Goal: Task Accomplishment & Management: Complete application form

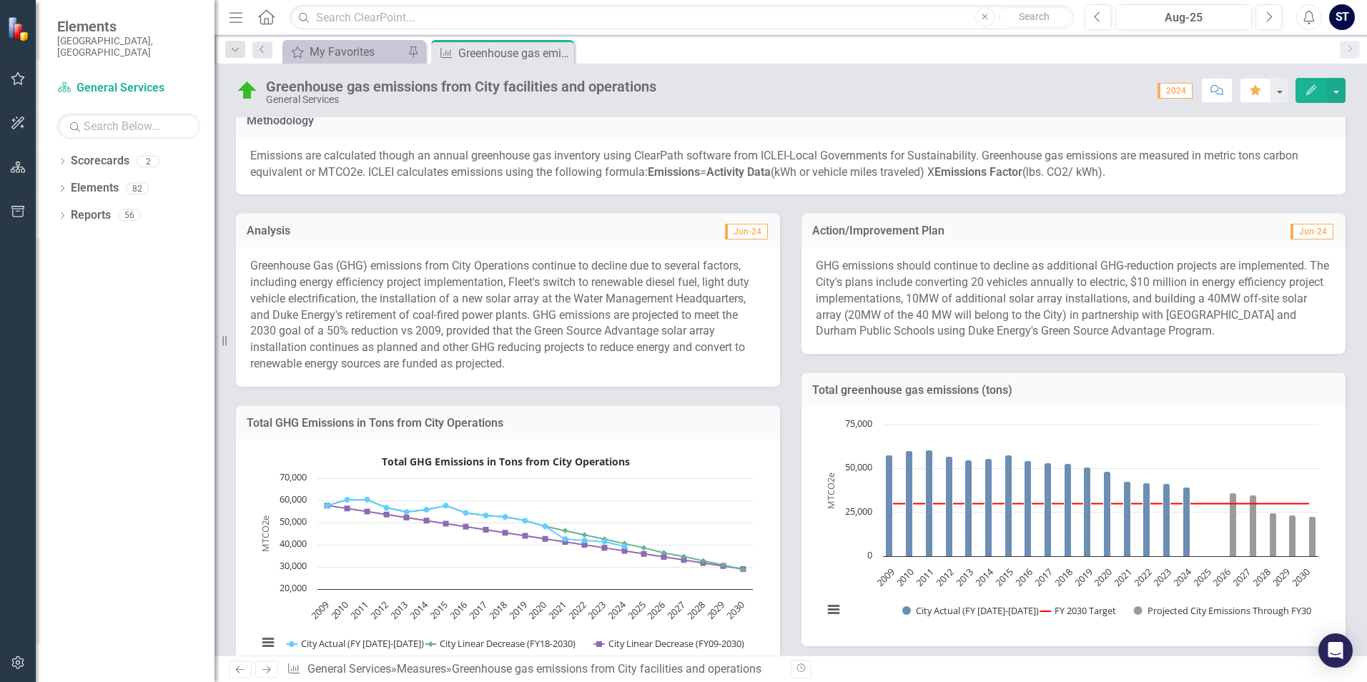
scroll to position [143, 0]
click at [342, 54] on div "My Favorites" at bounding box center [357, 52] width 94 height 18
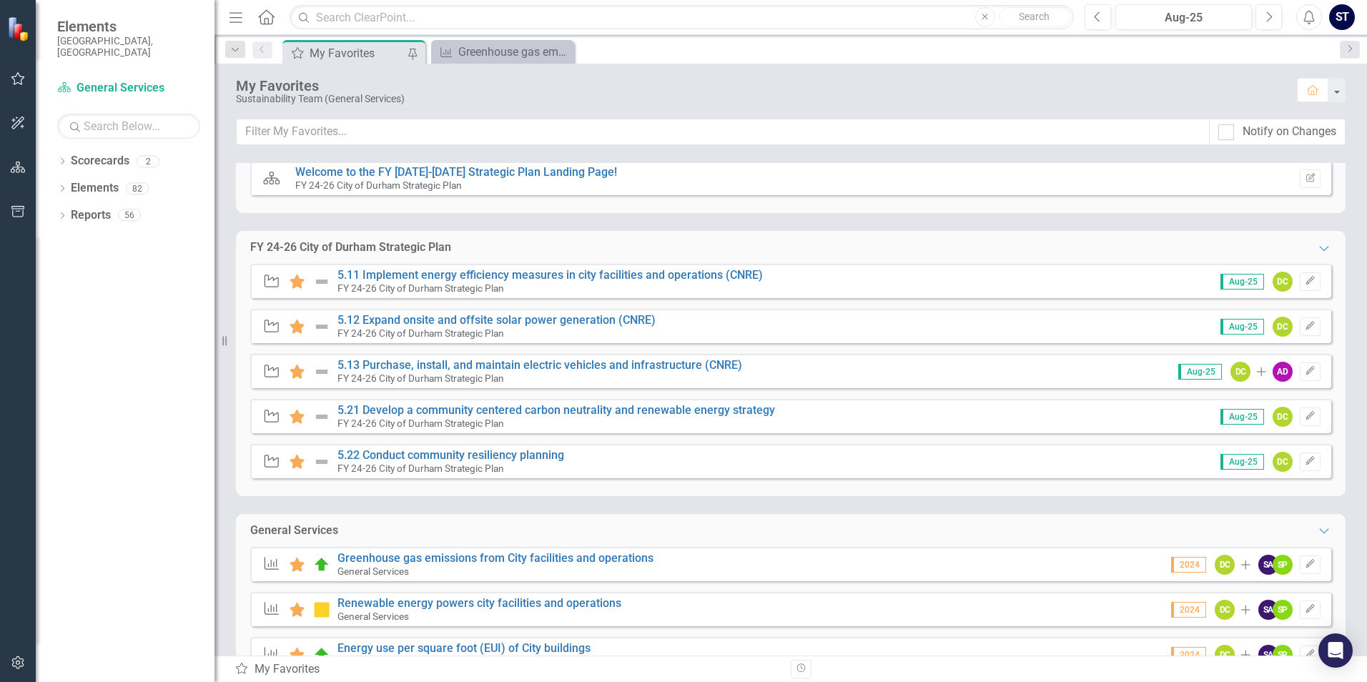
scroll to position [87, 0]
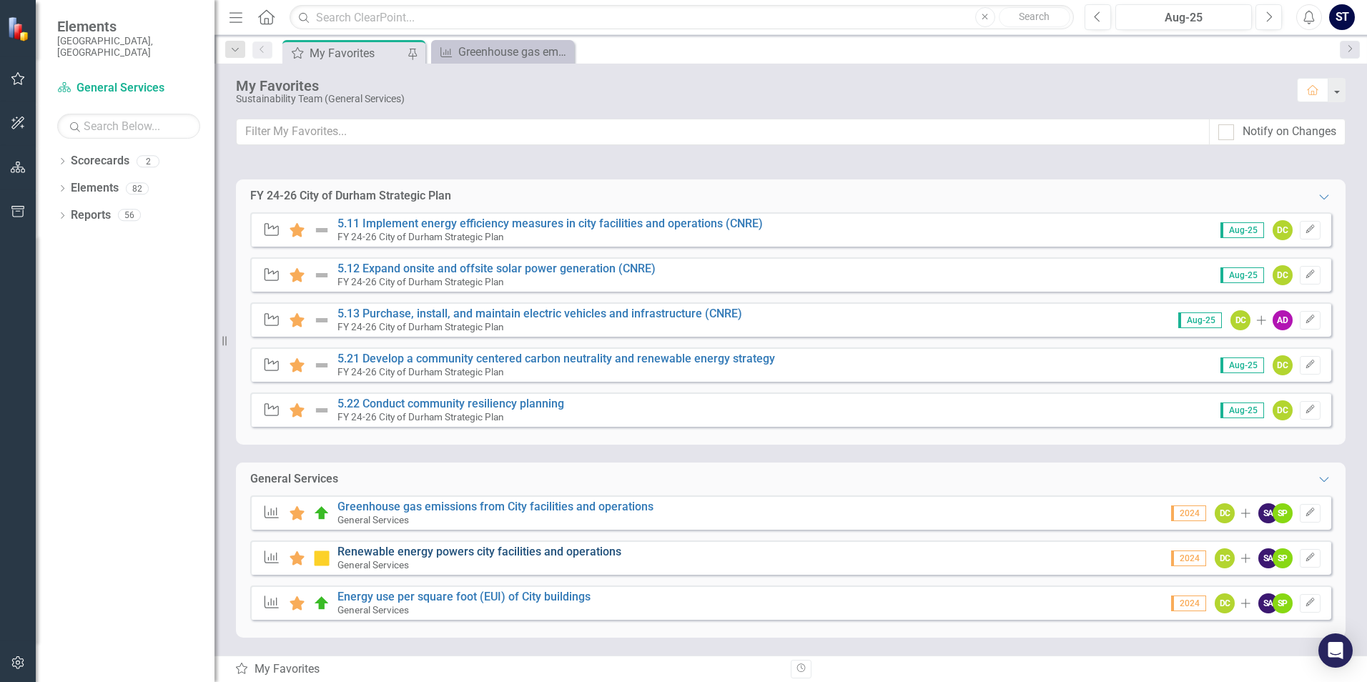
click at [351, 552] on link "Renewable energy powers city facilities and operations" at bounding box center [480, 552] width 284 height 14
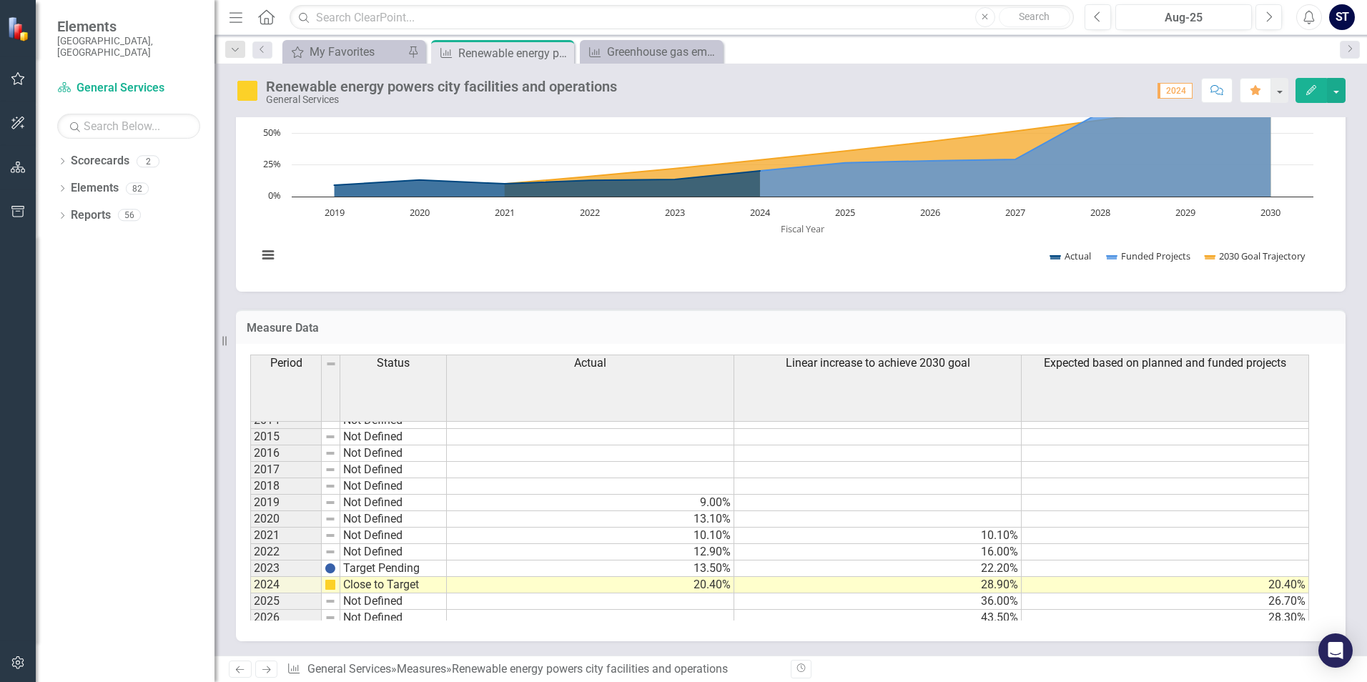
click at [285, 501] on td "2019" at bounding box center [286, 503] width 72 height 16
click at [365, 501] on td "Not Defined" at bounding box center [393, 503] width 107 height 16
click at [375, 499] on td "Not Defined" at bounding box center [393, 503] width 107 height 16
type textarea "Not Defined"
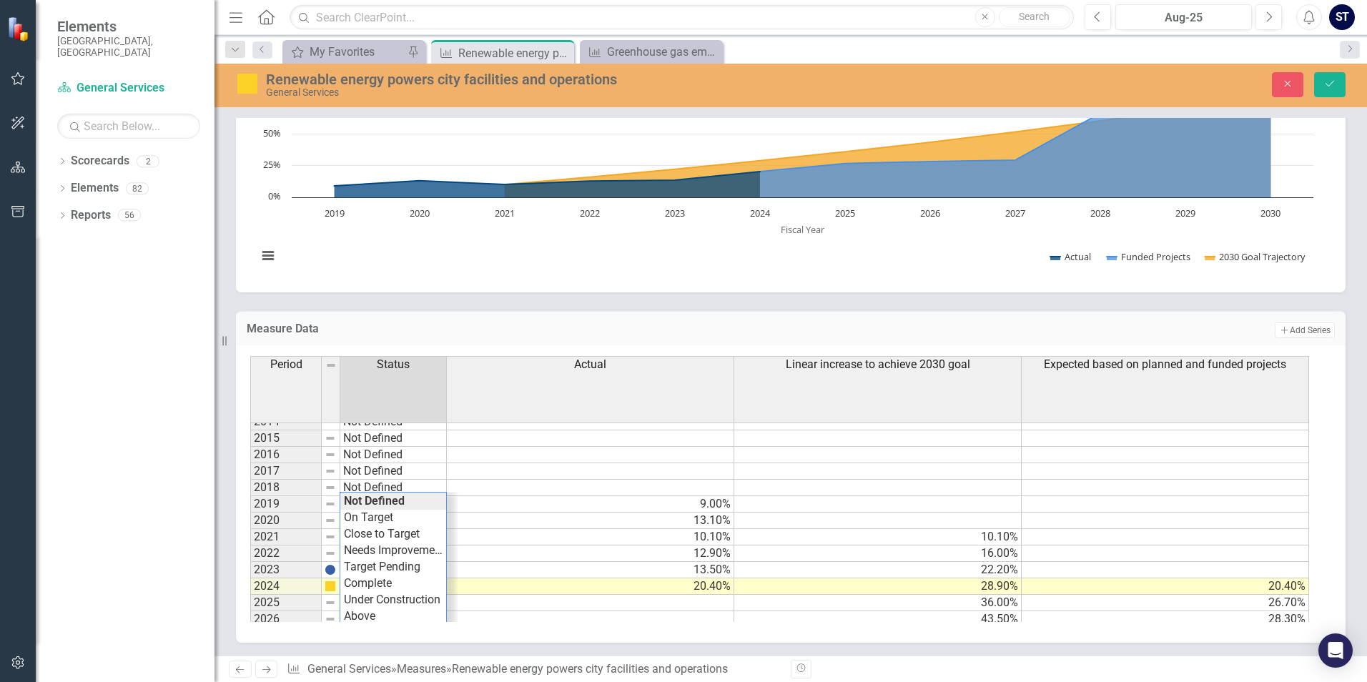
click at [498, 505] on td "9.00%" at bounding box center [590, 504] width 287 height 16
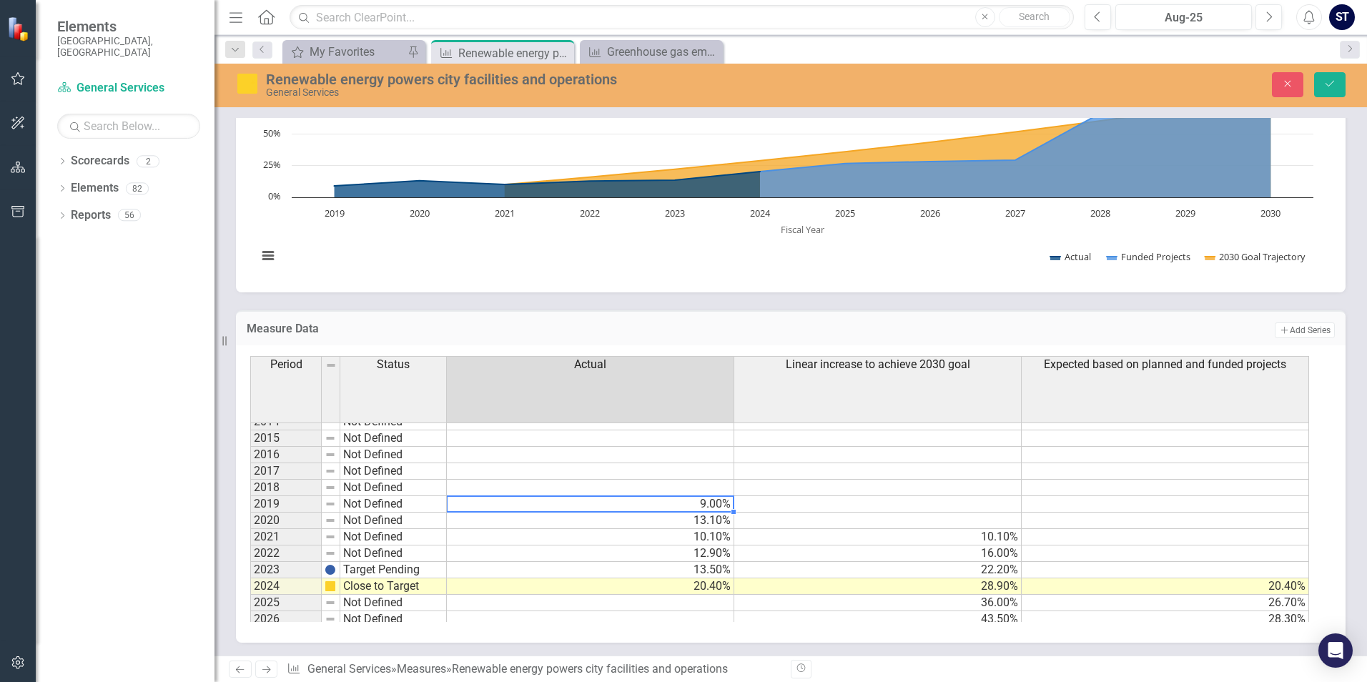
click at [509, 505] on td "9.00%" at bounding box center [590, 504] width 287 height 16
click at [509, 505] on textarea "9" at bounding box center [590, 504] width 288 height 17
paste textarea "10.52%"
click at [675, 325] on h3 "Measure Data" at bounding box center [543, 329] width 593 height 13
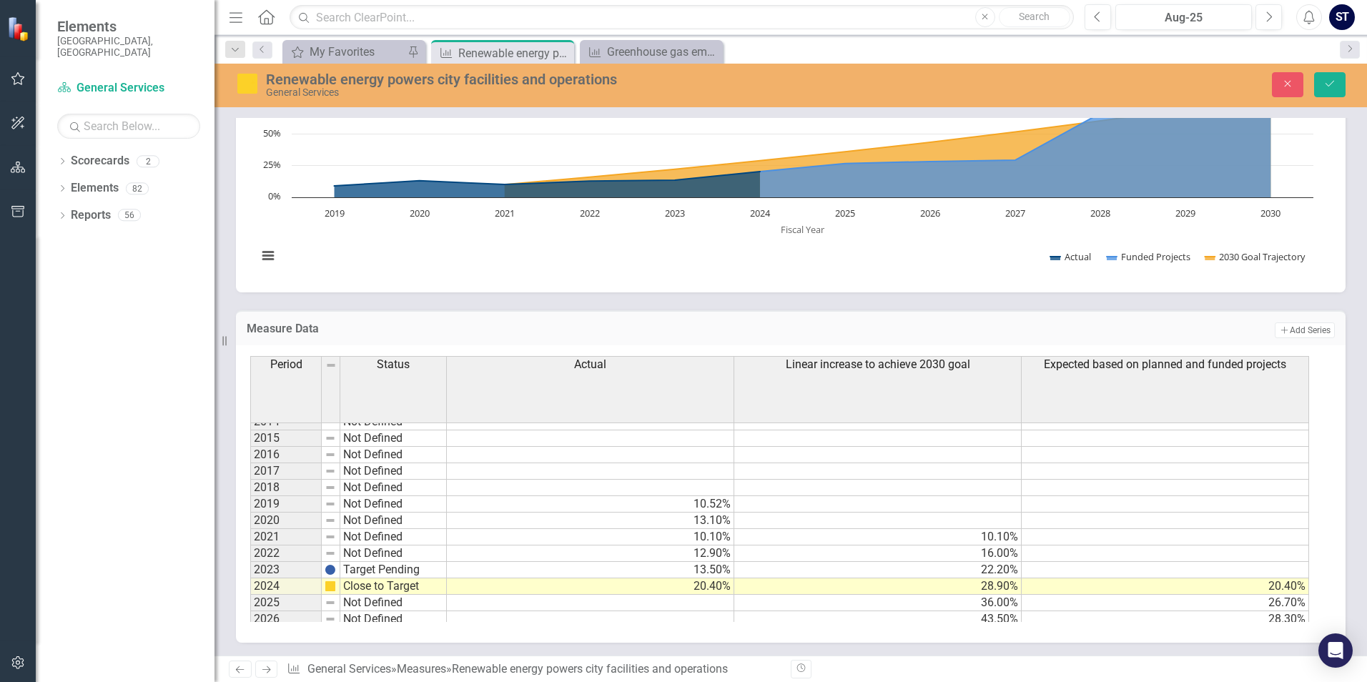
click at [712, 498] on td "10.52%" at bounding box center [590, 504] width 287 height 16
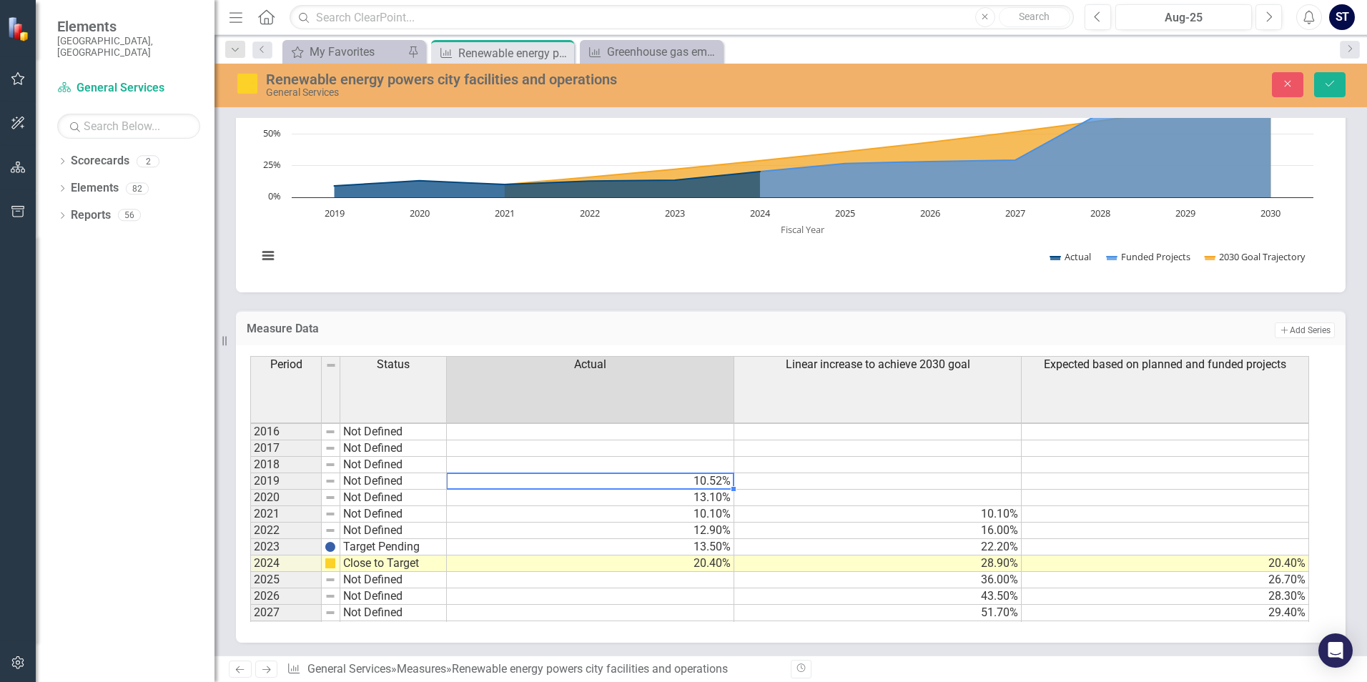
scroll to position [92, 0]
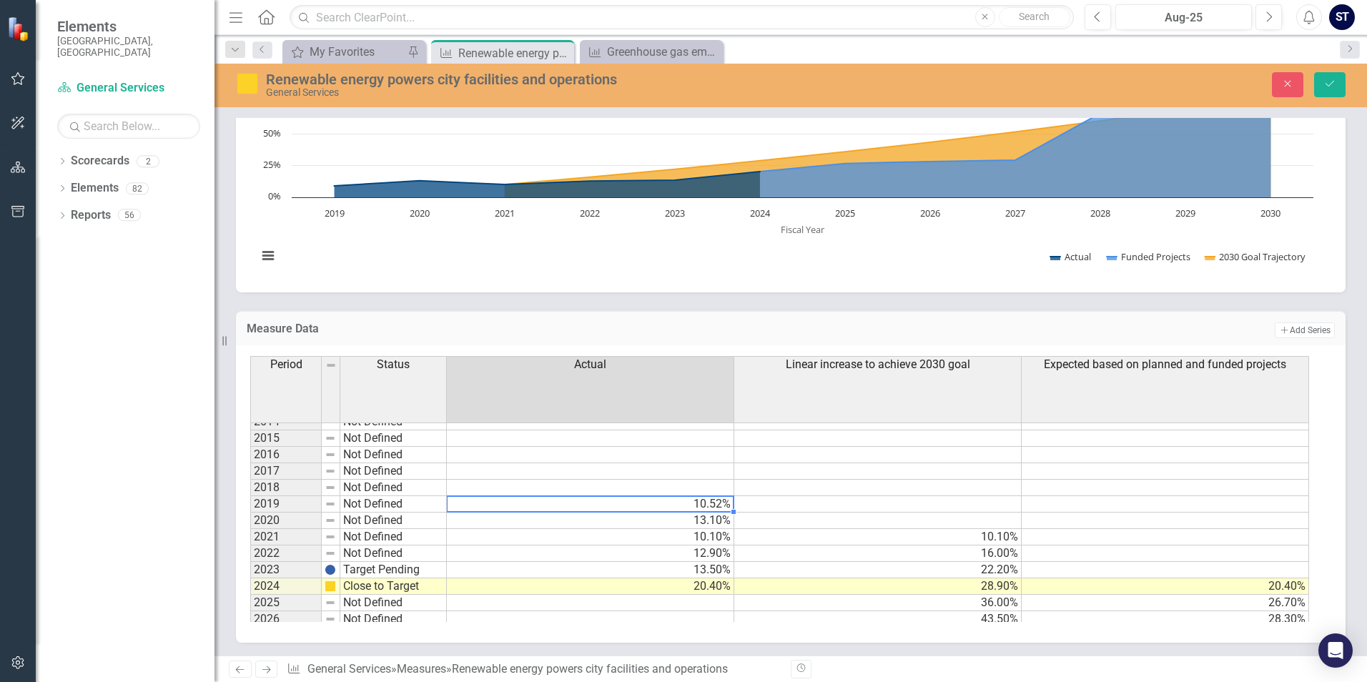
click at [855, 308] on div "Measure Data Add Add Series Period Status Actual Linear increase to achieve 203…" at bounding box center [790, 467] width 1131 height 350
click at [698, 521] on td "13.10%" at bounding box center [590, 521] width 287 height 16
click at [704, 518] on td "13.10%" at bounding box center [590, 521] width 287 height 16
type textarea "1"
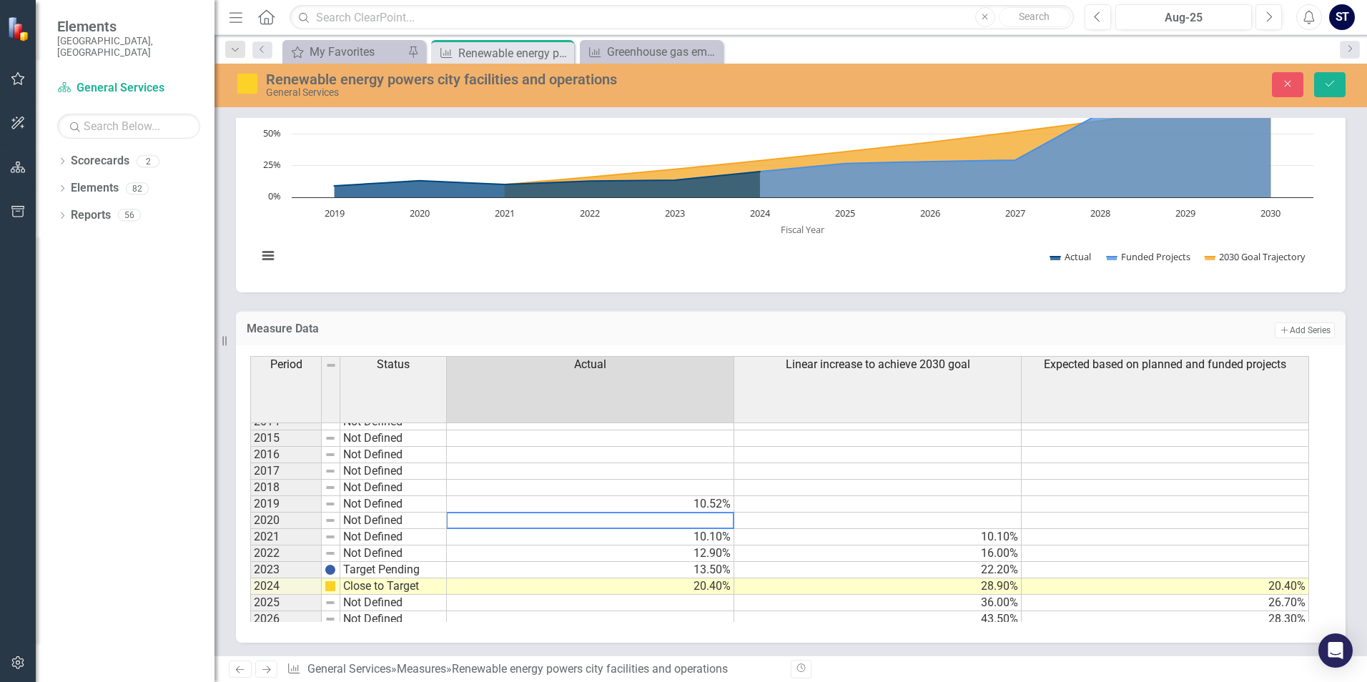
paste textarea "15.11%"
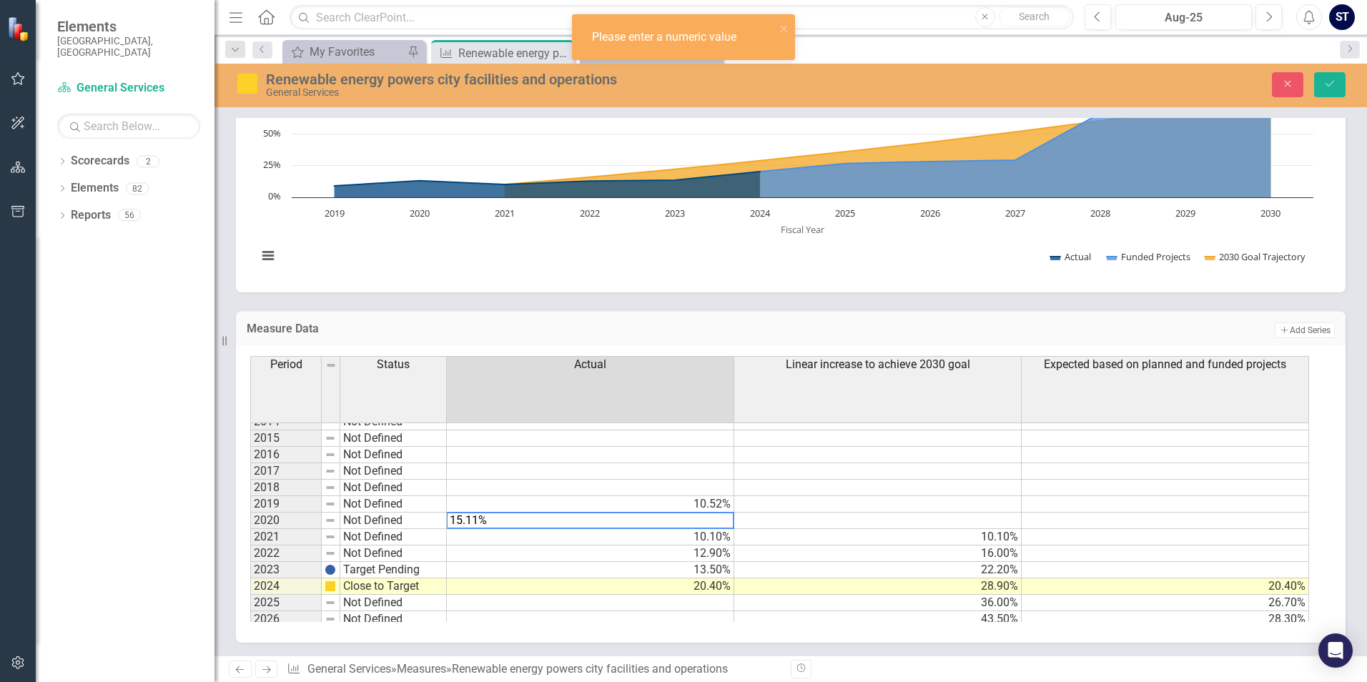
click at [875, 331] on td "Add Add Series" at bounding box center [1088, 330] width 496 height 19
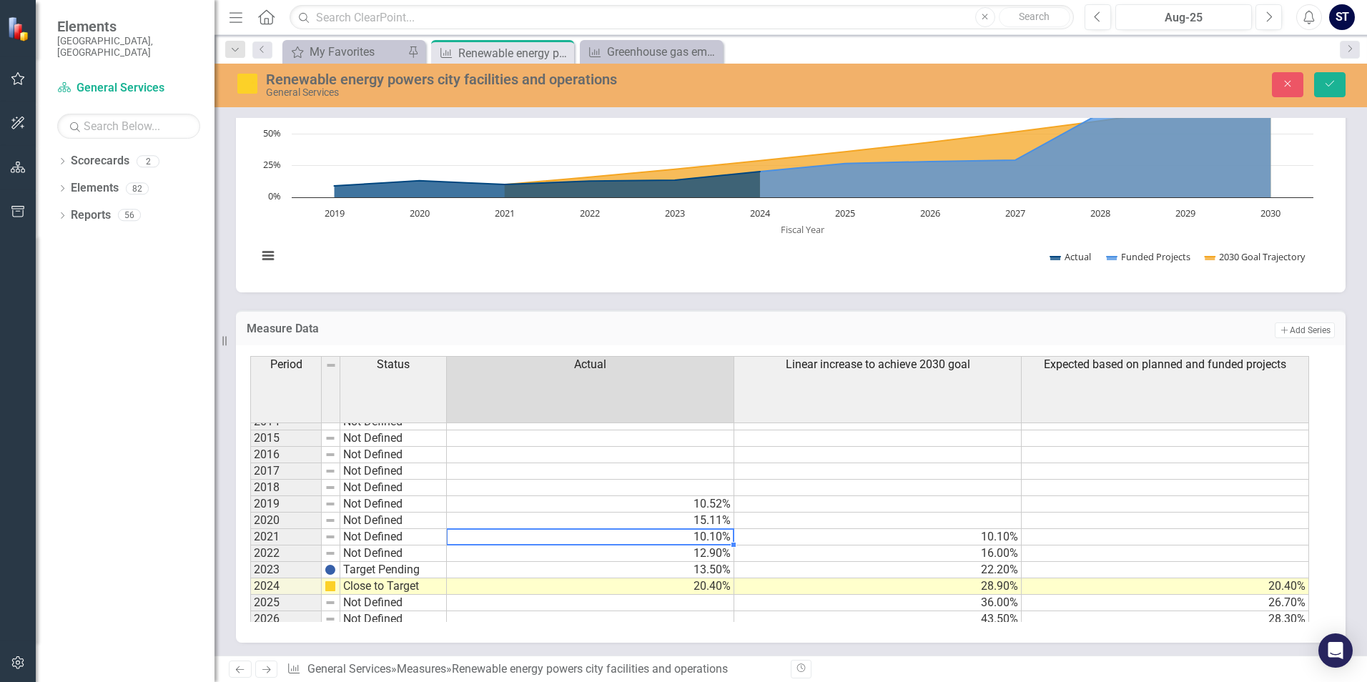
click at [707, 534] on td "10.10%" at bounding box center [590, 537] width 287 height 16
type textarea "1"
paste textarea "11.87%"
click at [688, 552] on td "12.90%" at bounding box center [590, 554] width 287 height 16
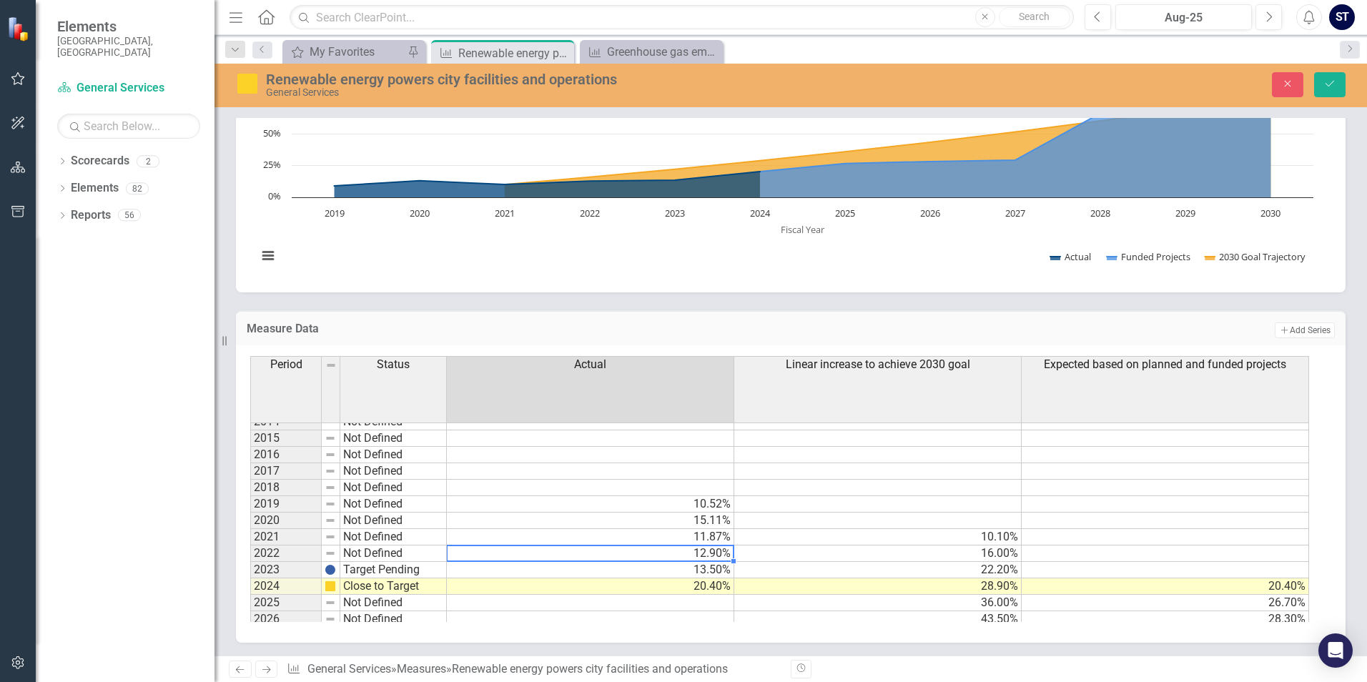
click at [688, 552] on td "12.90%" at bounding box center [590, 554] width 287 height 16
type textarea "1"
paste textarea "14.66%"
click at [676, 570] on td "13.50%" at bounding box center [590, 570] width 287 height 16
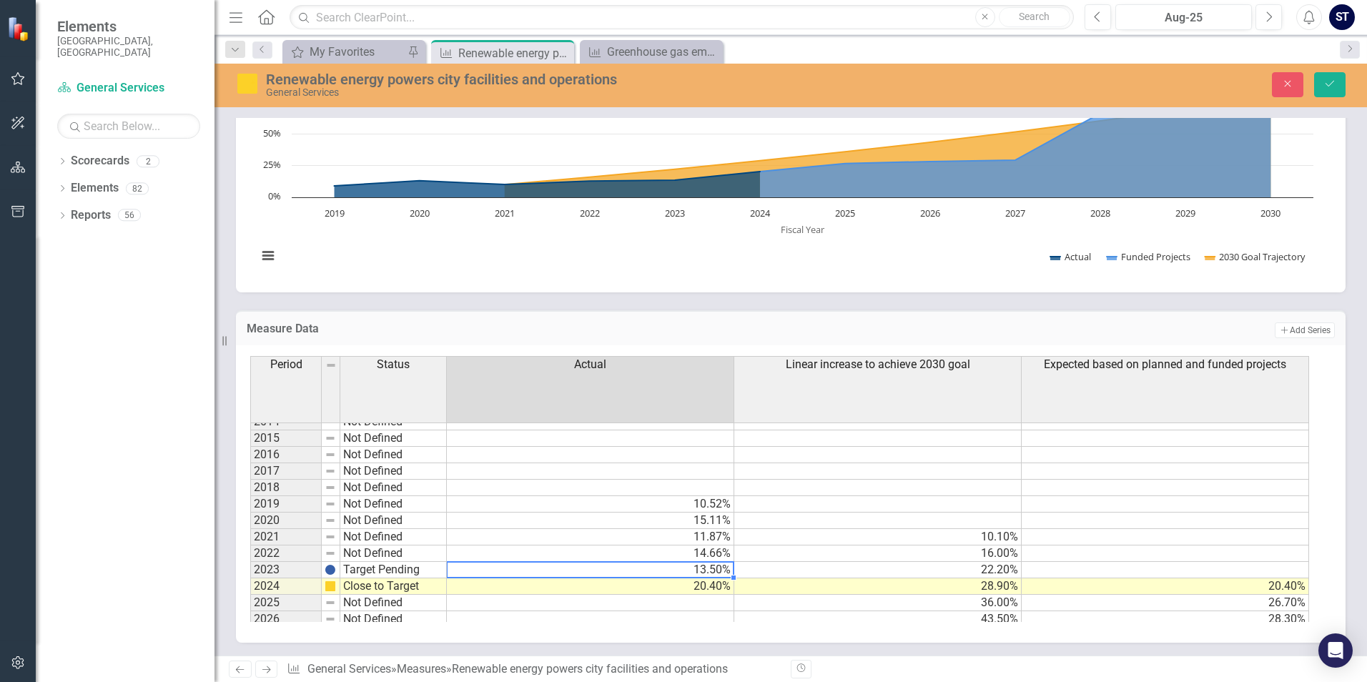
click at [676, 570] on textarea "13.5" at bounding box center [590, 569] width 288 height 17
paste textarea "6.1%"
click at [704, 583] on td "20.40%" at bounding box center [590, 587] width 287 height 16
type textarea "2"
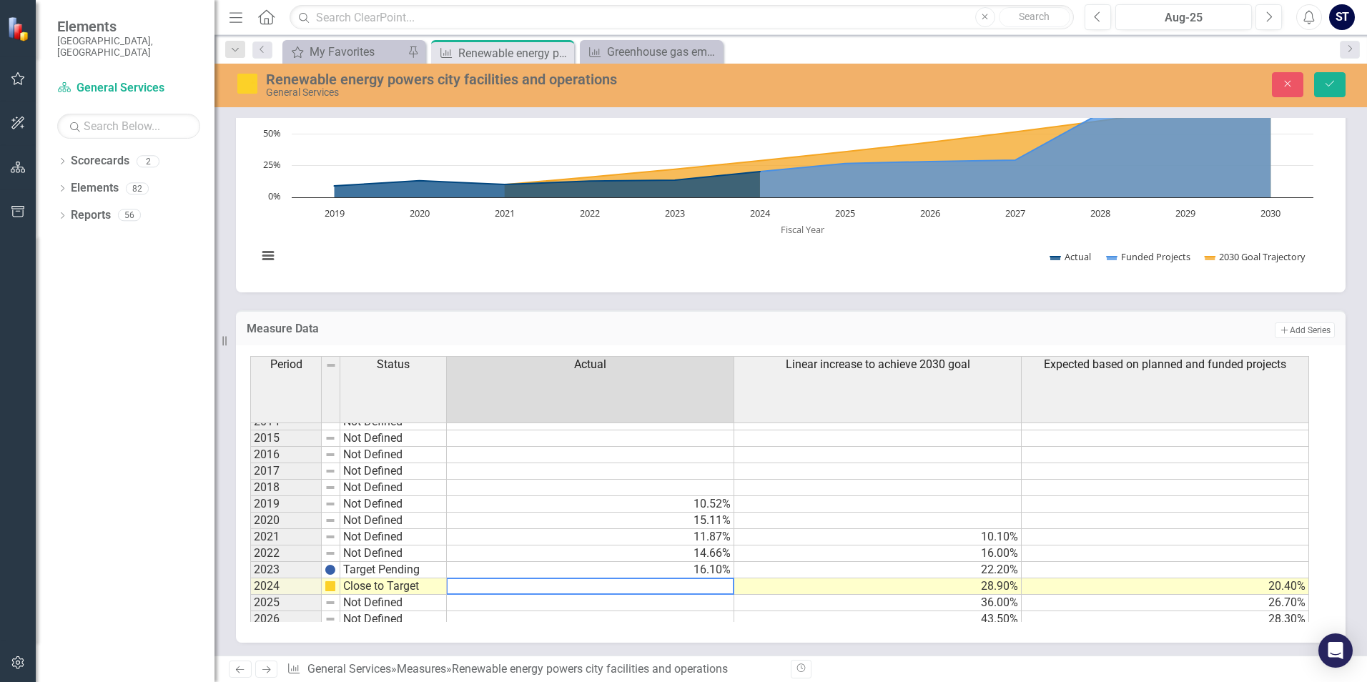
paste textarea "22.5%"
type textarea "22.5"
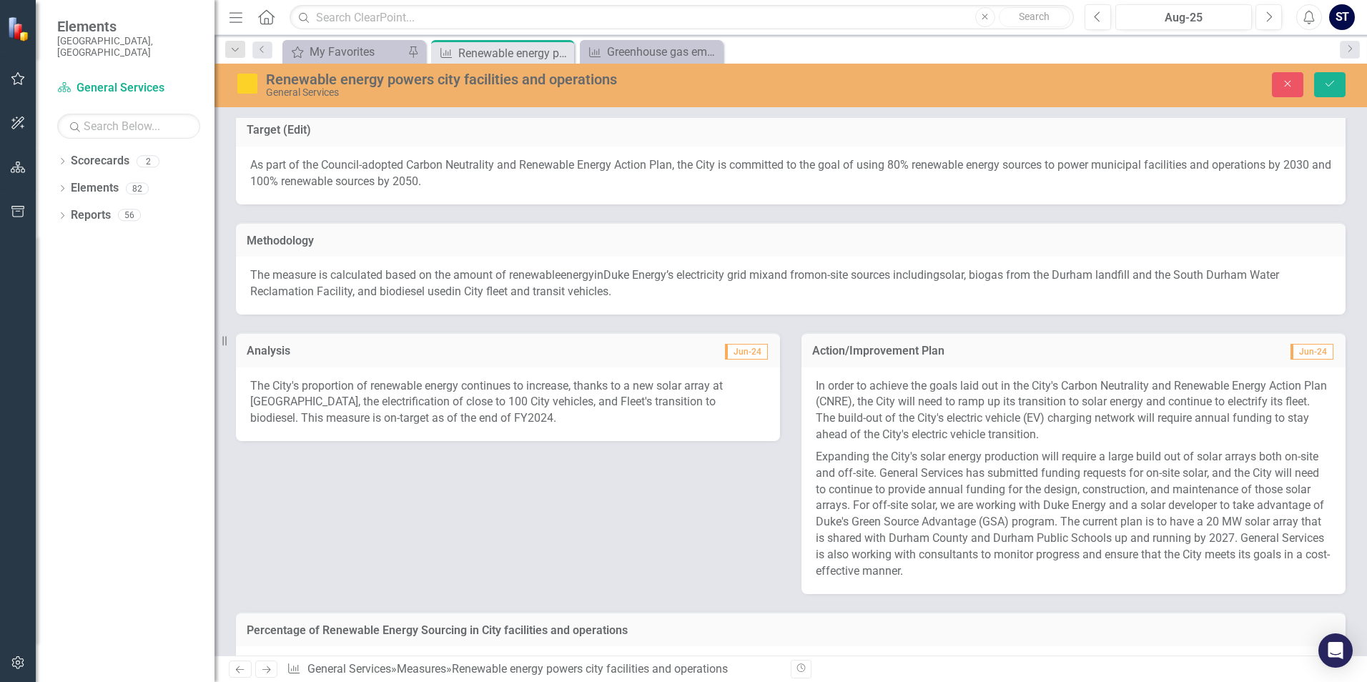
scroll to position [0, 0]
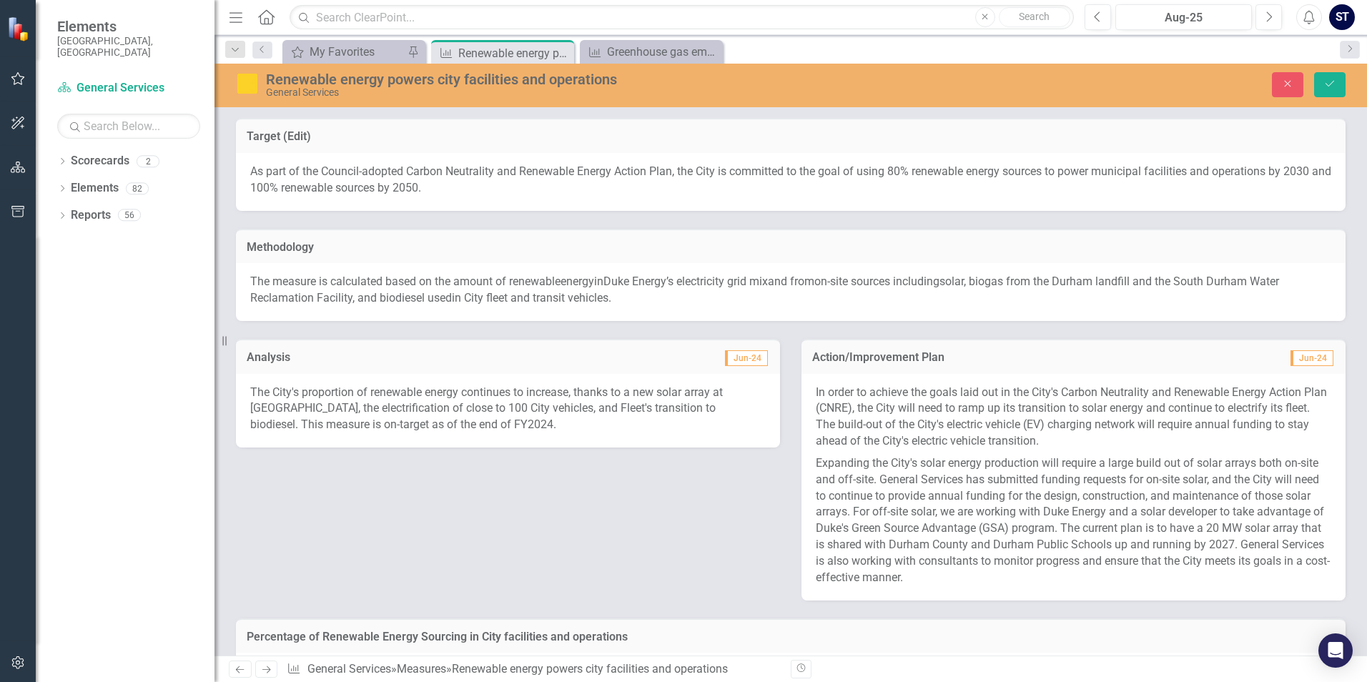
click at [647, 269] on div "The measure is calculated based on th e amount of renewable energy i n Duke Ene…" at bounding box center [791, 292] width 1110 height 58
click at [1336, 79] on icon "Save" at bounding box center [1330, 84] width 13 height 10
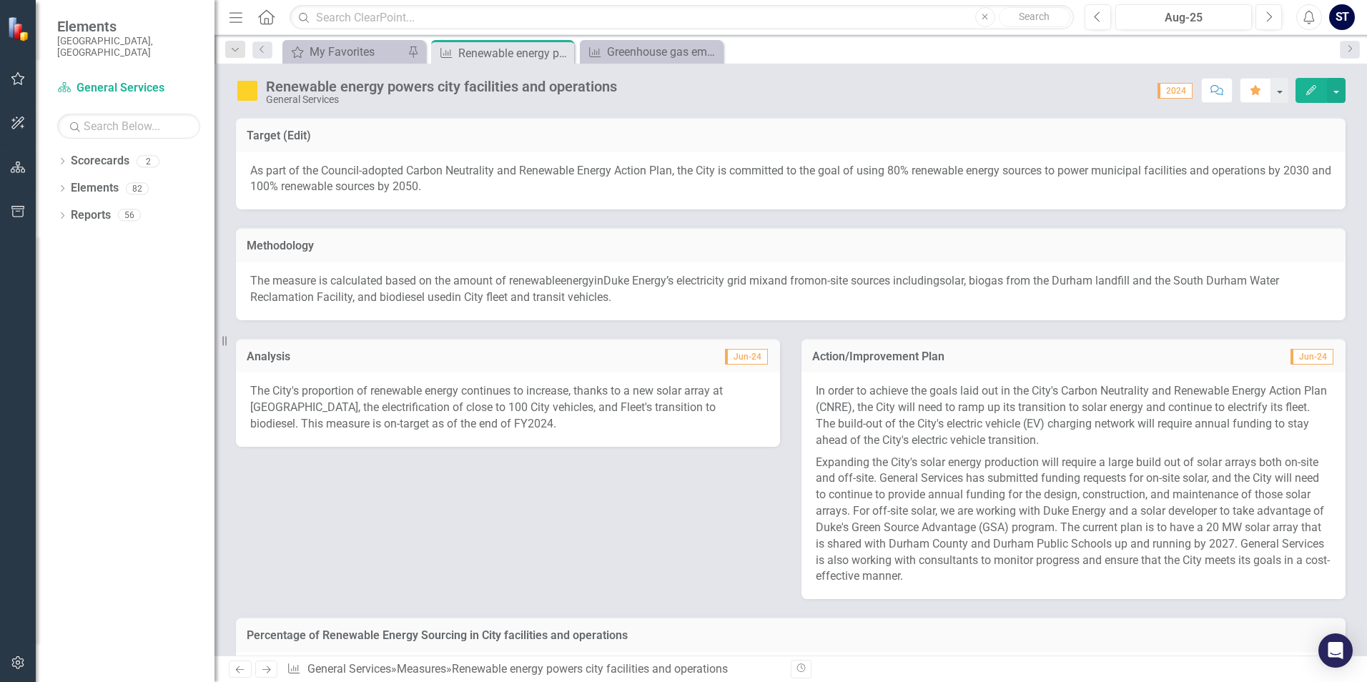
click at [1311, 90] on icon "Edit" at bounding box center [1311, 90] width 13 height 10
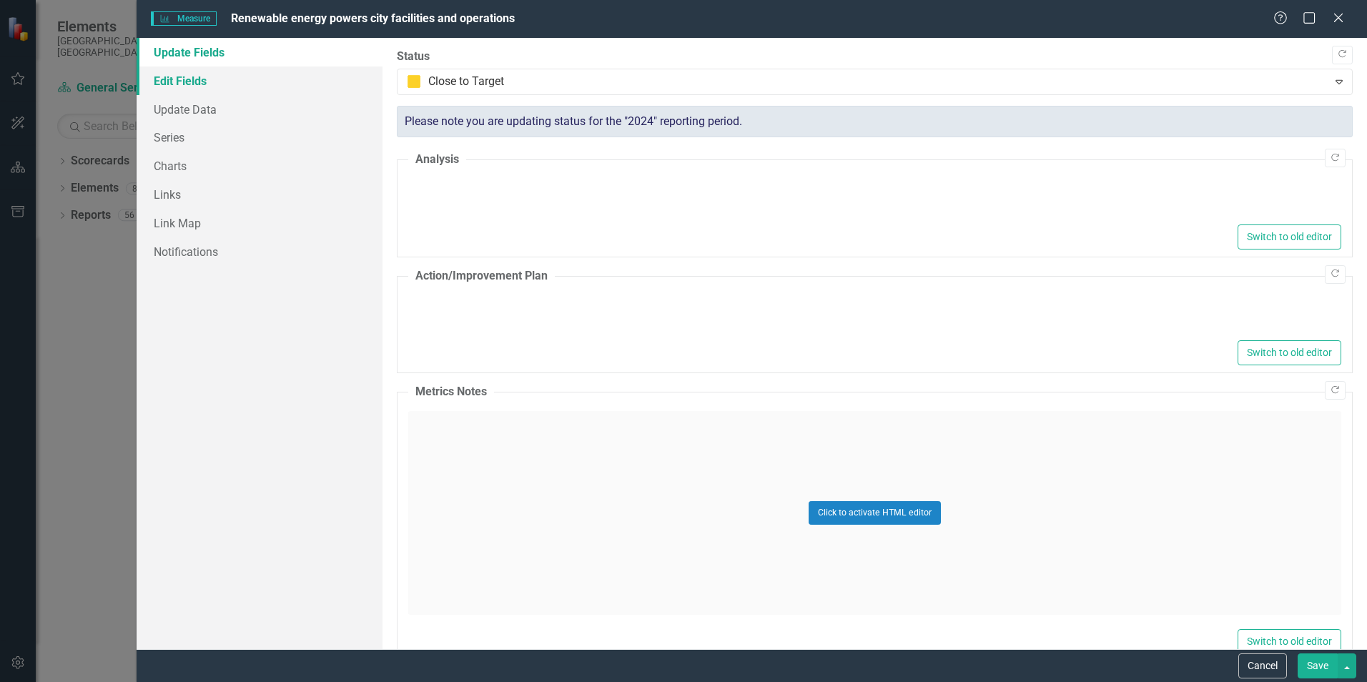
type textarea "<p>The City's proportion of renewable energy continues to increase, thanks to a…"
type textarea "<p>In order to achieve the goals laid out in the City's Carbon Neutrality and R…"
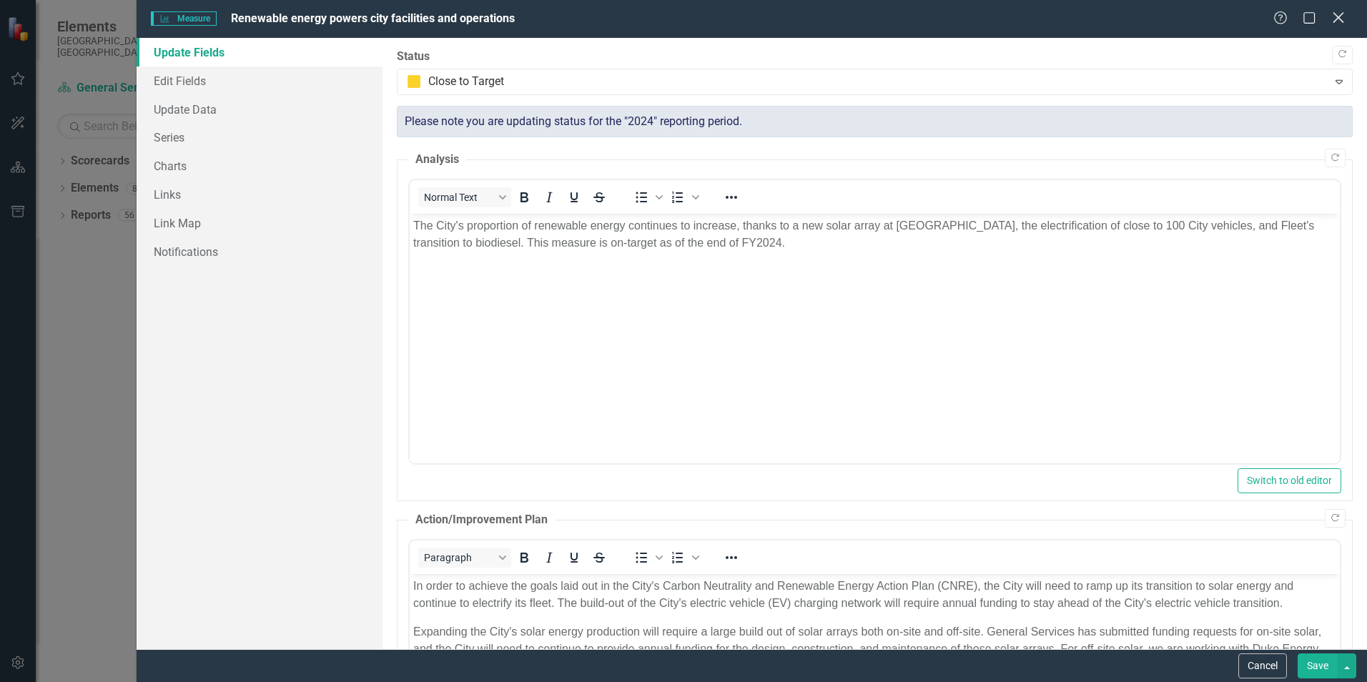
click at [1336, 14] on icon "Close" at bounding box center [1338, 18] width 18 height 14
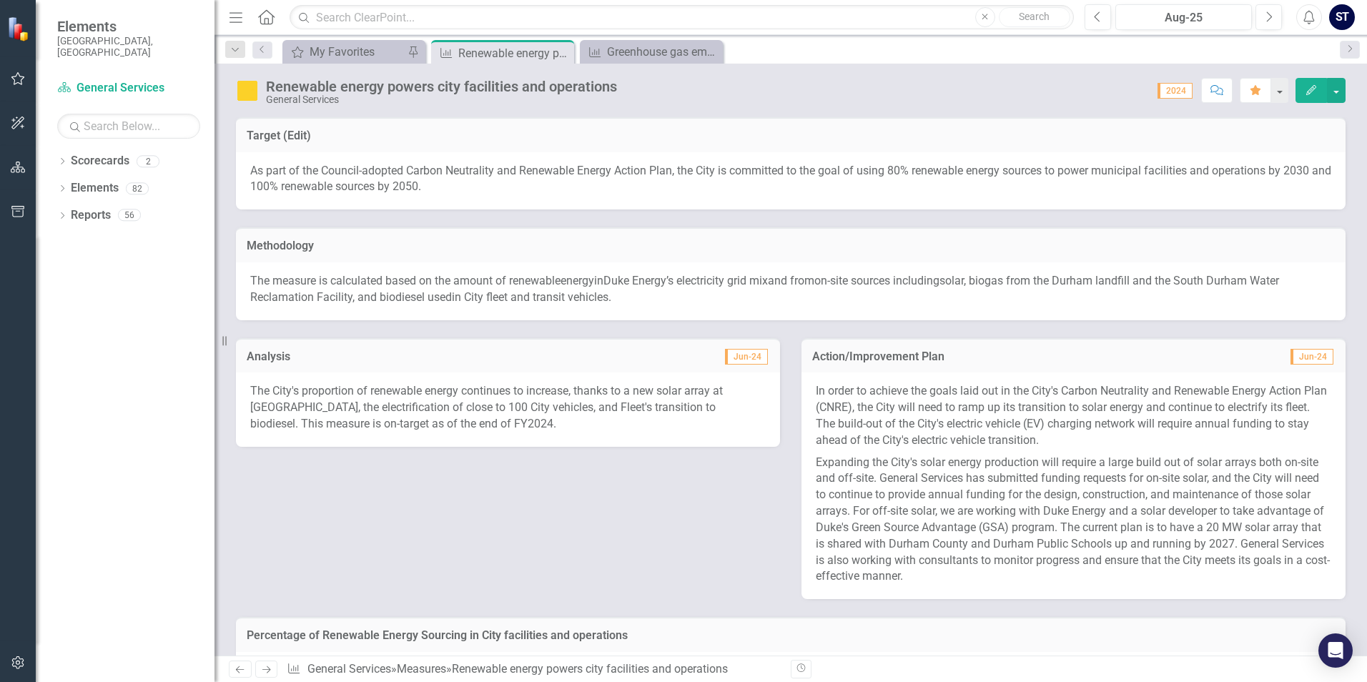
click at [305, 254] on td "Methodology" at bounding box center [791, 247] width 1088 height 19
click at [422, 281] on span "The measure is calculated based on th" at bounding box center [347, 281] width 195 height 14
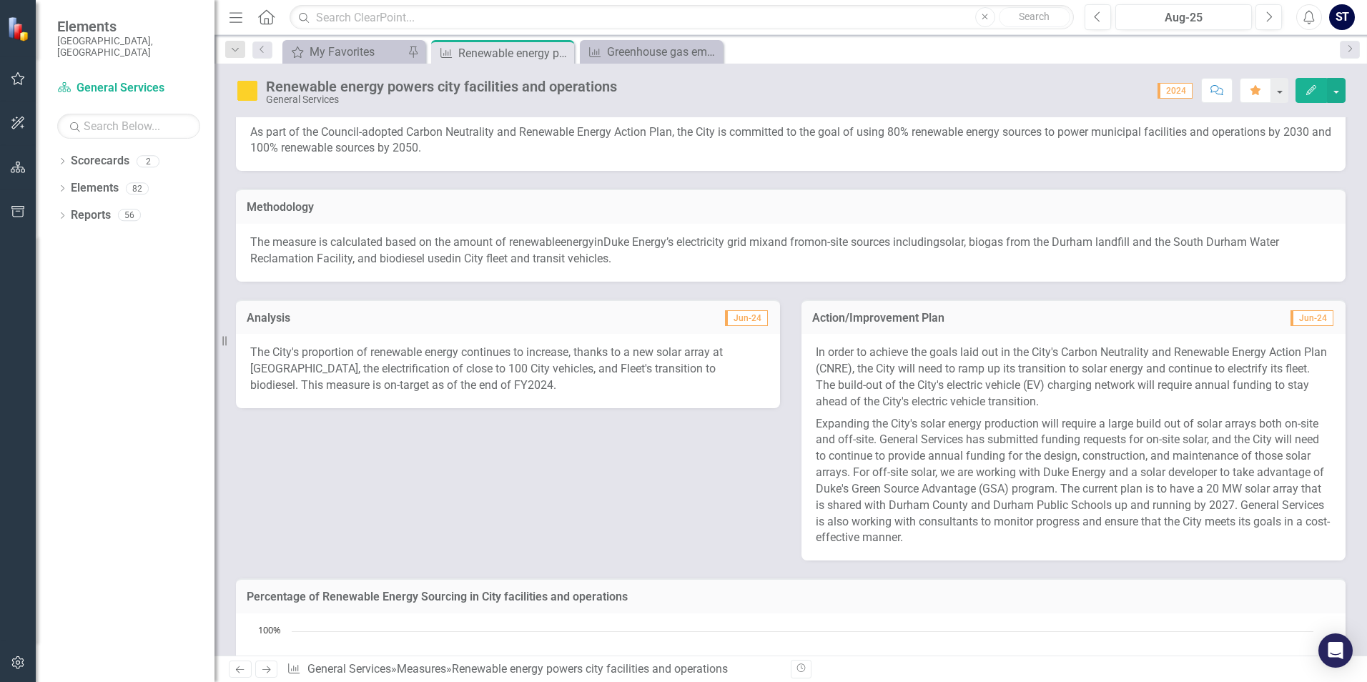
scroll to position [72, 0]
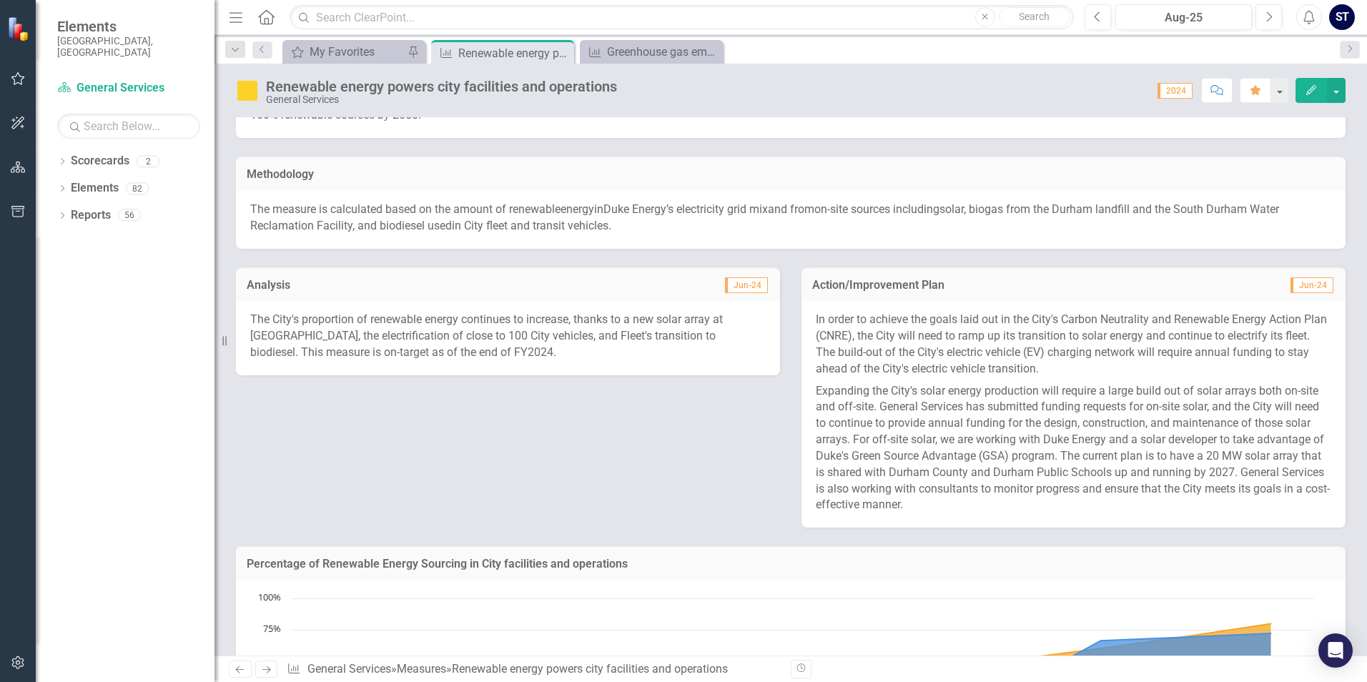
click at [1220, 94] on icon "button" at bounding box center [1217, 90] width 13 height 10
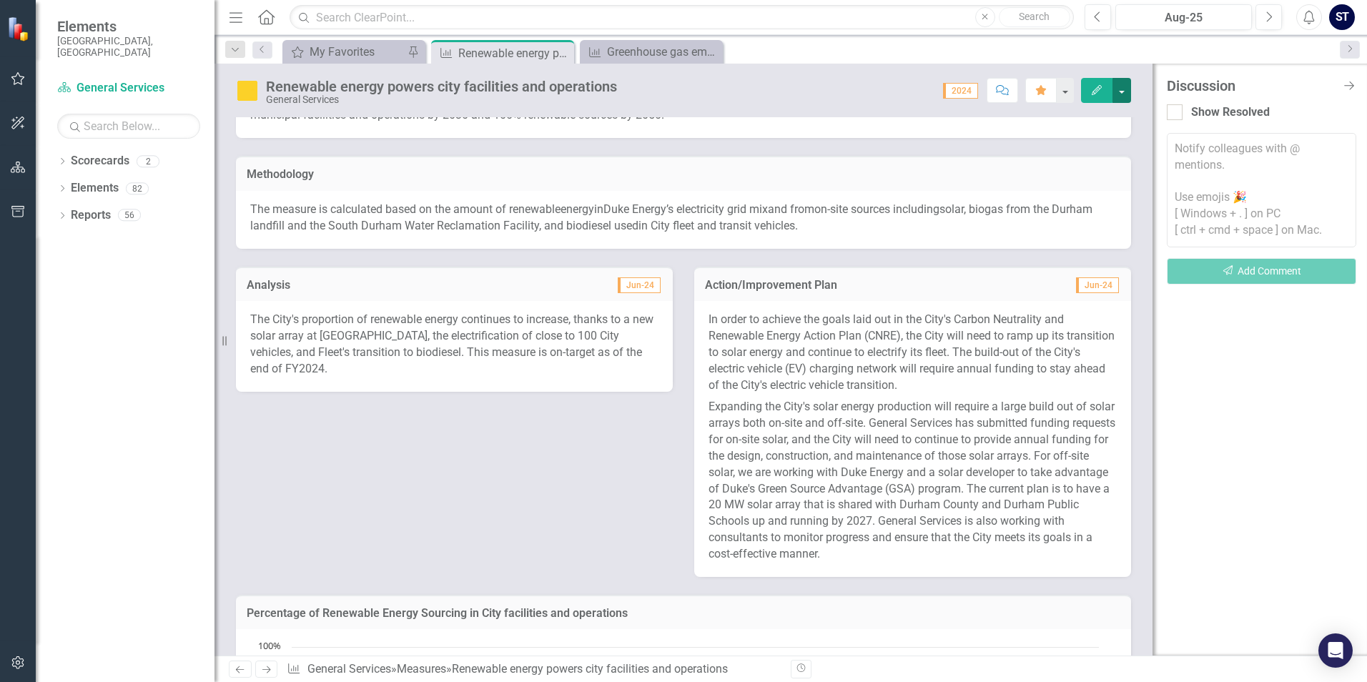
click at [1121, 94] on button "button" at bounding box center [1122, 90] width 19 height 25
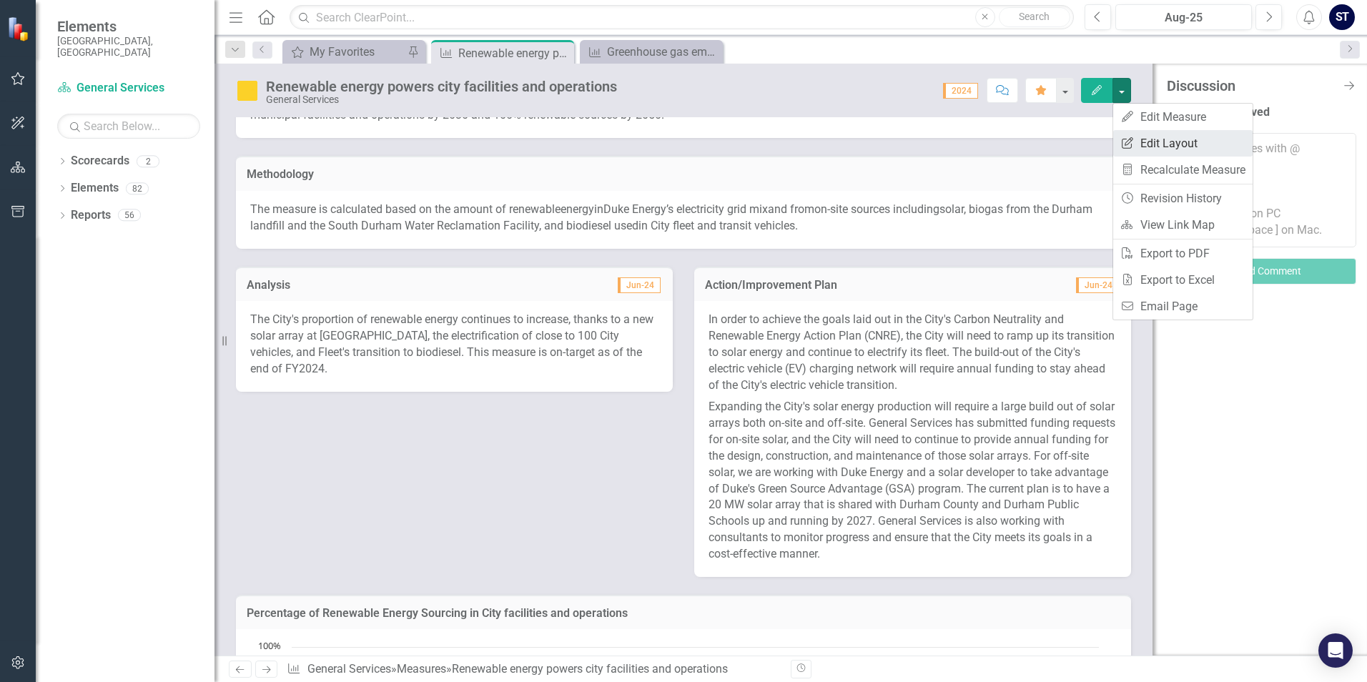
click at [1167, 141] on link "Edit Report Edit Layout" at bounding box center [1182, 143] width 139 height 26
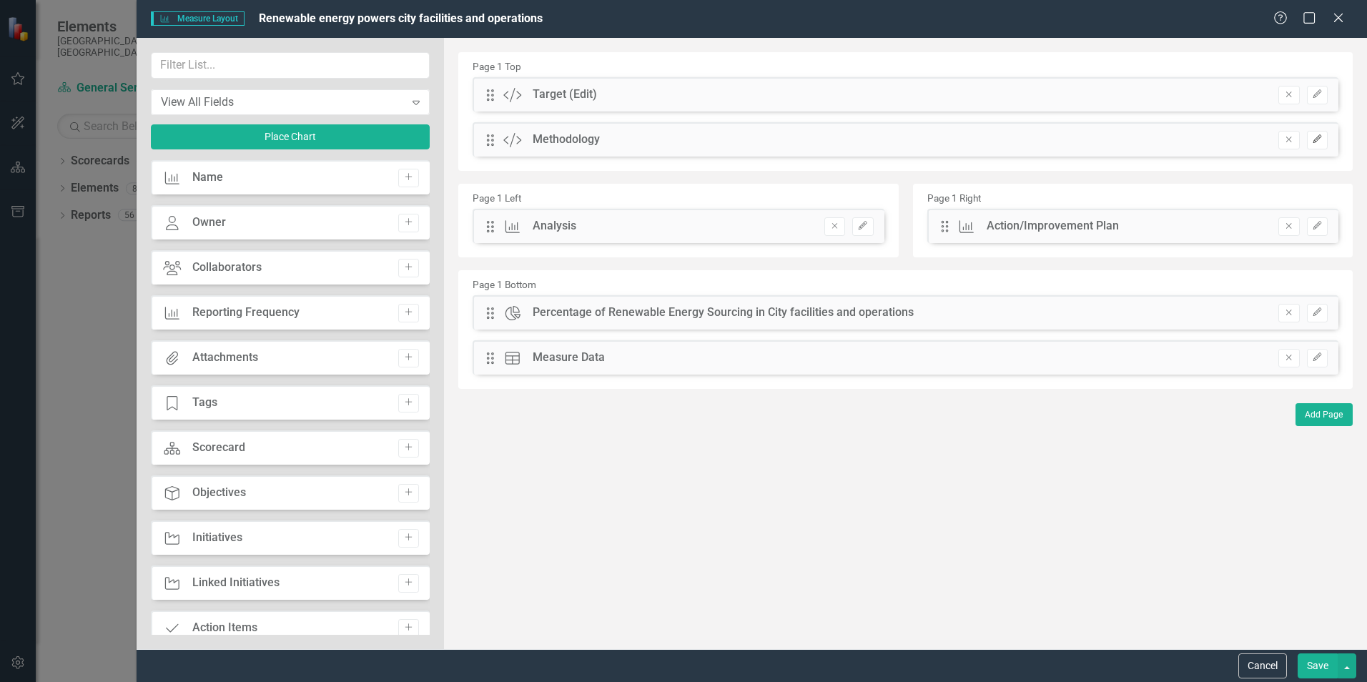
click at [1322, 134] on button "Edit" at bounding box center [1317, 140] width 21 height 19
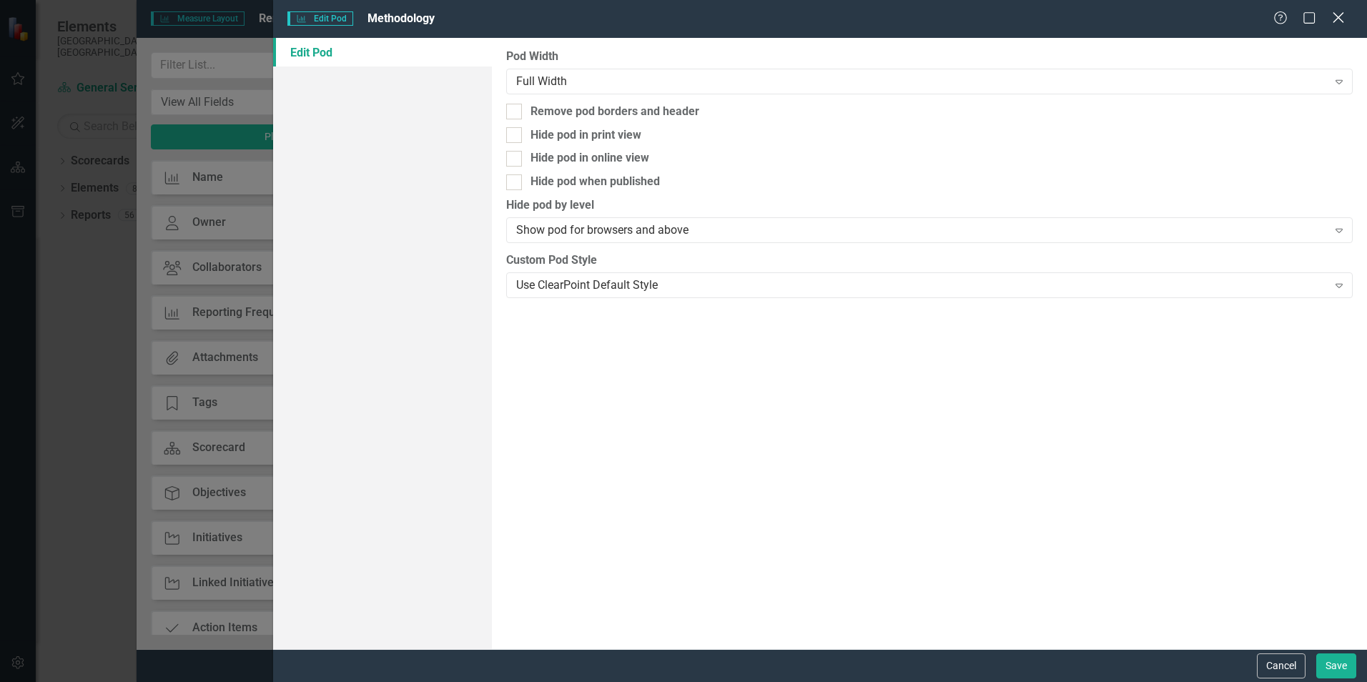
click at [1336, 14] on icon "Close" at bounding box center [1338, 18] width 18 height 14
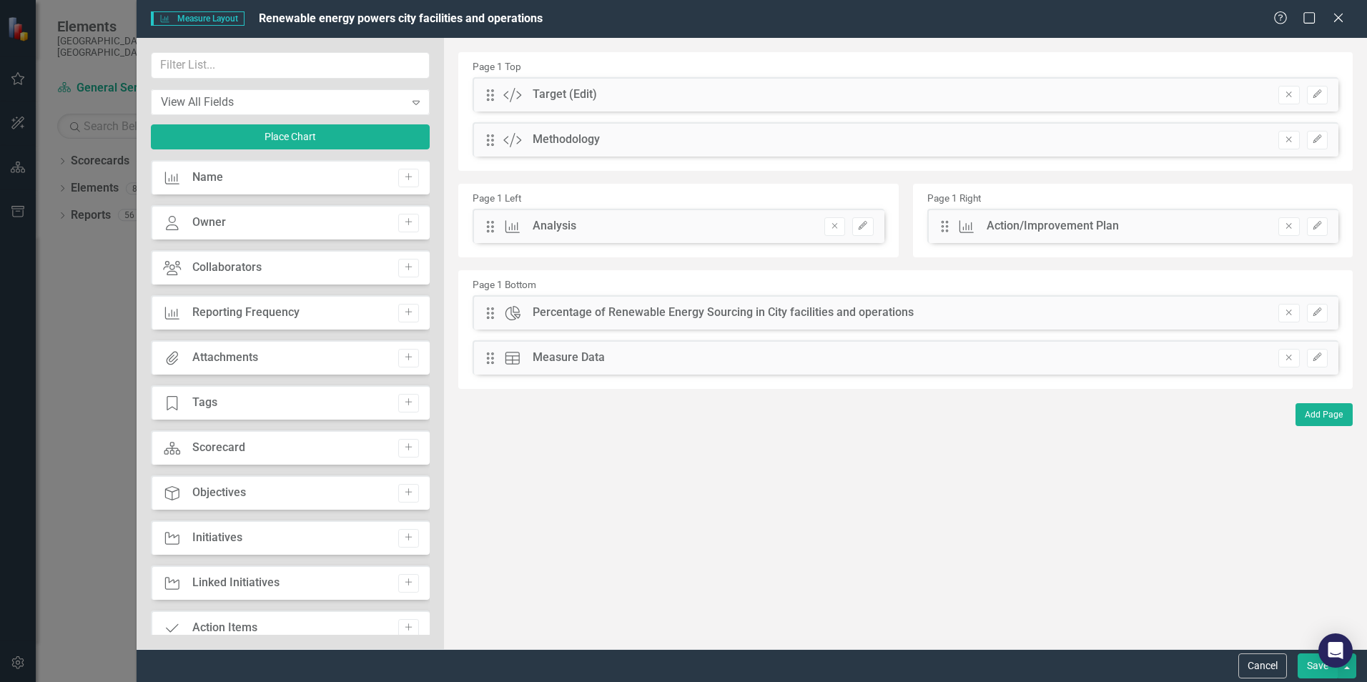
click at [1329, 12] on div "Help Maximize Close" at bounding box center [1313, 19] width 79 height 16
click at [1334, 12] on icon "Close" at bounding box center [1338, 18] width 18 height 14
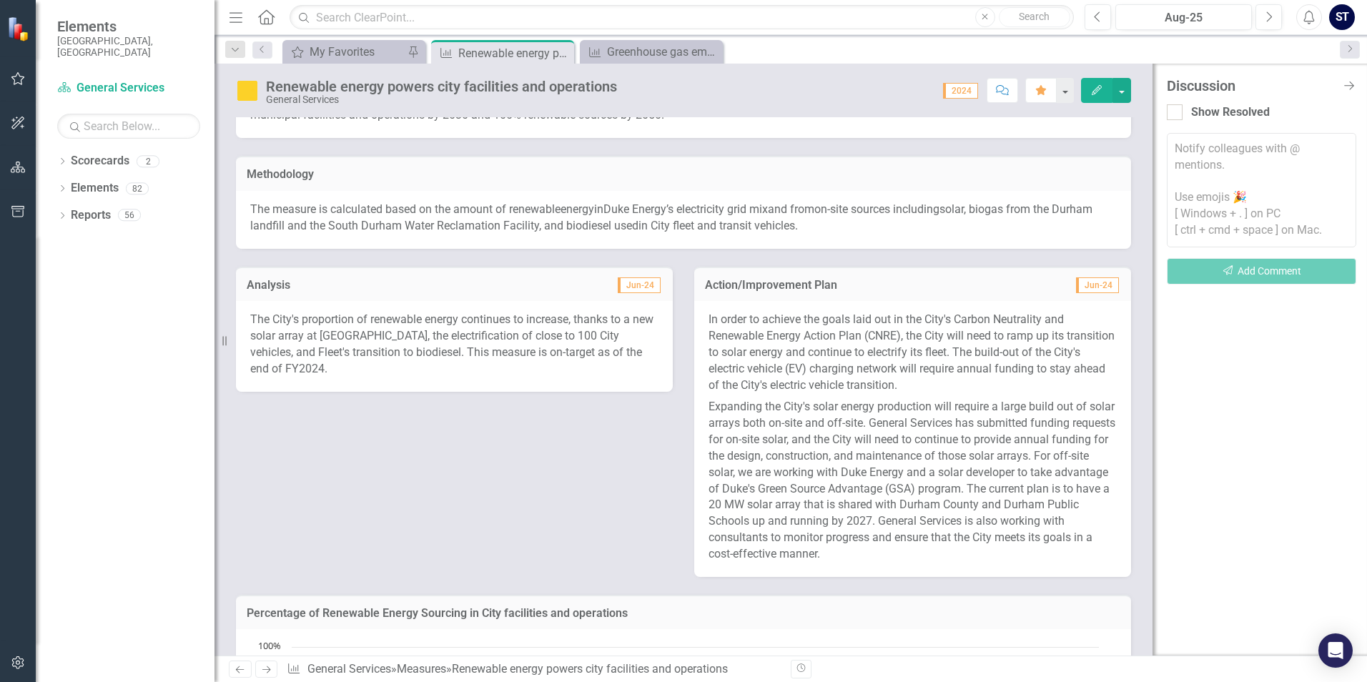
click at [875, 199] on div "The measure is calculated based on th e amount of renewable energy i n Duke Ene…" at bounding box center [683, 220] width 895 height 58
click at [783, 221] on span "in City fleet and transit vehicles" at bounding box center [717, 226] width 157 height 14
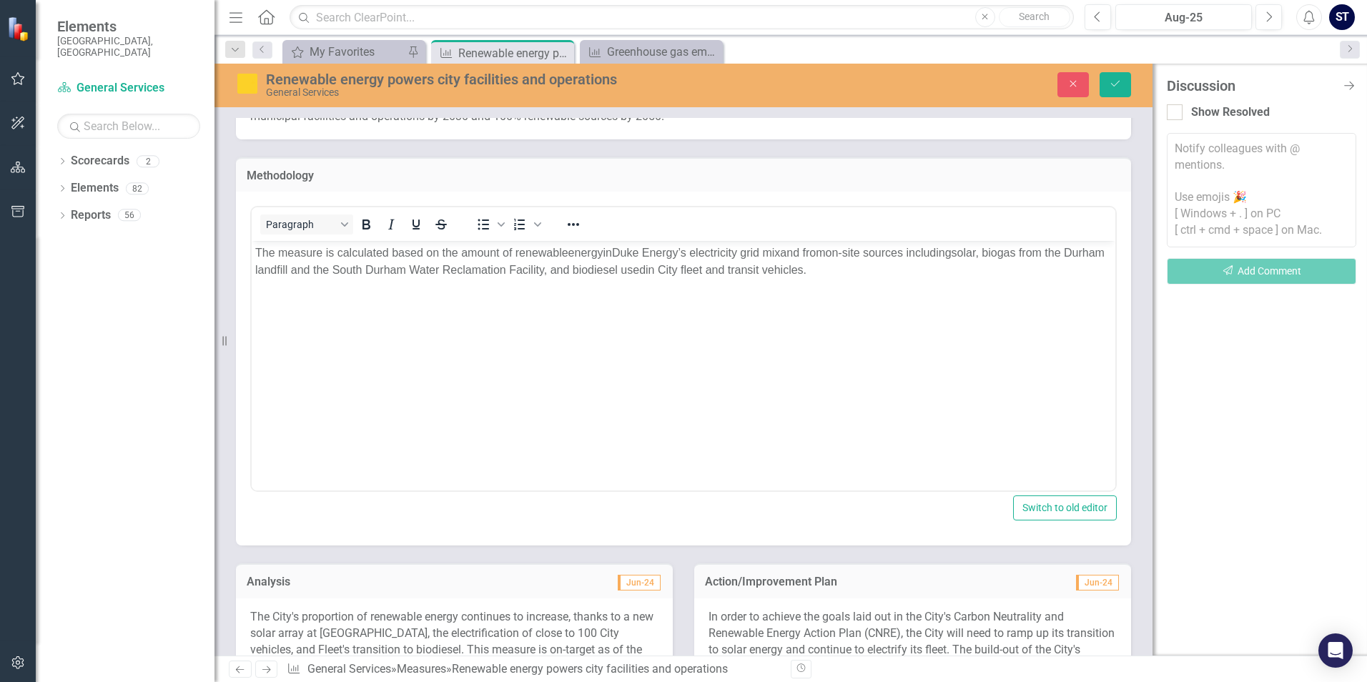
scroll to position [0, 0]
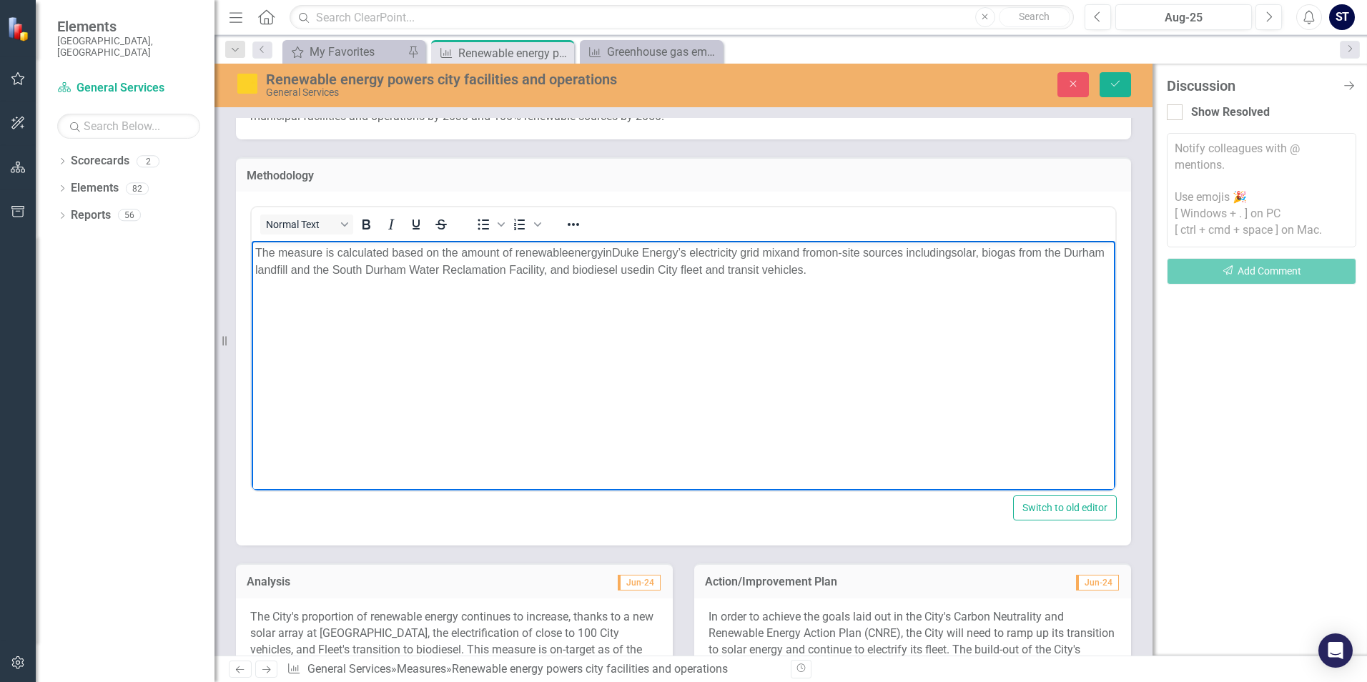
click at [673, 280] on body "The measure is calculated based on th e amount of renewable energy i n Duke Ene…" at bounding box center [684, 348] width 864 height 215
click at [804, 270] on span "in City fleet and transit vehicles" at bounding box center [725, 270] width 158 height 12
click at [1350, 89] on icon "Close Discussion Bar" at bounding box center [1349, 86] width 18 height 14
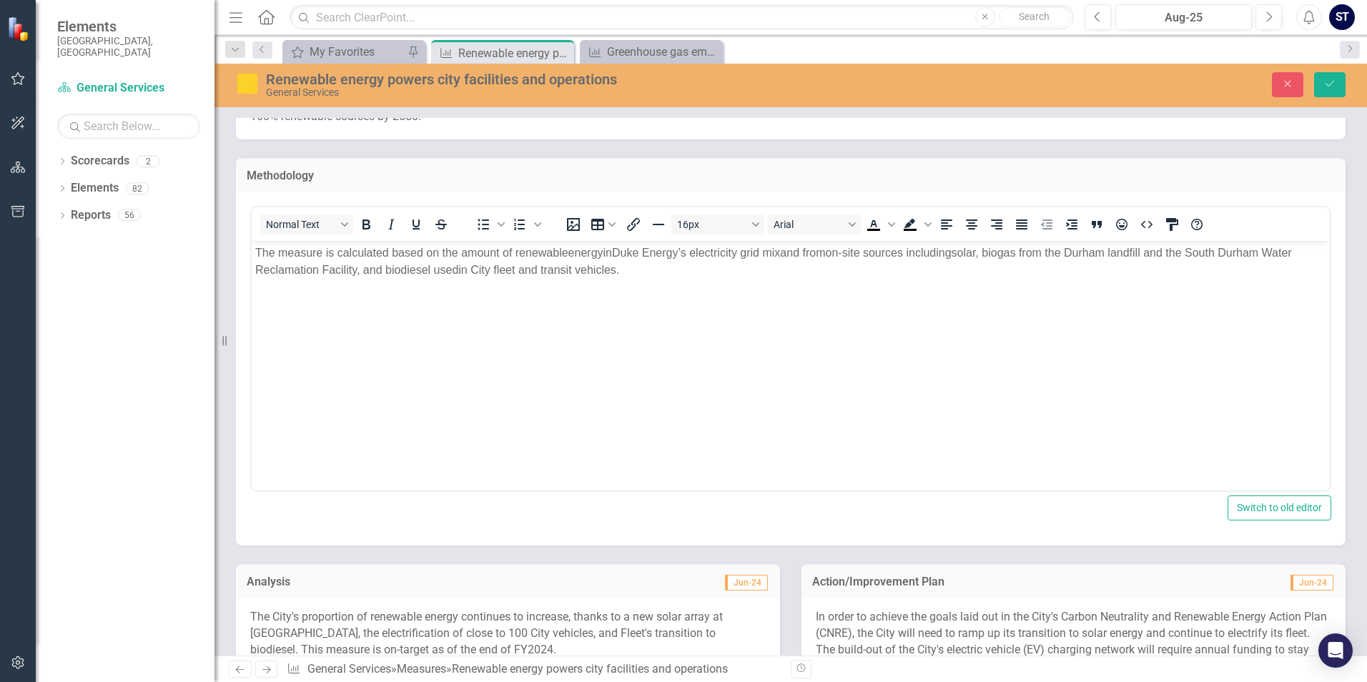
click at [804, 267] on p "The measure is calculated based on th e amount of renewable energy i n Duke Ene…" at bounding box center [790, 262] width 1071 height 34
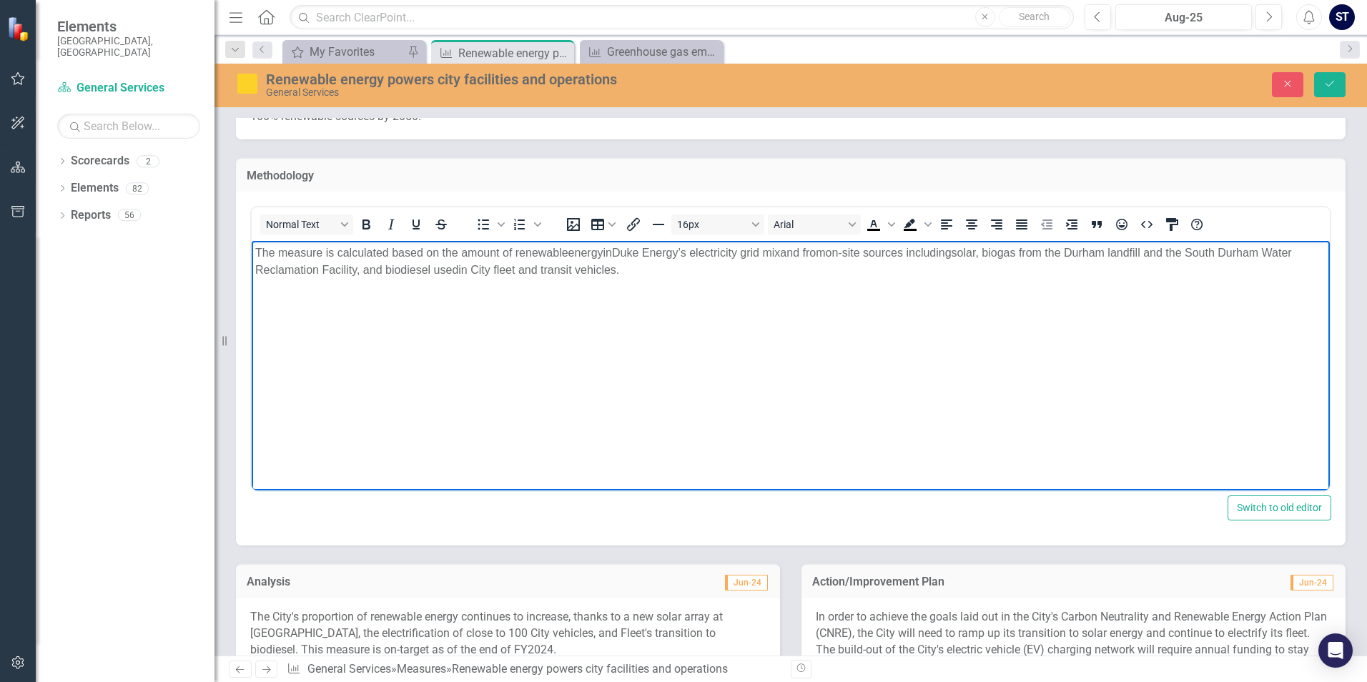
click at [335, 253] on span "The measure is calculated based on th" at bounding box center [353, 253] width 197 height 12
click at [372, 251] on span "The measure was previously calculated based on th" at bounding box center [386, 253] width 263 height 12
click at [621, 255] on span "Duke Energy’s electricity g" at bounding box center [679, 253] width 134 height 12
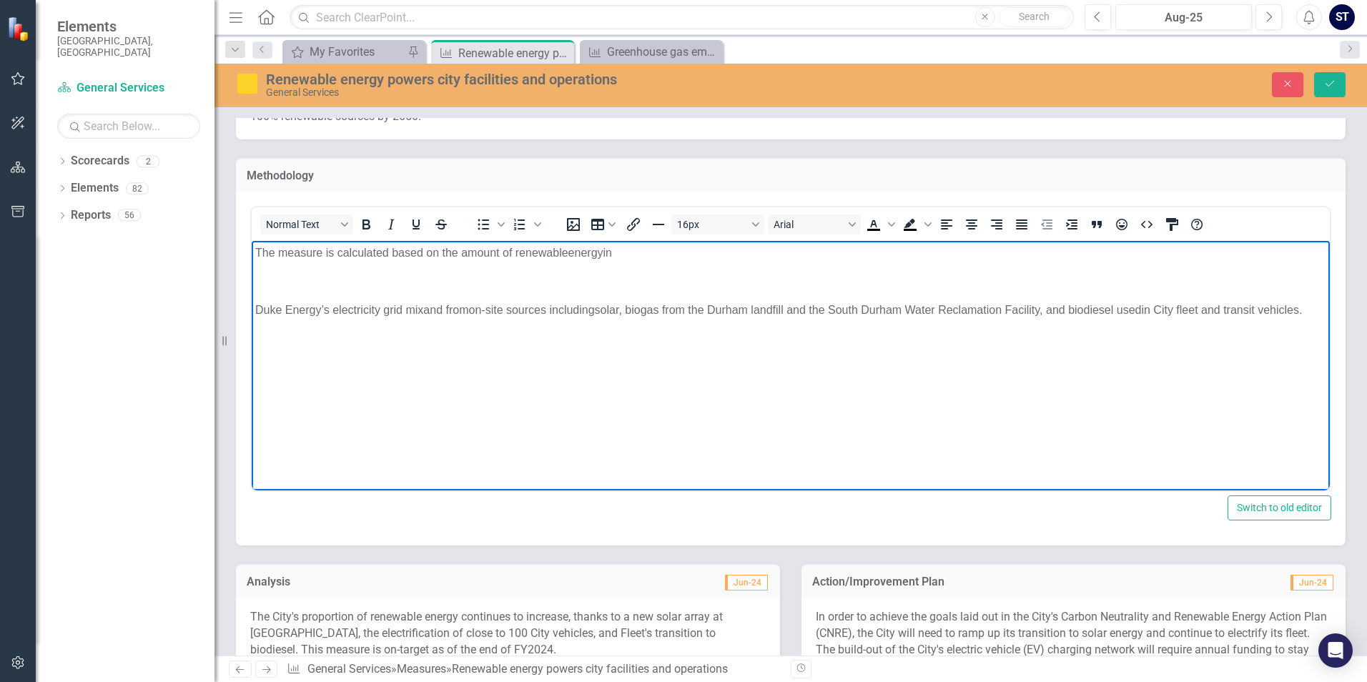
click at [630, 254] on p "The measure is calculated based on th e amount of renewable energy i n" at bounding box center [790, 253] width 1071 height 17
click at [685, 248] on p "The measure is calculated based on th e amount of renewable energy i n eGRID's" at bounding box center [790, 253] width 1071 height 17
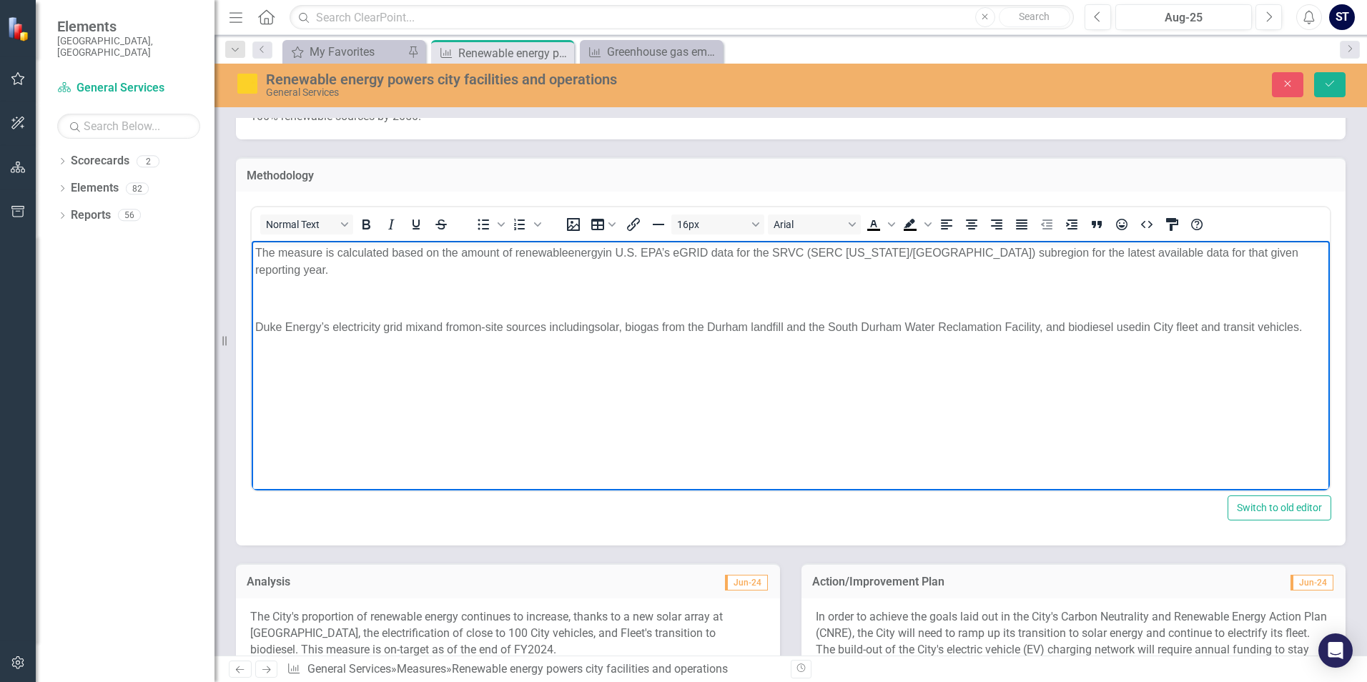
click at [1208, 252] on span "n U.S. EPA’s eGRID data for the SRVC (SERC Virginia/Carolina) subregion for the…" at bounding box center [776, 261] width 1043 height 29
click at [1291, 259] on p "The measure is calculated based on th e amount of renewable energy i n U.S. EPA…" at bounding box center [790, 262] width 1071 height 34
click at [731, 252] on span "n U.S. EPA’s eGRID data for the SRVC (SERC Virginia/Carolina) subregion for the…" at bounding box center [776, 261] width 1043 height 29
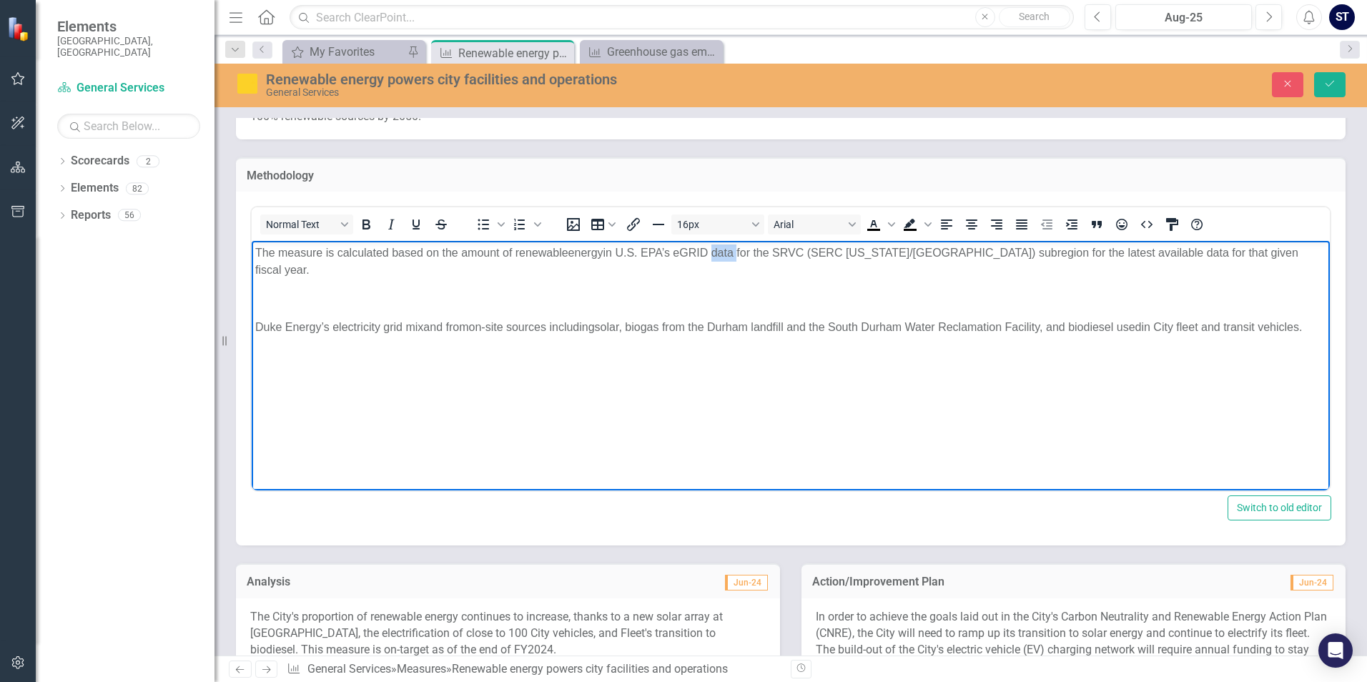
click at [783, 267] on body "The measure is calculated based on th e amount of renewable energy i n U.S. EPA…" at bounding box center [791, 348] width 1078 height 215
click at [734, 251] on span "n U.S. EPA’s eGRID data for the SRVC (SERC Virginia/Carolina) subregion for the…" at bounding box center [776, 261] width 1043 height 29
click at [347, 270] on p "The measure is calculated based on th e amount of renewable energy i n U.S. EPA…" at bounding box center [790, 262] width 1071 height 34
click at [256, 321] on span "Duke Energy’s electricity g" at bounding box center [322, 327] width 134 height 12
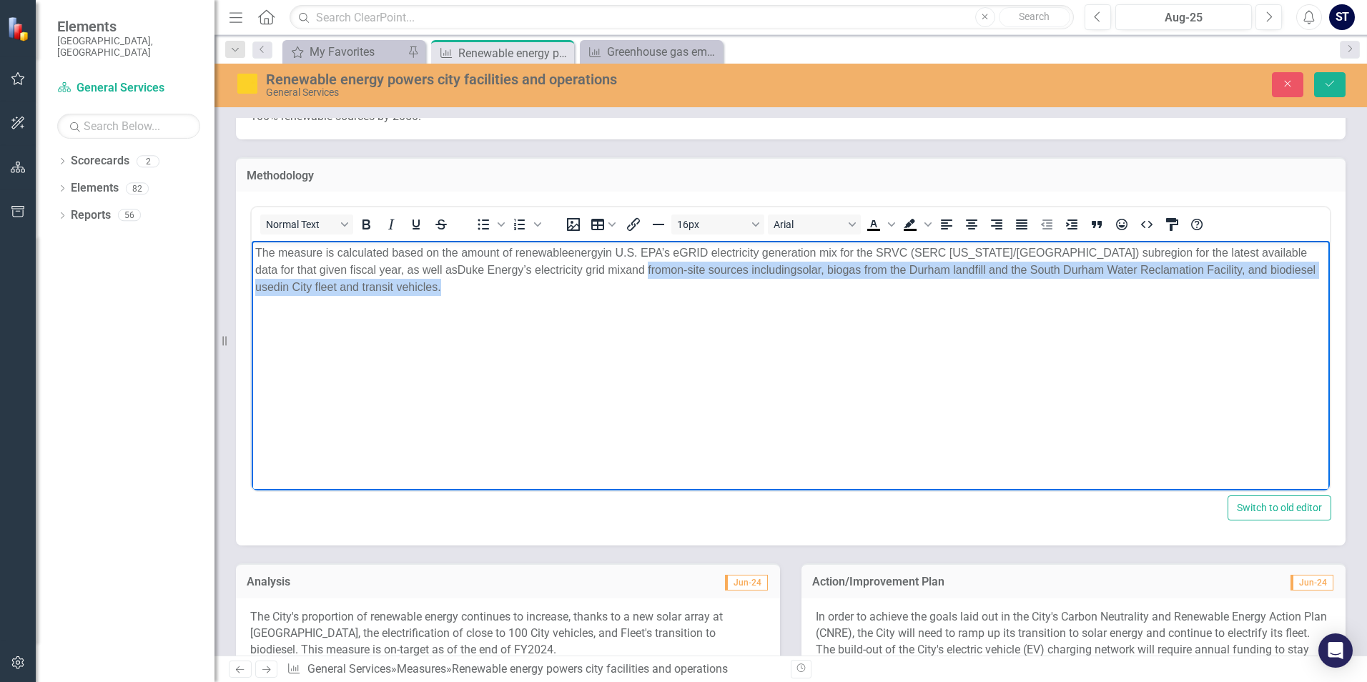
drag, startPoint x: 562, startPoint y: 268, endPoint x: 381, endPoint y: 288, distance: 182.0
click at [381, 288] on span "Duke Energy’s electricity g rid mix and from on-site sources including so lar, …" at bounding box center [785, 278] width 1060 height 29
copy span "from on-site sources including so lar, biogas from the Durham landfill and the …"
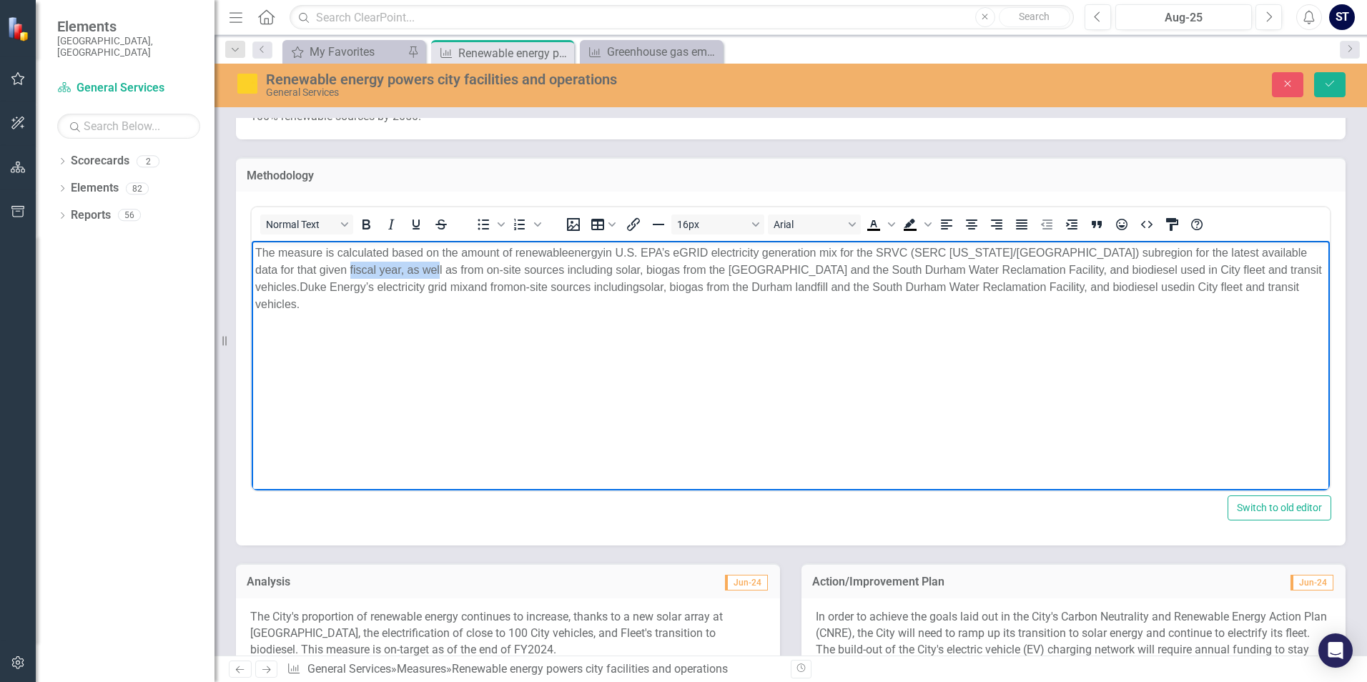
drag, startPoint x: 363, startPoint y: 267, endPoint x: 306, endPoint y: 267, distance: 57.2
click at [306, 267] on span "n U.S. EPA’s eGRID electricity generation mix for the SRVC (SERC Virginia/Carol…" at bounding box center [788, 270] width 1067 height 46
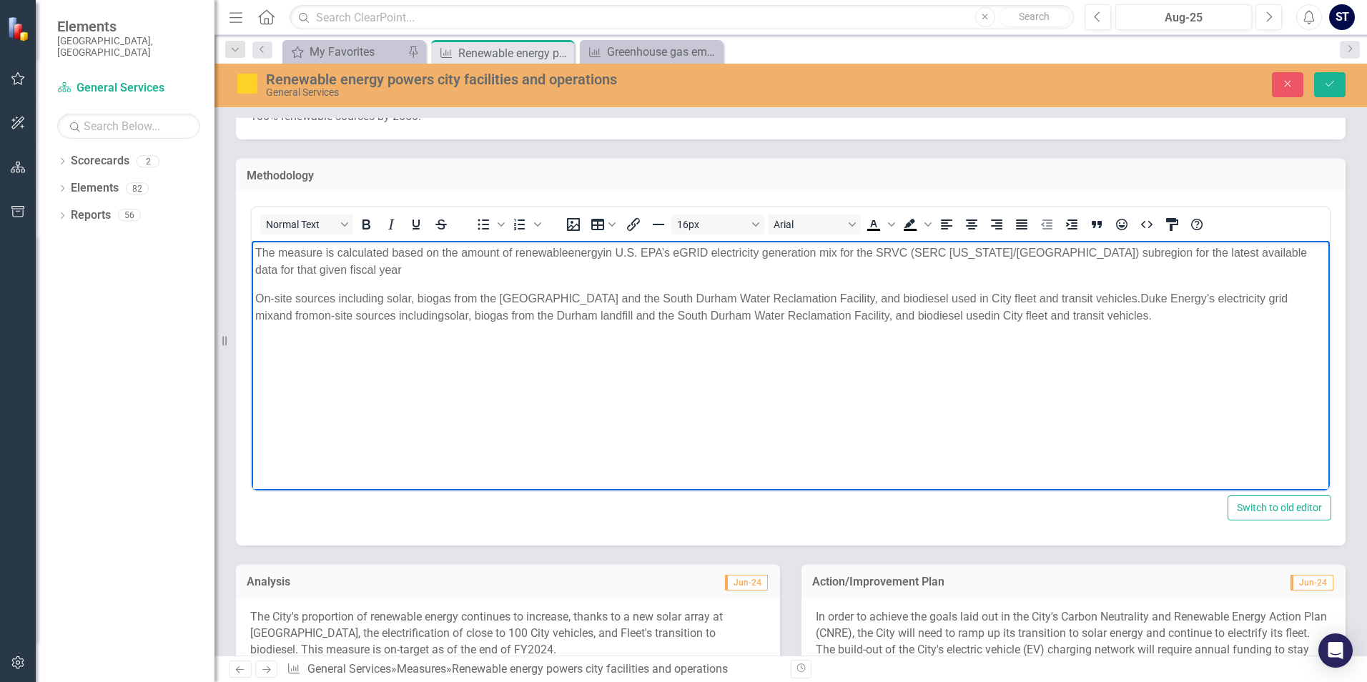
click at [1092, 291] on p "On-site sources including solar, biogas from the Durham landfill and the South …" at bounding box center [790, 307] width 1071 height 34
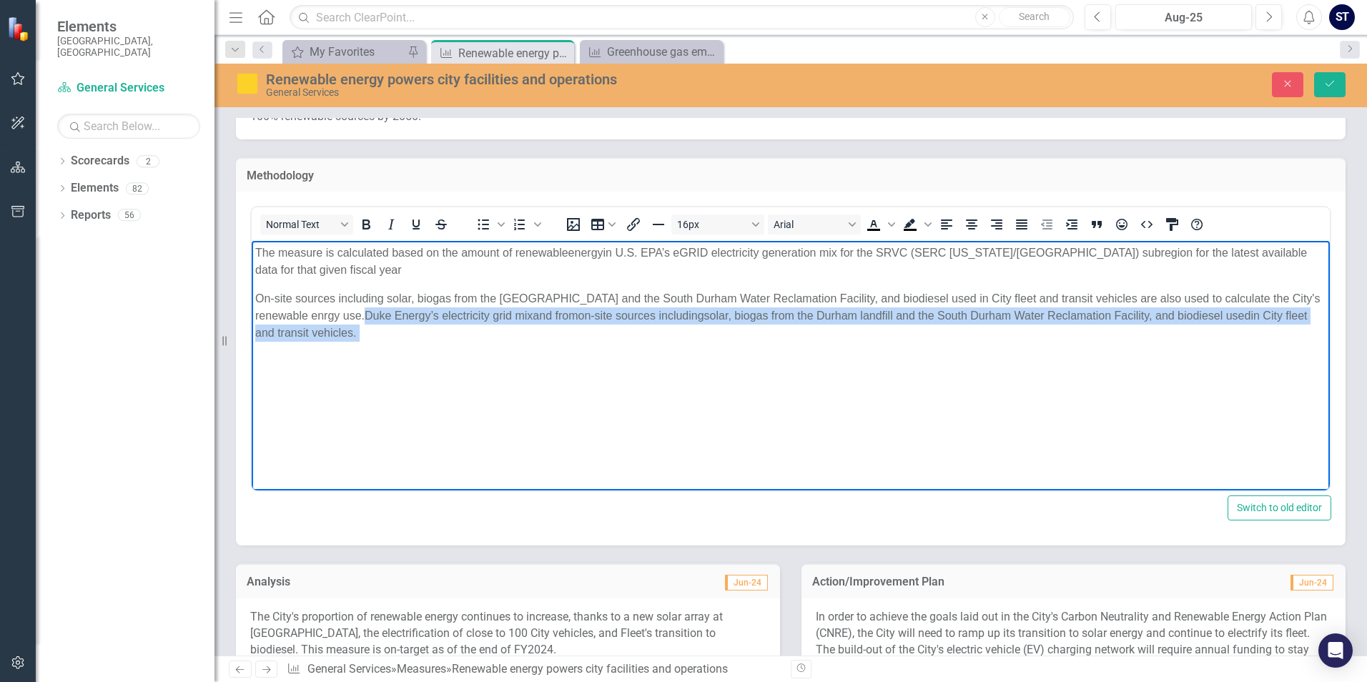
drag, startPoint x: 388, startPoint y: 333, endPoint x: 373, endPoint y: 315, distance: 23.3
click at [373, 315] on p "On-site sources including solar, biogas from the Durham landfill and the South …" at bounding box center [790, 315] width 1071 height 51
copy p "Duke Energy’s electricity g rid mix and from on-site sources including so lar, …"
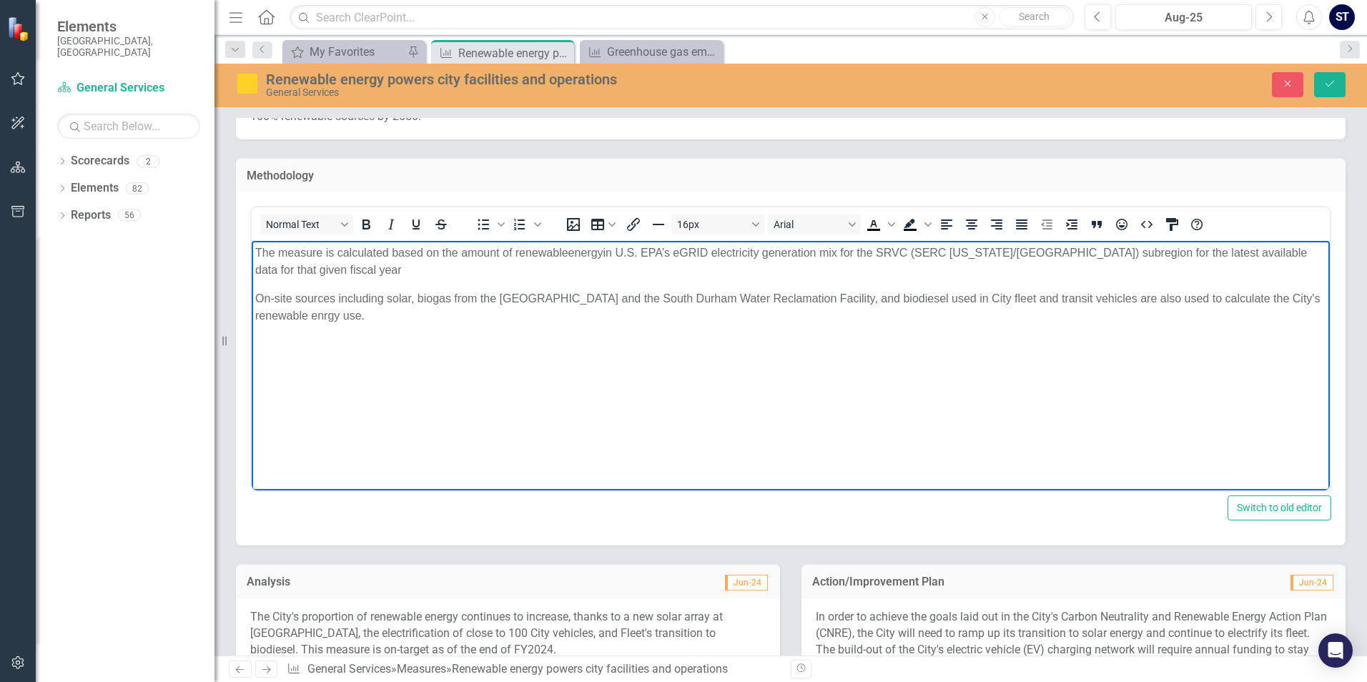
click at [333, 264] on p "The measure is calculated based on th e amount of renewable energy i n U.S. EPA…" at bounding box center [790, 262] width 1071 height 34
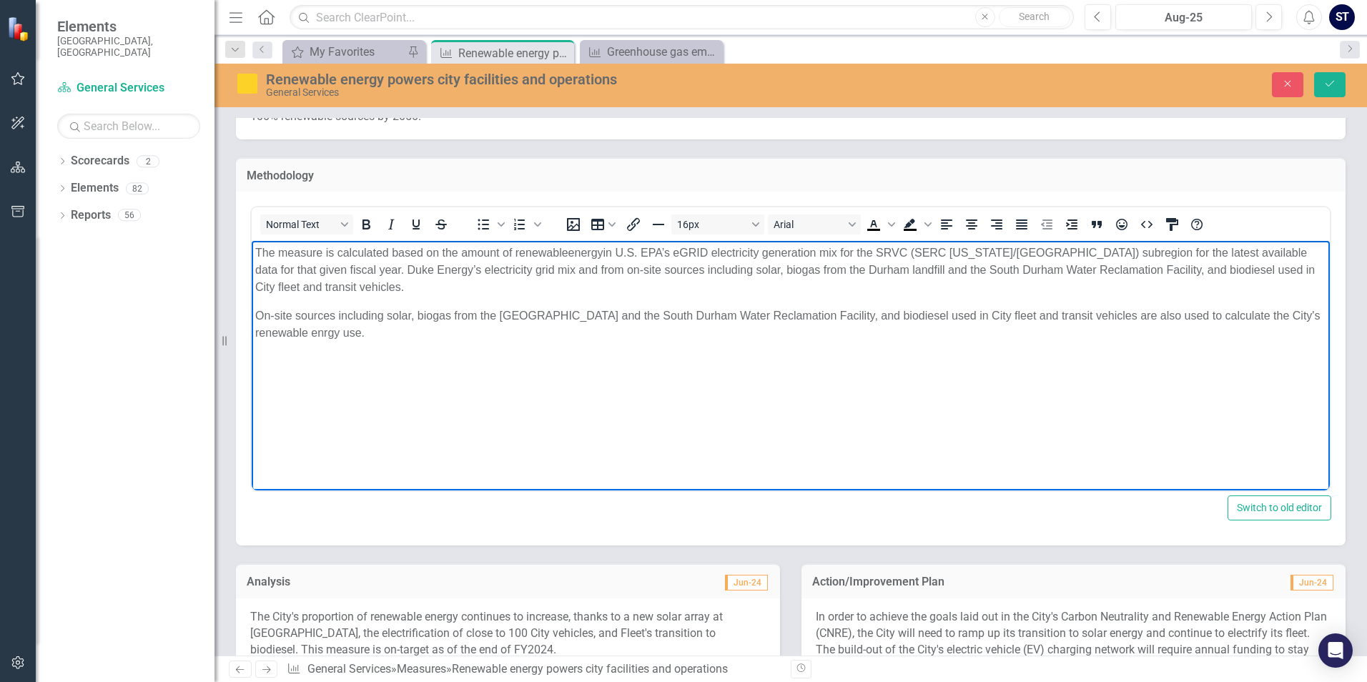
click at [260, 252] on span "The measure is calculated based on th" at bounding box center [353, 253] width 197 height 12
drag, startPoint x: 560, startPoint y: 287, endPoint x: 503, endPoint y: 273, distance: 58.8
click at [559, 287] on p "Starting in Fiscal Year 2025, the measure is calculated based on th e amount of…" at bounding box center [790, 270] width 1071 height 51
click at [459, 270] on span "n U.S. EPA’s eGRID electricity generation mix for the SRVC (SERC Virginia/Carol…" at bounding box center [773, 270] width 1037 height 46
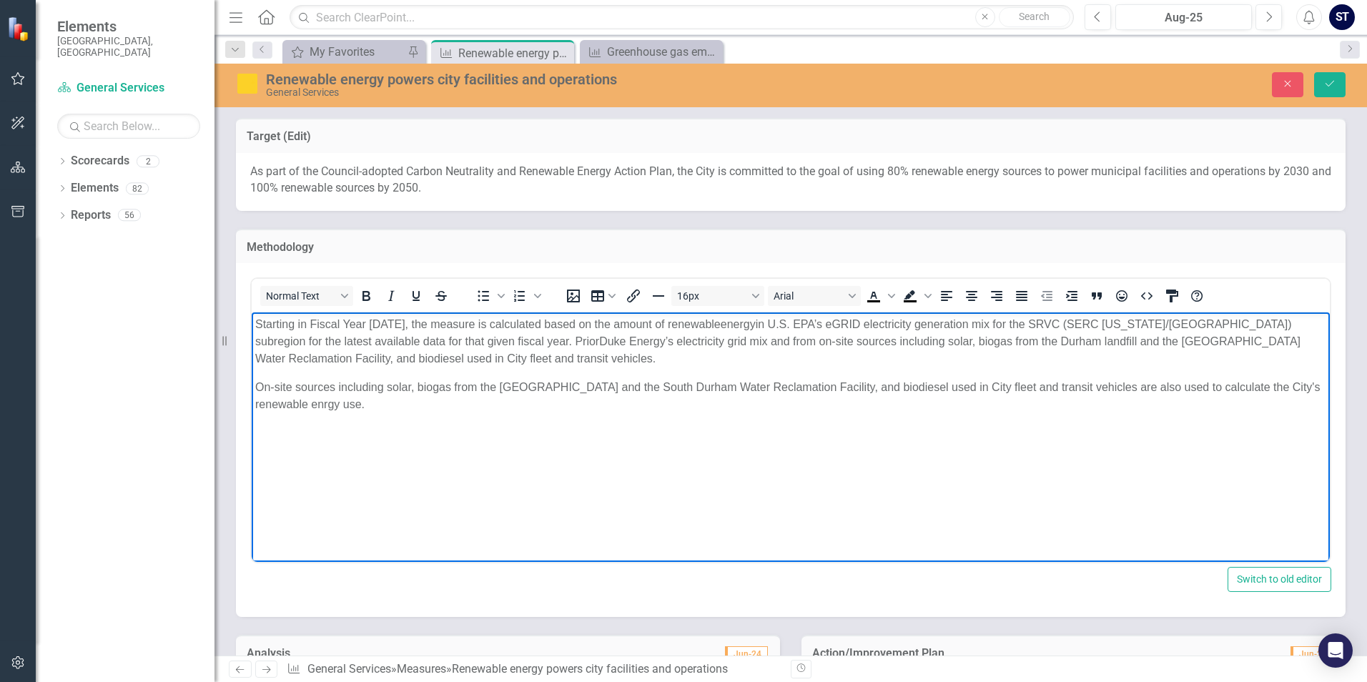
scroll to position [72, 0]
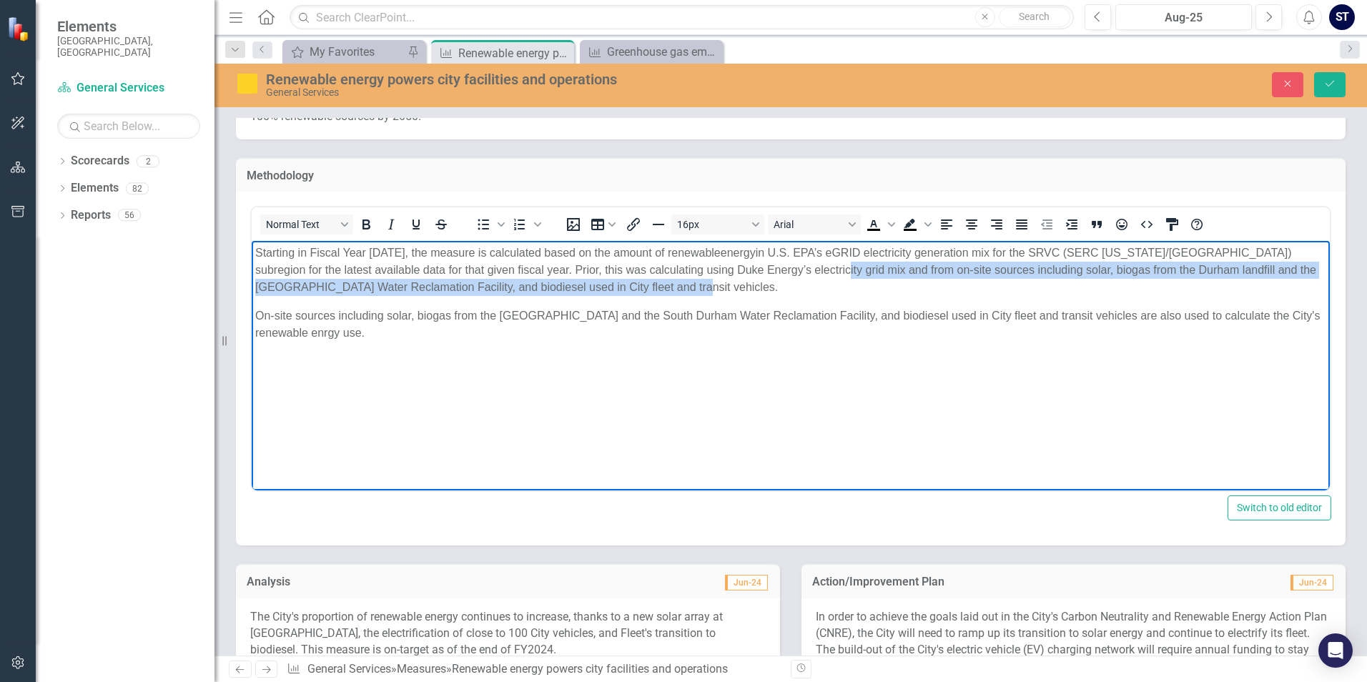
drag, startPoint x: 776, startPoint y: 274, endPoint x: 706, endPoint y: 284, distance: 70.8
click at [706, 284] on p "Starting in Fiscal Year [DATE], the measure is calculated based on th e amount …" at bounding box center [790, 270] width 1071 height 51
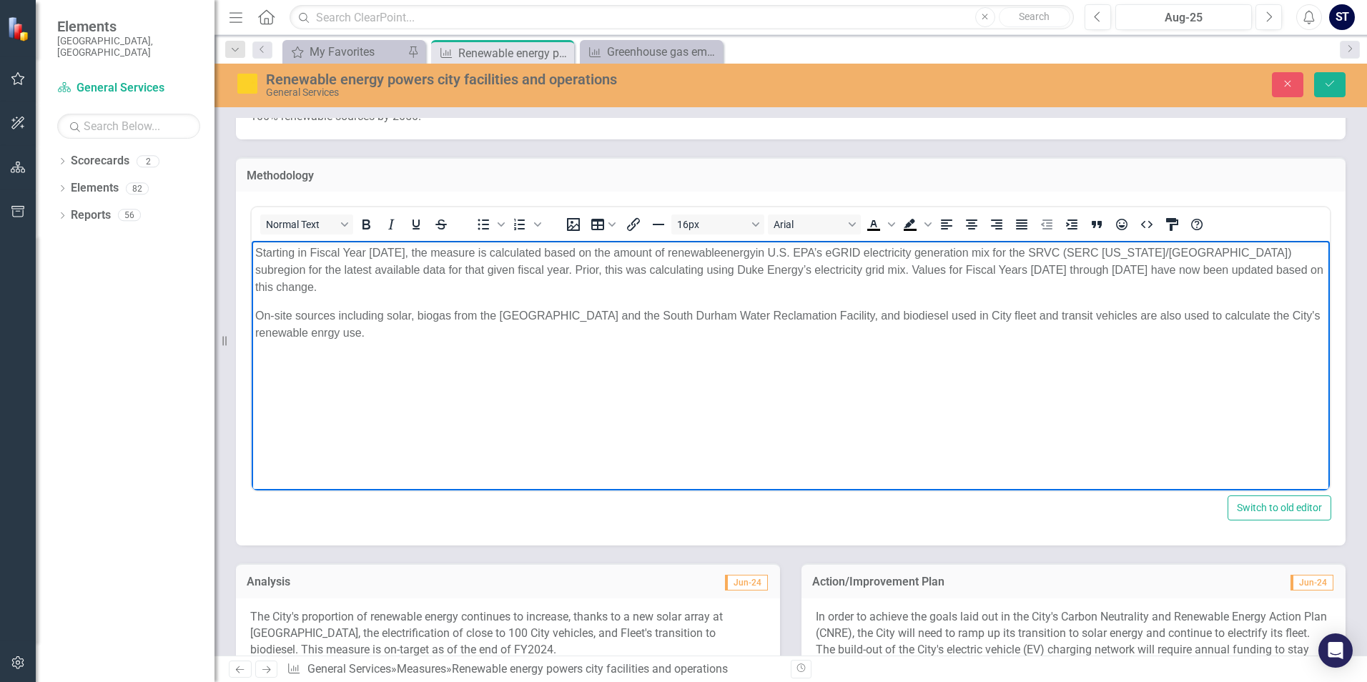
click at [255, 310] on span "On-site sources including solar, biogas from the [GEOGRAPHIC_DATA] and the Sout…" at bounding box center [787, 324] width 1065 height 29
click at [404, 313] on p "On-site sources including solar, biogas from the [GEOGRAPHIC_DATA] and the Sout…" at bounding box center [790, 324] width 1071 height 34
click at [393, 321] on p "On-site sources including solar, biogas from the [GEOGRAPHIC_DATA] and the Sout…" at bounding box center [790, 324] width 1071 height 34
drag, startPoint x: 402, startPoint y: 253, endPoint x: 252, endPoint y: 251, distance: 150.2
click at [252, 251] on body "Starting in Fiscal Year [DATE], the measure is calculated based on th e amount …" at bounding box center [791, 348] width 1078 height 215
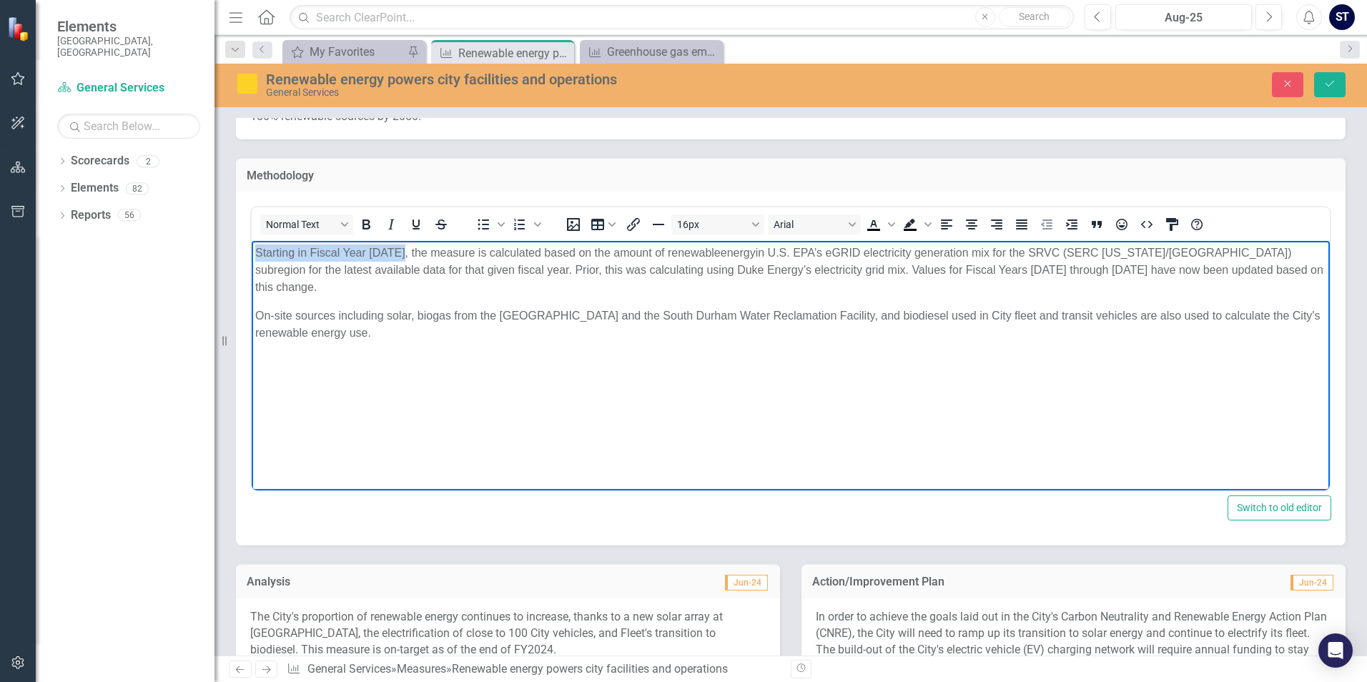
copy span "Starting in Fiscal Year [DATE],"
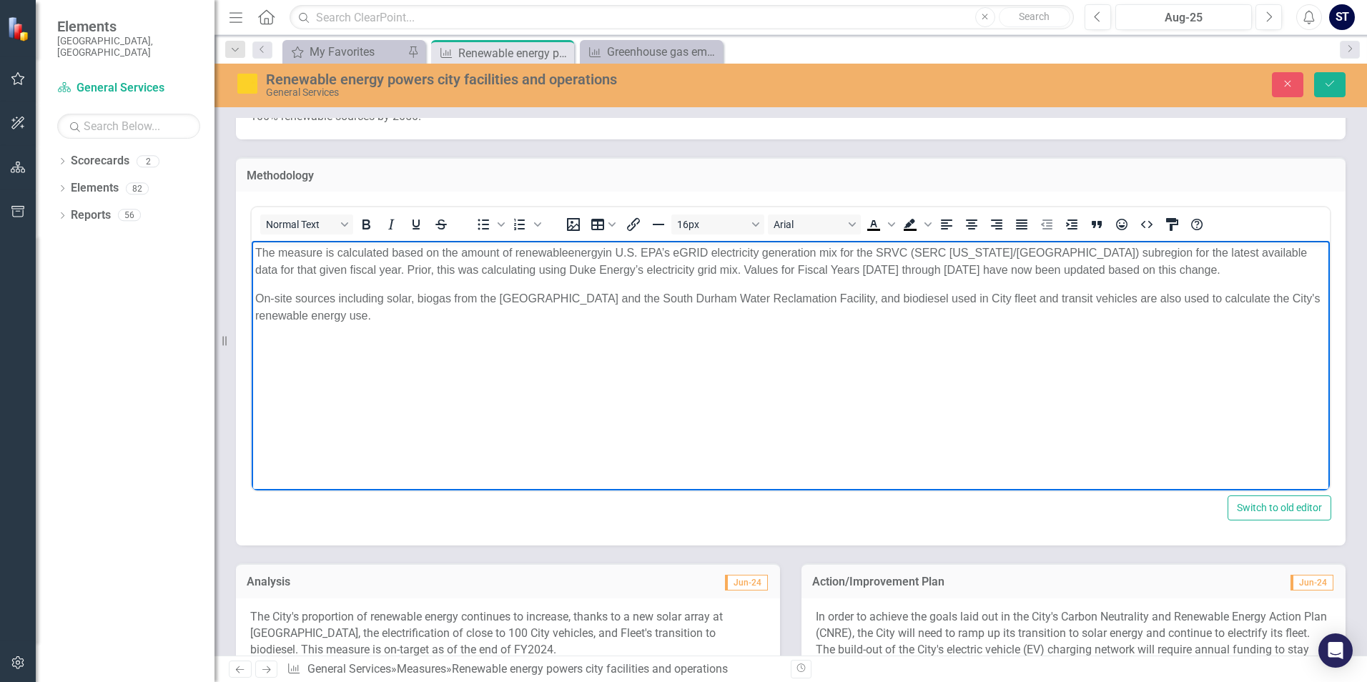
click at [442, 324] on p "On-site sources including solar, biogas from the [GEOGRAPHIC_DATA] and the Sout…" at bounding box center [790, 307] width 1071 height 34
drag, startPoint x: 619, startPoint y: 251, endPoint x: 851, endPoint y: 254, distance: 232.4
click at [851, 254] on span "n U.S. EPA’s eGRID electricity generation mix for the SRVC (SERC [US_STATE]/[GE…" at bounding box center [781, 261] width 1052 height 29
copy span "U.S. EPA’s eGRID electricity generation mix f"
click at [458, 367] on p "Starting in Fiscal Year [DATE]," at bounding box center [790, 373] width 1071 height 17
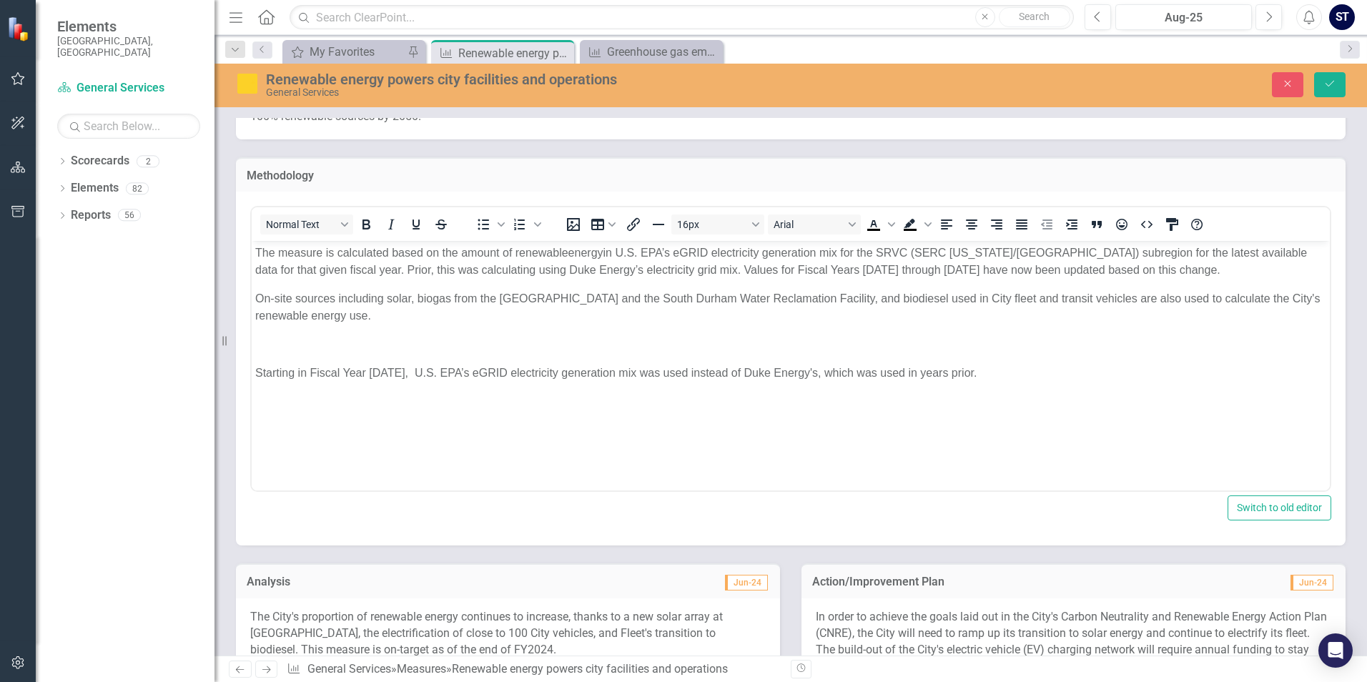
drag, startPoint x: 851, startPoint y: 480, endPoint x: 596, endPoint y: 260, distance: 336.6
click at [932, 271] on span "n U.S. EPA’s eGRID electricity generation mix for the SRVC (SERC [US_STATE]/[GE…" at bounding box center [781, 261] width 1052 height 29
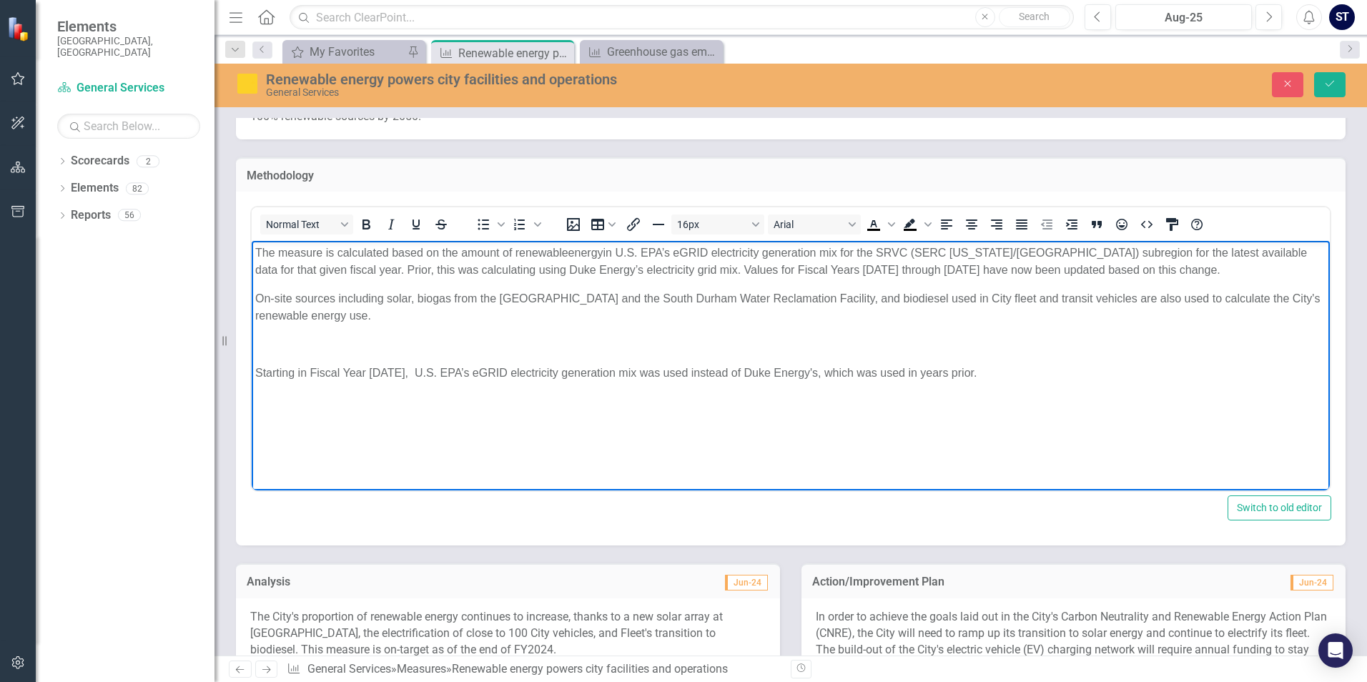
click at [748, 294] on span "On-site sources including solar, biogas from the [GEOGRAPHIC_DATA] and the Sout…" at bounding box center [787, 306] width 1065 height 29
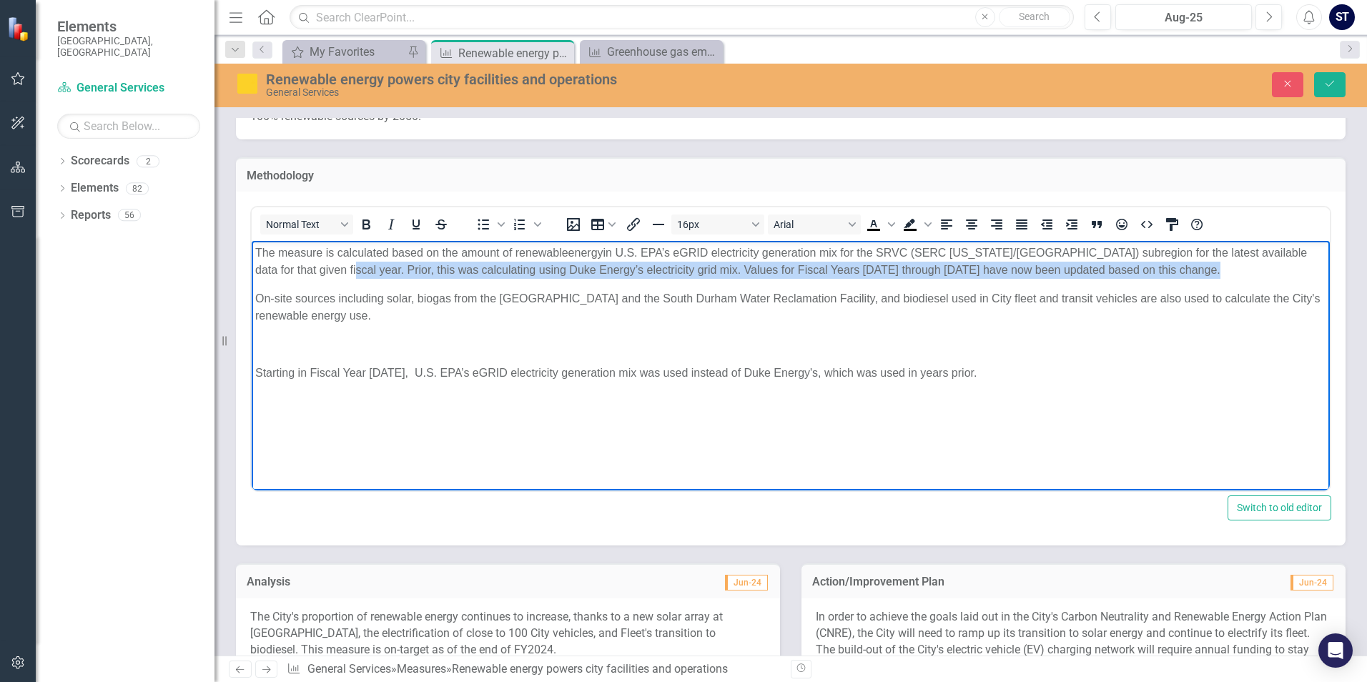
drag, startPoint x: 255, startPoint y: 297, endPoint x: 315, endPoint y: 272, distance: 64.4
click at [315, 272] on body "The measure is calculated based on th e amount of renewable energy i n U.S. EPA…" at bounding box center [791, 348] width 1078 height 215
copy span "Prior, this was calculating using Duke Energy’s electricity grid mix. Values fo…"
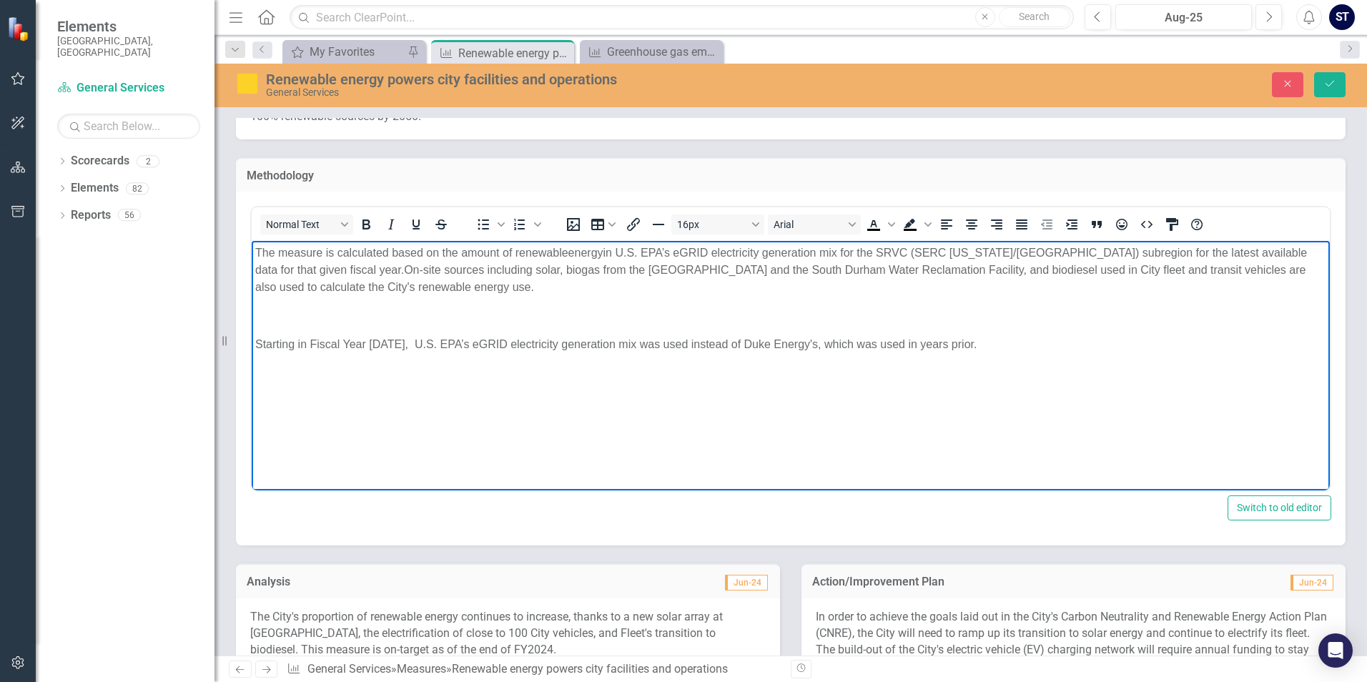
click at [975, 343] on p "Starting in Fiscal Year [DATE], U.S. EPA’s eGRID electricity generation mix was…" at bounding box center [790, 344] width 1071 height 17
click at [734, 362] on p "Starting in Fiscal Year [DATE], U.S. EPA’s eGRID electricity generation mix was…" at bounding box center [790, 353] width 1071 height 34
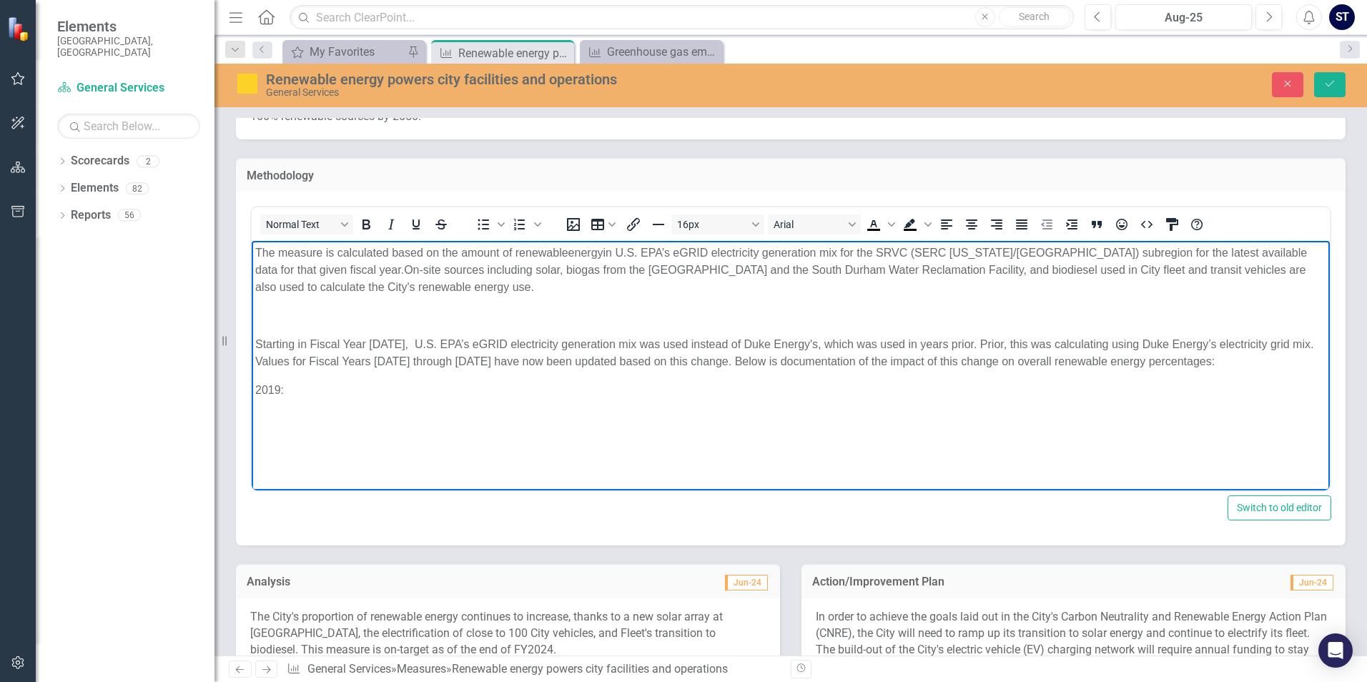
click at [298, 394] on p "2019:" at bounding box center [790, 390] width 1071 height 17
click at [394, 385] on p "2019: 9.04% to" at bounding box center [790, 390] width 1071 height 17
click at [711, 365] on span "Starting in Fiscal Year [DATE], U.S. EPA’s eGRID electricity generation mix was…" at bounding box center [784, 352] width 1058 height 29
click at [797, 390] on p "2019: 9.04% to 10.52%" at bounding box center [790, 390] width 1071 height 17
drag, startPoint x: 812, startPoint y: 365, endPoint x: 714, endPoint y: 365, distance: 97.3
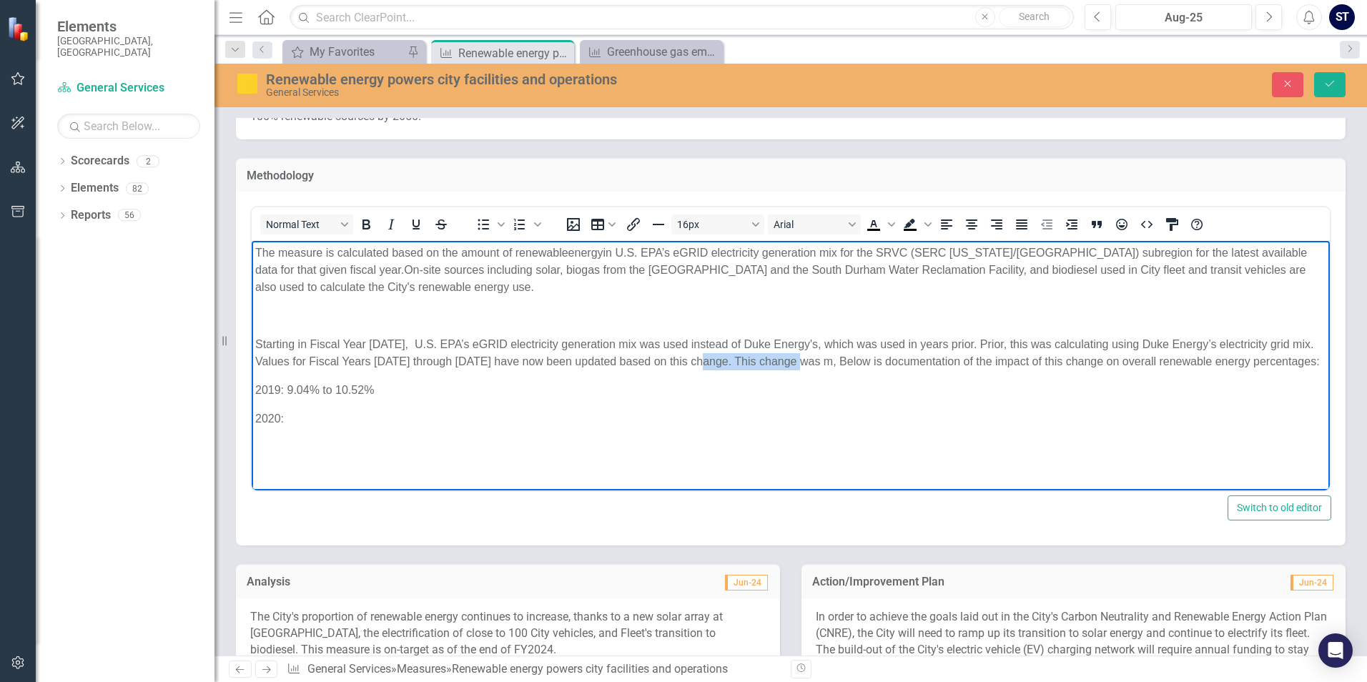
click at [714, 365] on span "Starting in Fiscal Year [DATE], U.S. EPA’s eGRID electricity generation mix was…" at bounding box center [787, 352] width 1065 height 29
click at [792, 385] on p "2019: 9.04% to 10.52%" at bounding box center [790, 390] width 1071 height 17
click at [714, 360] on span "Starting in Fiscal Year [DATE], U.S. EPA’s eGRID electricity generation mix was…" at bounding box center [784, 352] width 1058 height 29
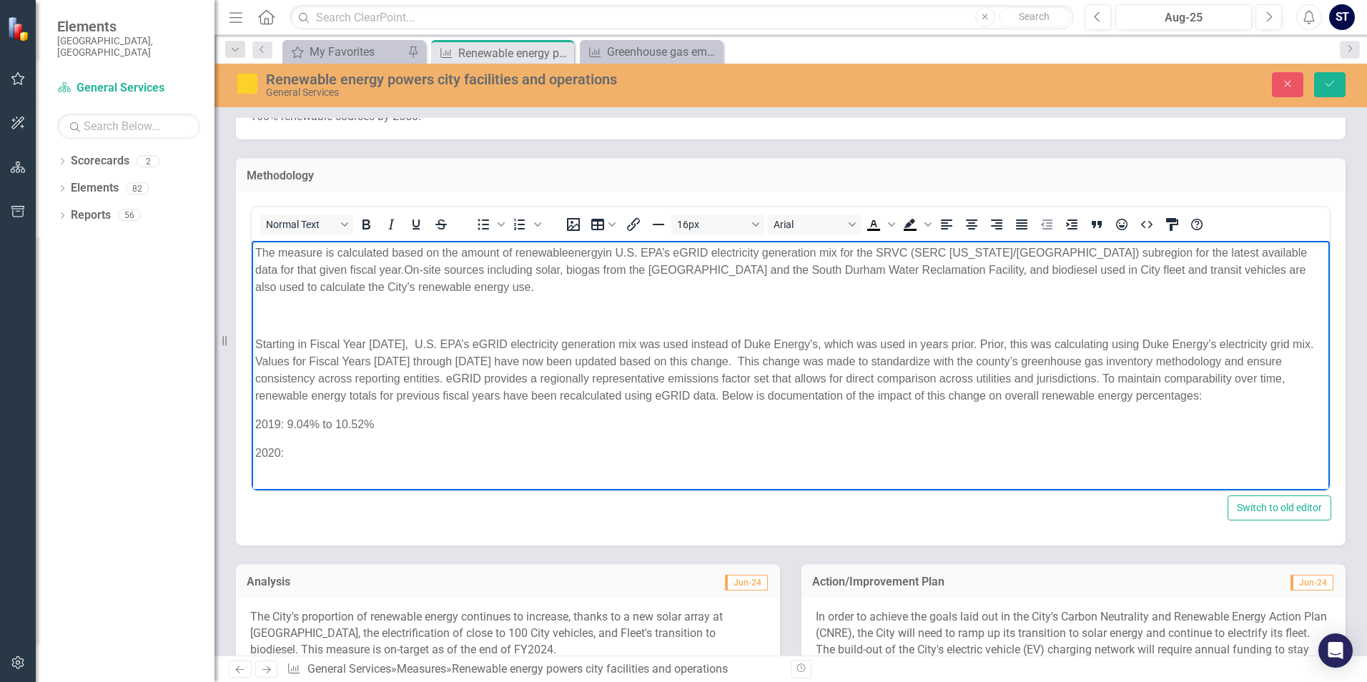
click at [415, 447] on p "2020:" at bounding box center [790, 453] width 1071 height 17
click at [349, 451] on p "2020:" at bounding box center [790, 453] width 1071 height 17
click at [383, 468] on body "The measure is calculated based on th e amount of renewable energy i n U.S. EPA…" at bounding box center [791, 359] width 1078 height 236
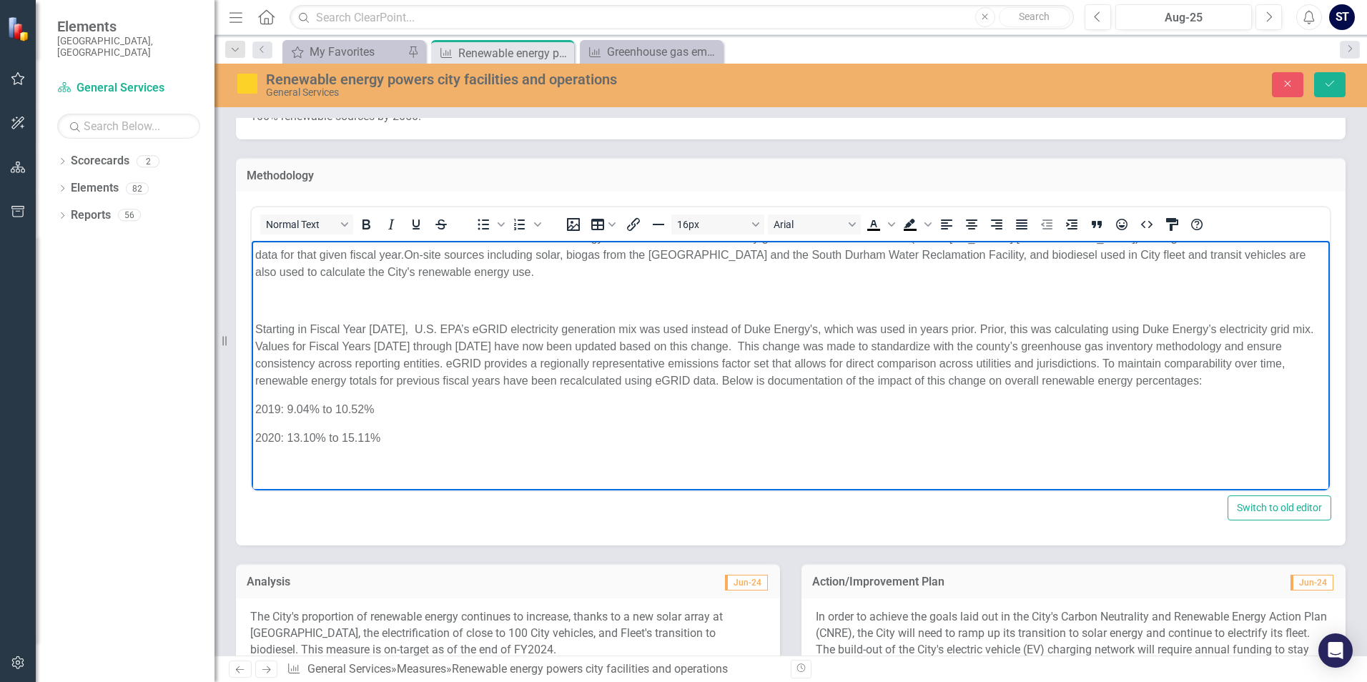
scroll to position [143, 0]
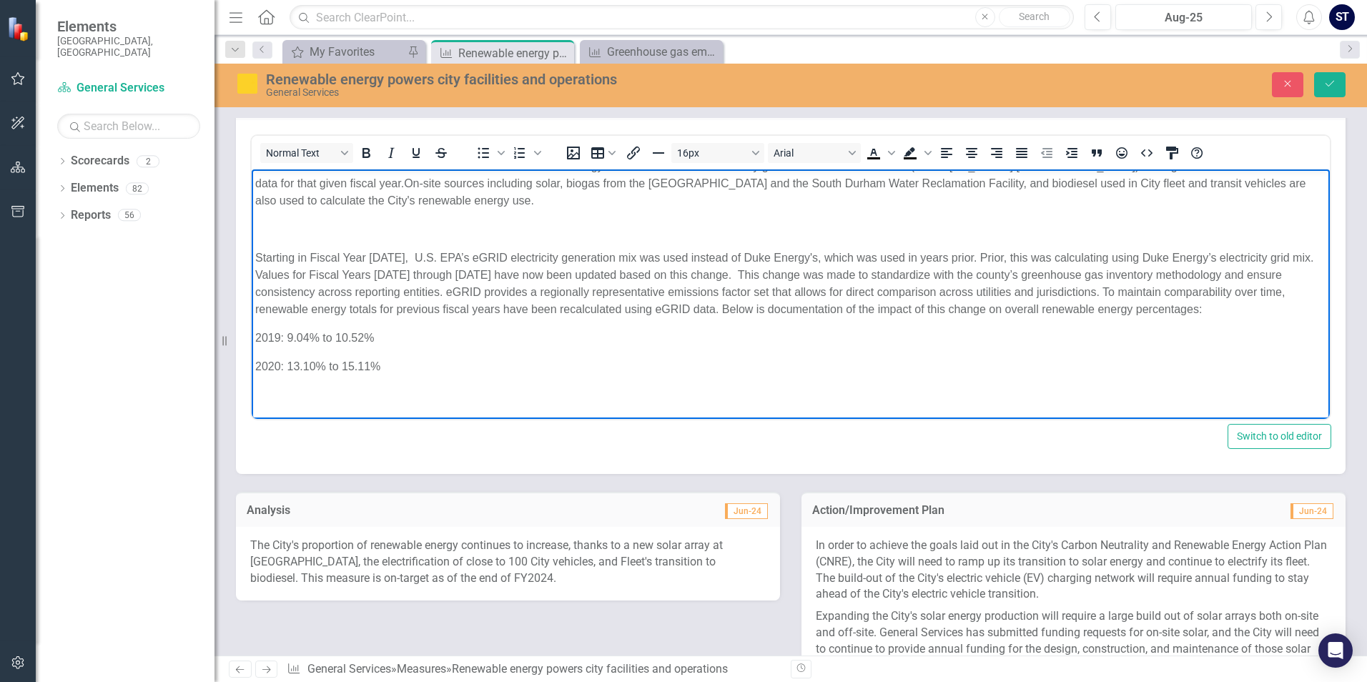
click at [328, 405] on body "The measure is calculated based on th e amount of renewable energy i n U.S. EPA…" at bounding box center [791, 286] width 1078 height 265
click at [398, 393] on p "2021: 10.09% to" at bounding box center [790, 395] width 1071 height 17
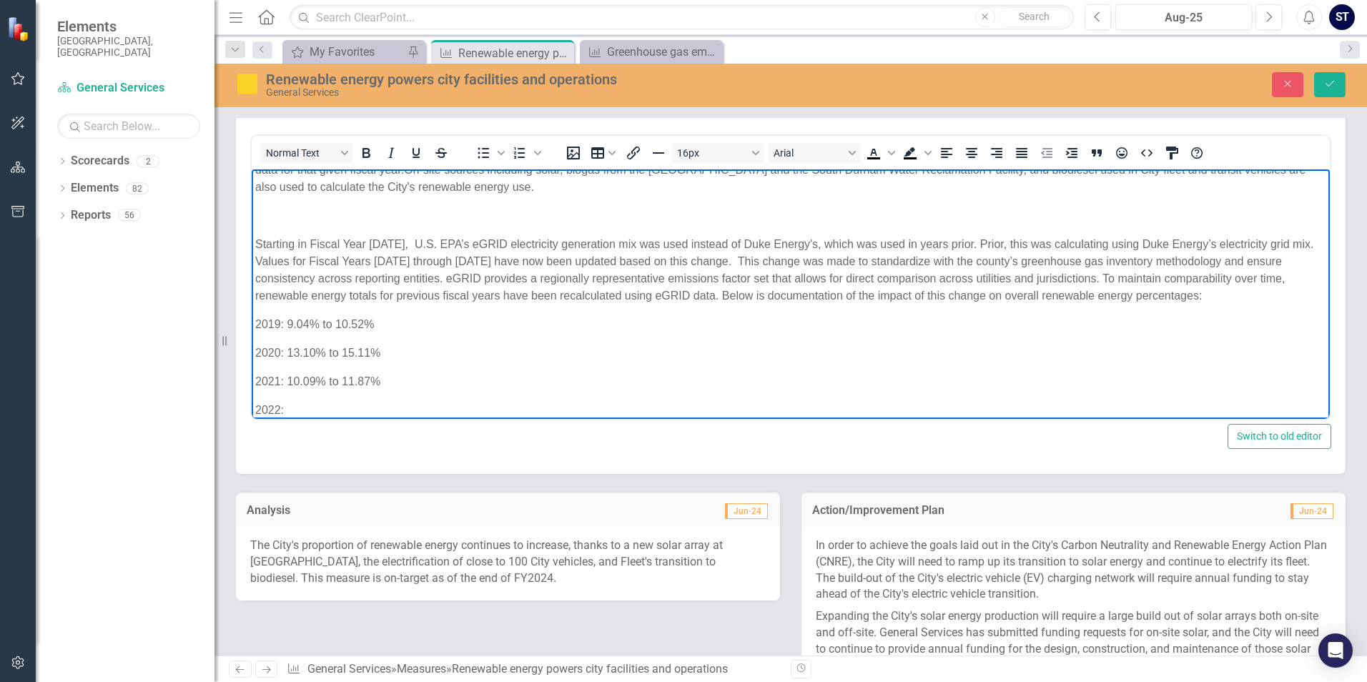
click at [310, 405] on p "2022:" at bounding box center [790, 410] width 1071 height 17
click at [388, 405] on p "2022: 12.86% to" at bounding box center [790, 410] width 1071 height 17
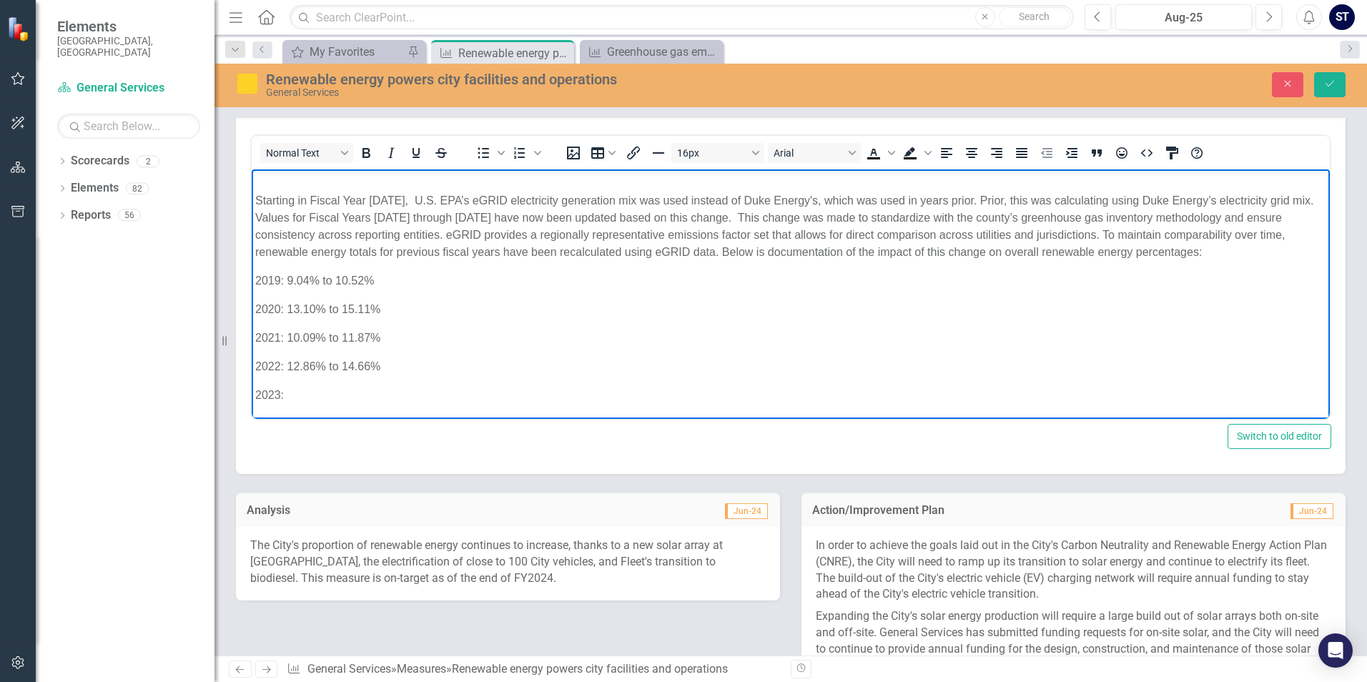
scroll to position [72, 0]
click at [348, 392] on p "2023:" at bounding box center [790, 395] width 1071 height 17
click at [305, 393] on p "2023:" at bounding box center [790, 395] width 1071 height 17
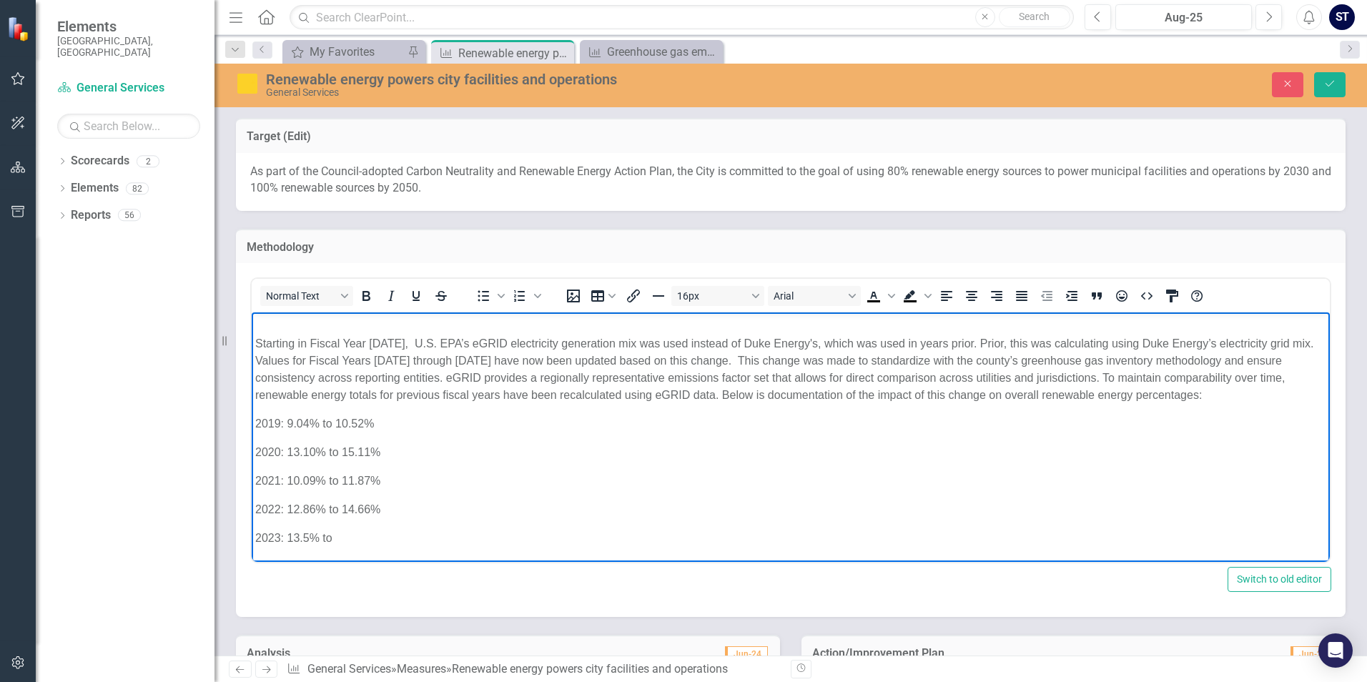
scroll to position [143, 0]
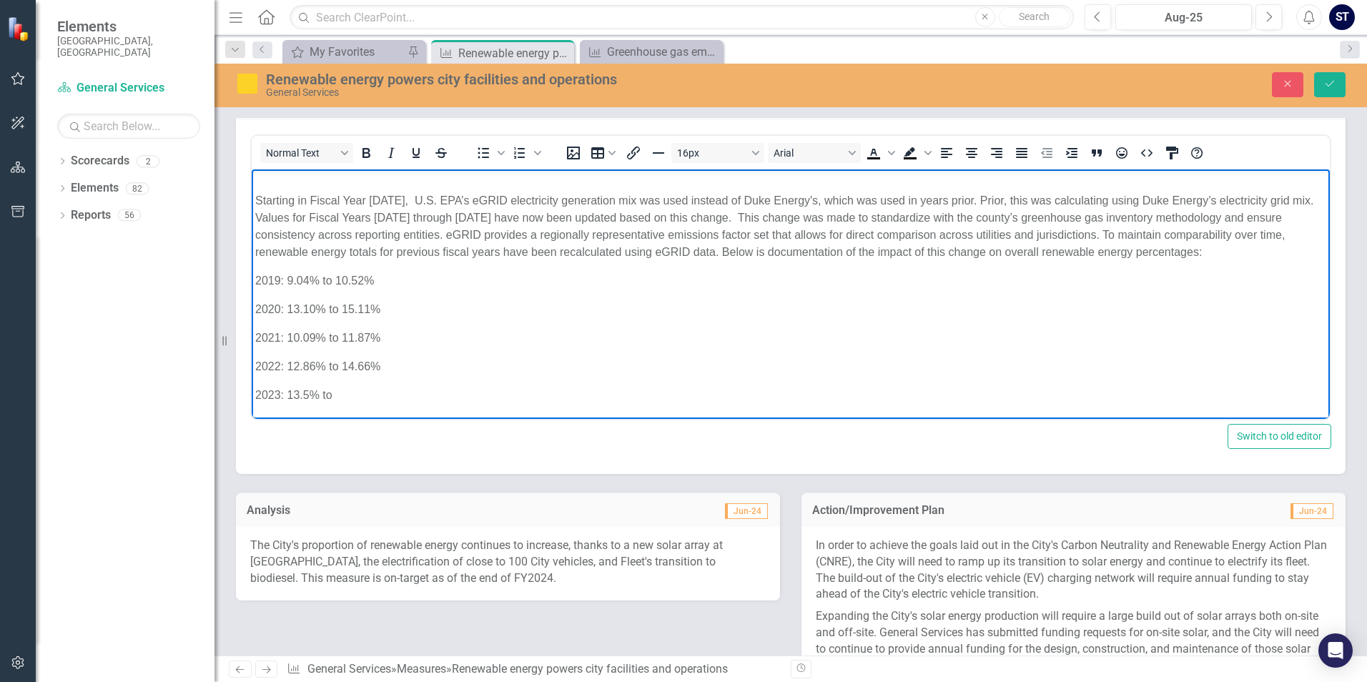
click at [387, 383] on body "The measure is calculated based on th e amount of renewable energy i n U.S. EPA…" at bounding box center [791, 258] width 1078 height 322
paste body "Rich Text Area. Press ALT-0 for help."
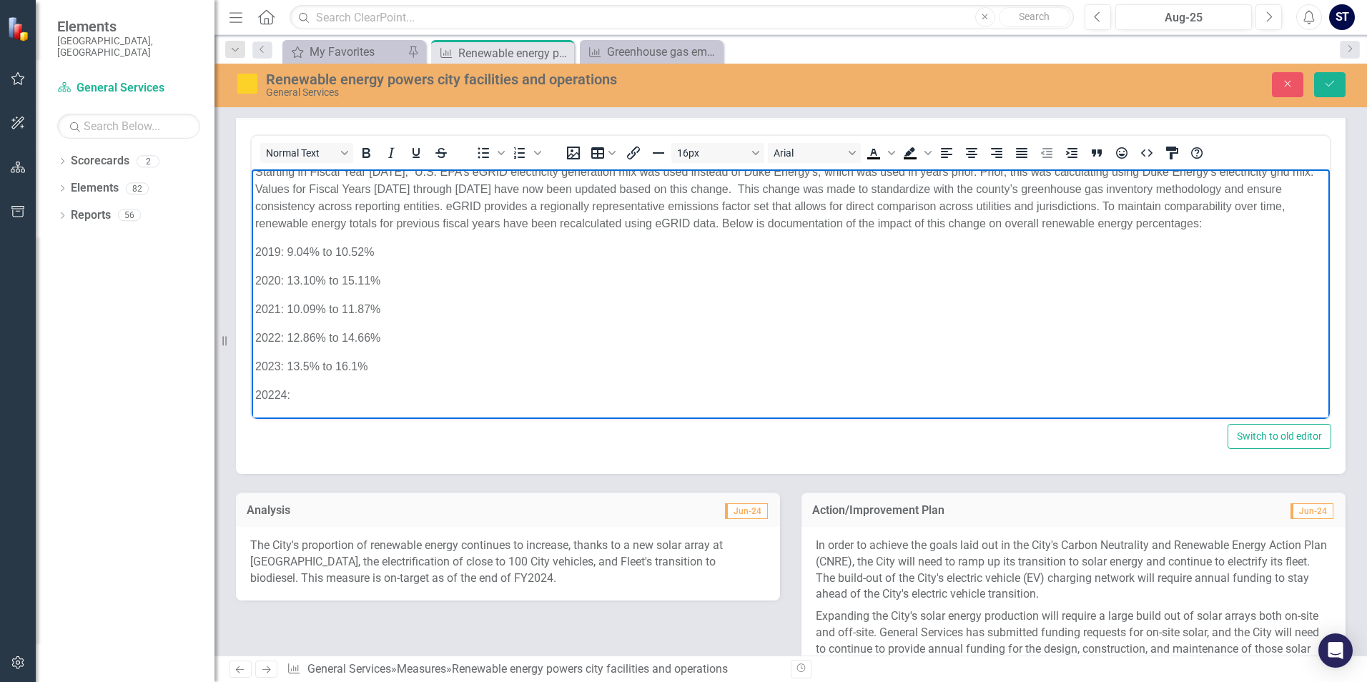
click at [369, 388] on p "20224:" at bounding box center [790, 395] width 1071 height 17
click at [411, 400] on p "20224: 20.4% to" at bounding box center [790, 395] width 1071 height 17
click at [280, 392] on span "20224: 20.4% to 22.5%" at bounding box center [314, 393] width 119 height 12
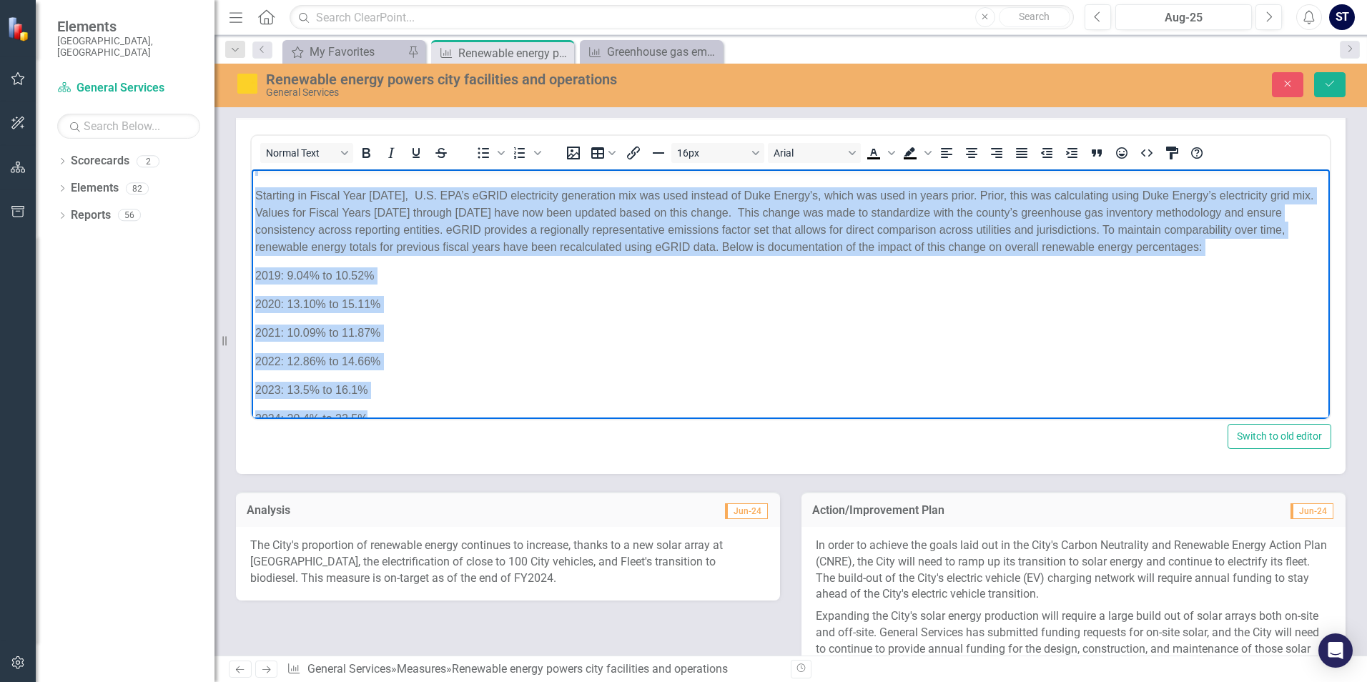
scroll to position [0, 0]
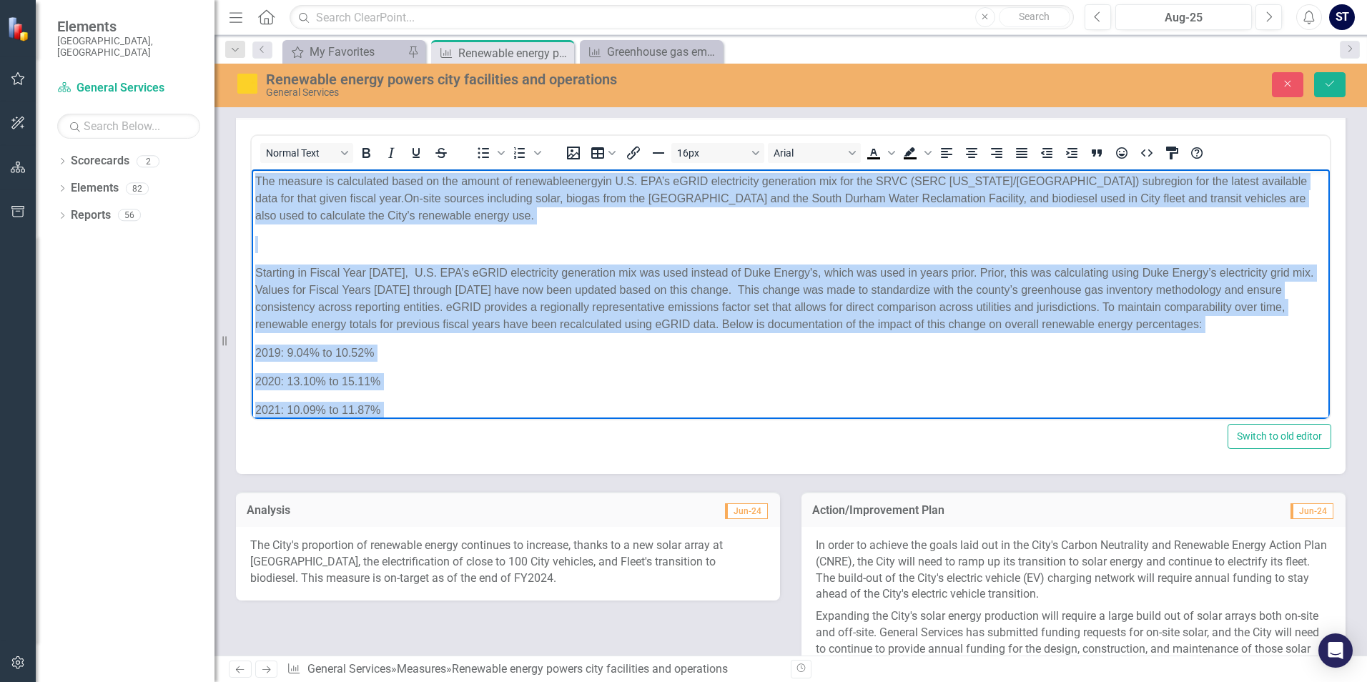
drag, startPoint x: 375, startPoint y: 393, endPoint x: 239, endPoint y: 167, distance: 263.1
click at [252, 169] on html "The measure is calculated based on th e amount of renewable energy i n U.S. EPA…" at bounding box center [791, 353] width 1078 height 368
copy body "The measure is calculated based on th e amount of renewable energy i n U.S. EPA…"
click at [272, 240] on p "Rich Text Area. Press ALT-0 for help." at bounding box center [790, 244] width 1071 height 17
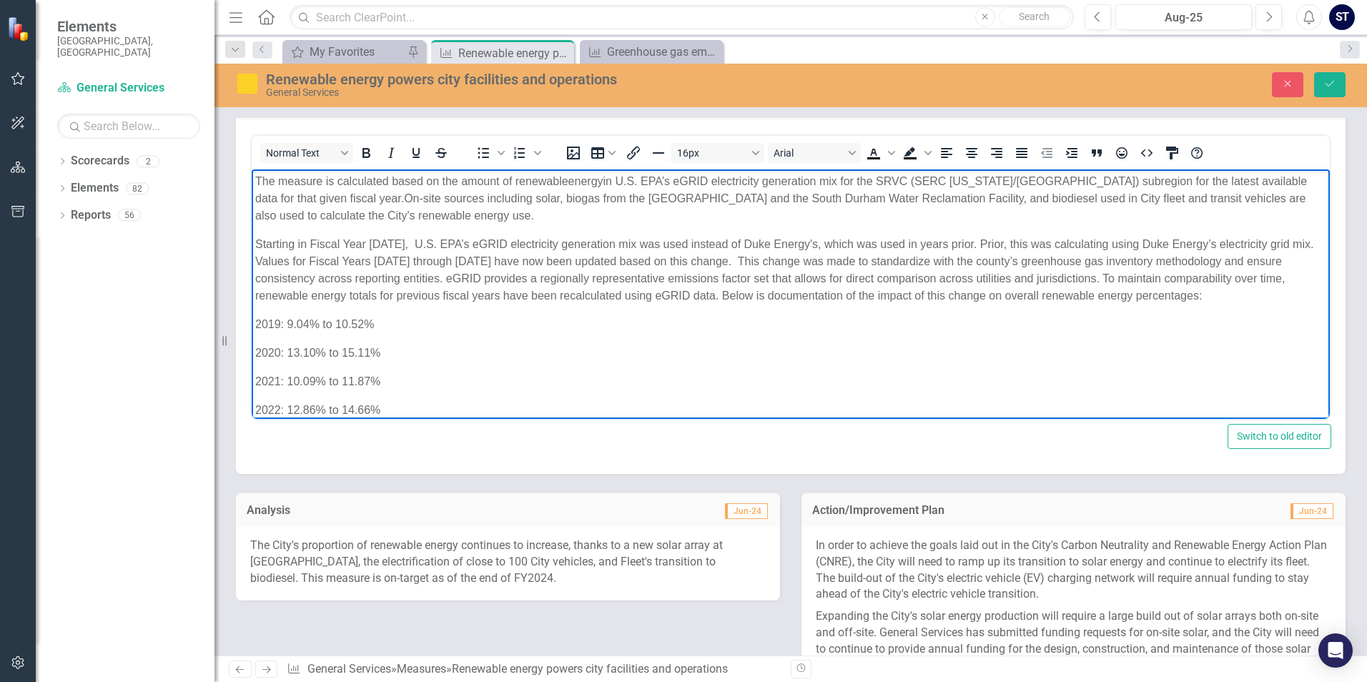
drag, startPoint x: 427, startPoint y: 295, endPoint x: 425, endPoint y: 322, distance: 27.2
click at [427, 295] on span "Starting in Fiscal Year [DATE], U.S. EPA’s eGRID electricity generation mix was…" at bounding box center [784, 270] width 1058 height 64
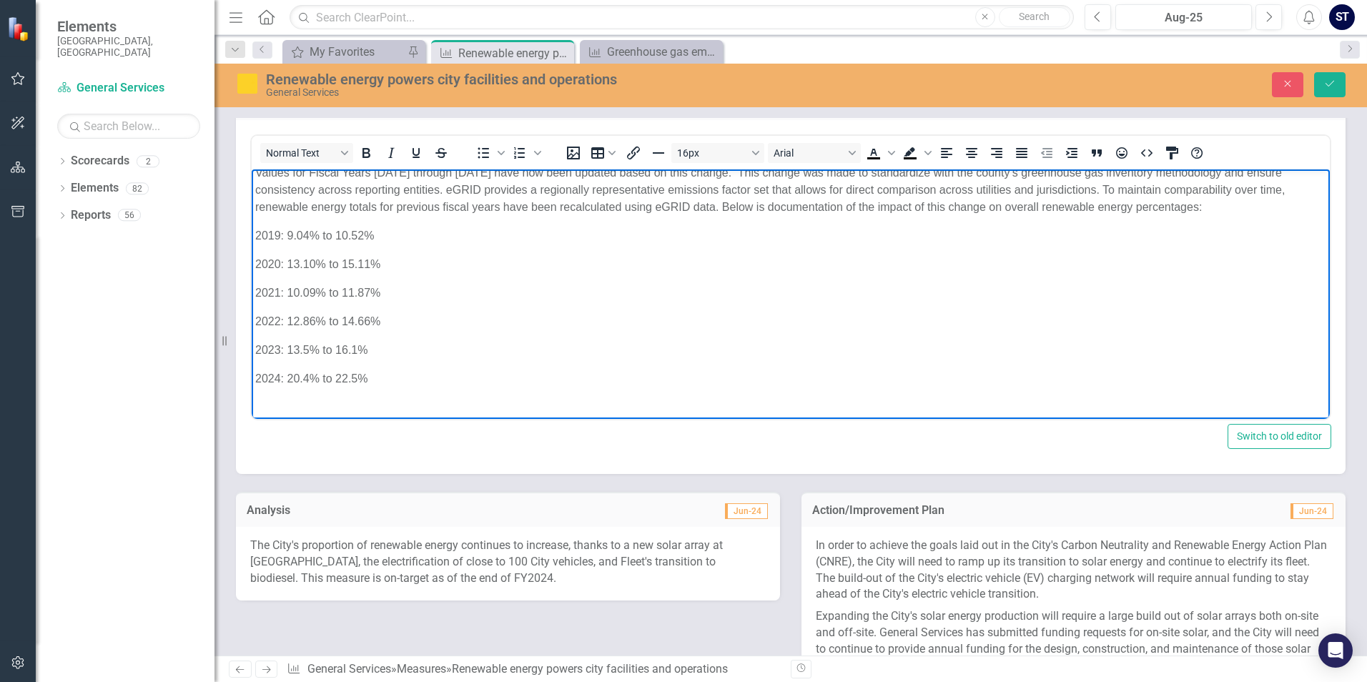
scroll to position [89, 0]
drag, startPoint x: 387, startPoint y: 378, endPoint x: 276, endPoint y: 179, distance: 227.0
click at [276, 179] on body "The measure is calculated based on th e amount of renewable energy i n U.S. EPA…" at bounding box center [791, 249] width 1078 height 339
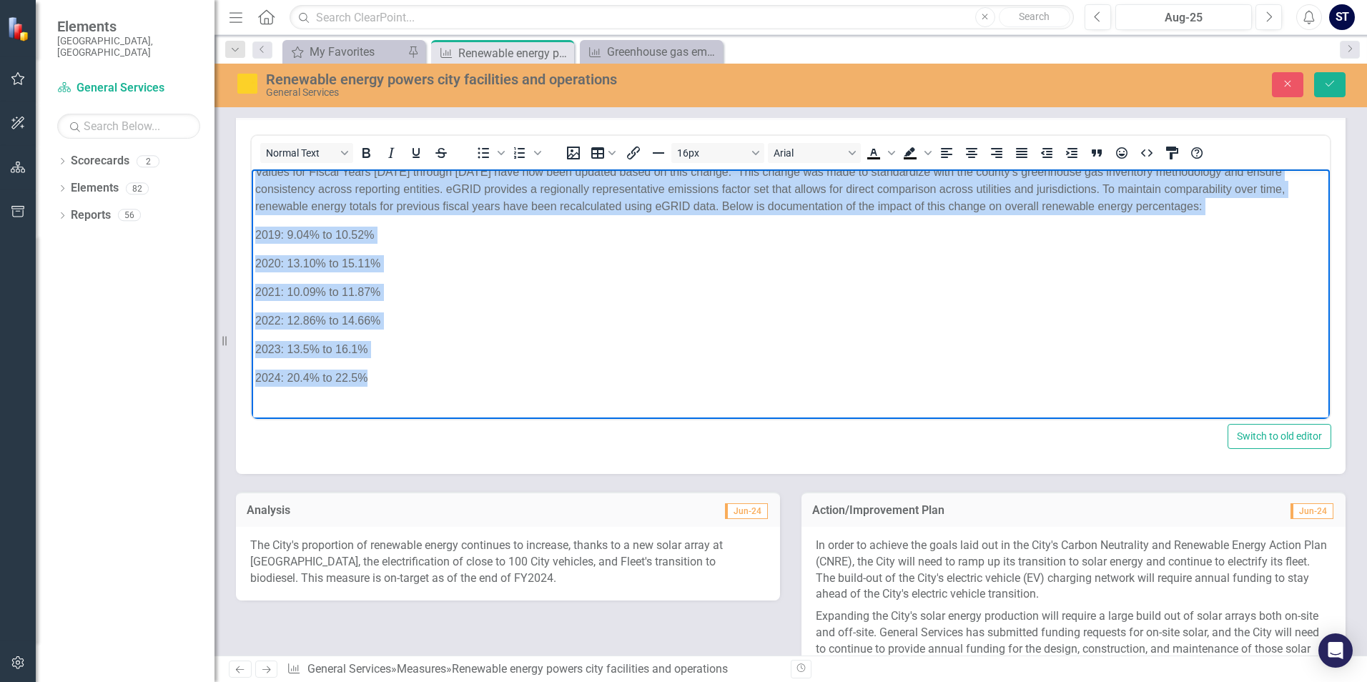
scroll to position [0, 0]
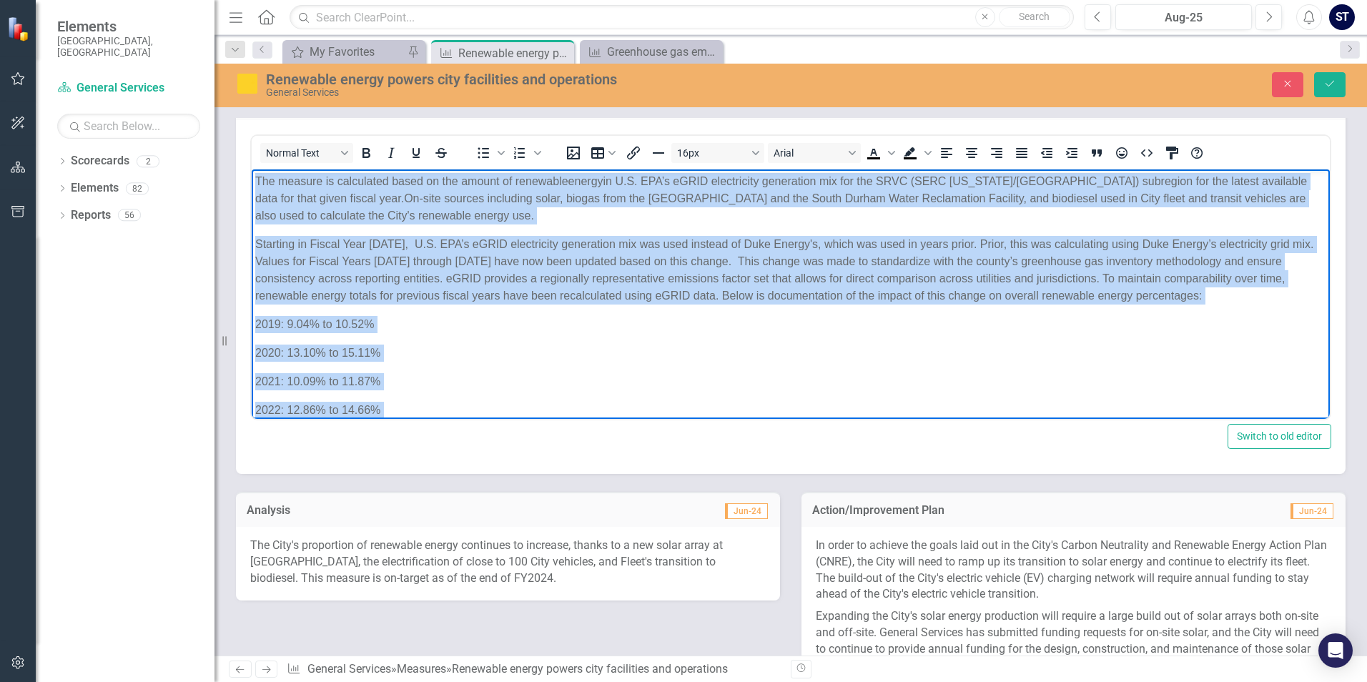
drag, startPoint x: 372, startPoint y: 373, endPoint x: 241, endPoint y: 154, distance: 254.3
click at [252, 169] on html "The measure is calculated based on th e amount of renewable energy i n U.S. EPA…" at bounding box center [791, 338] width 1078 height 339
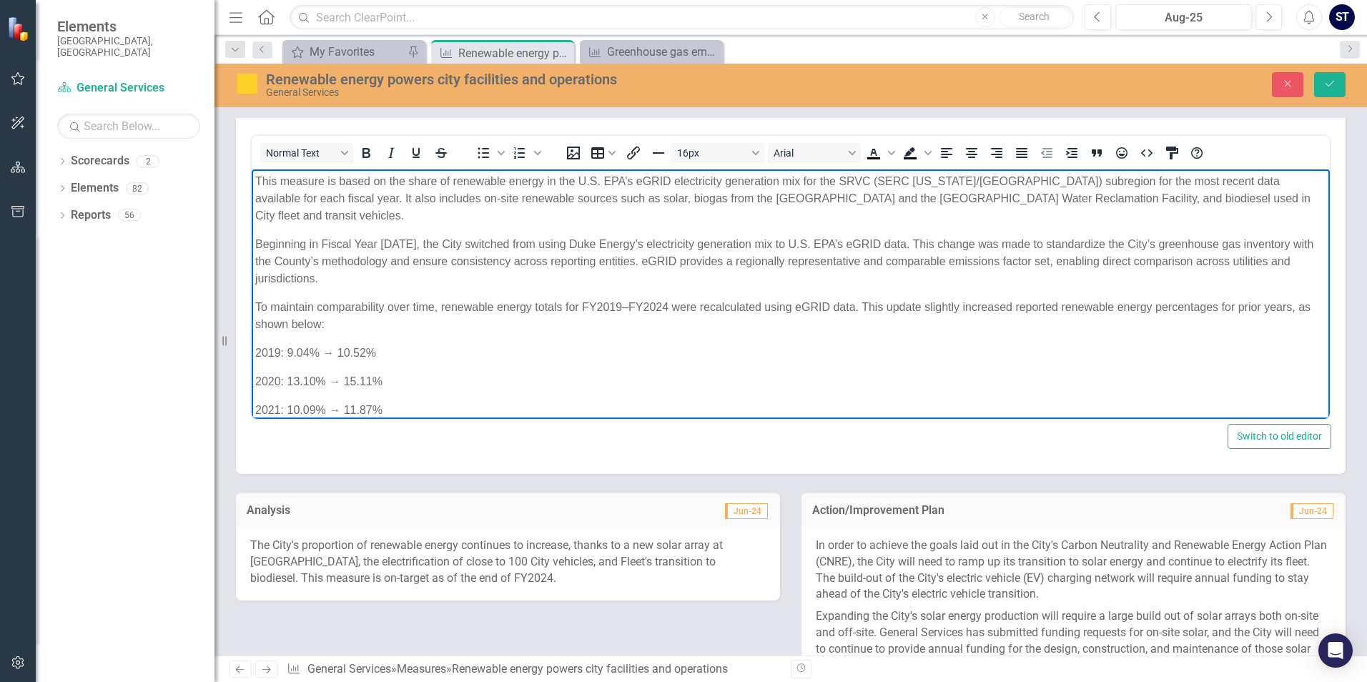
scroll to position [129, 0]
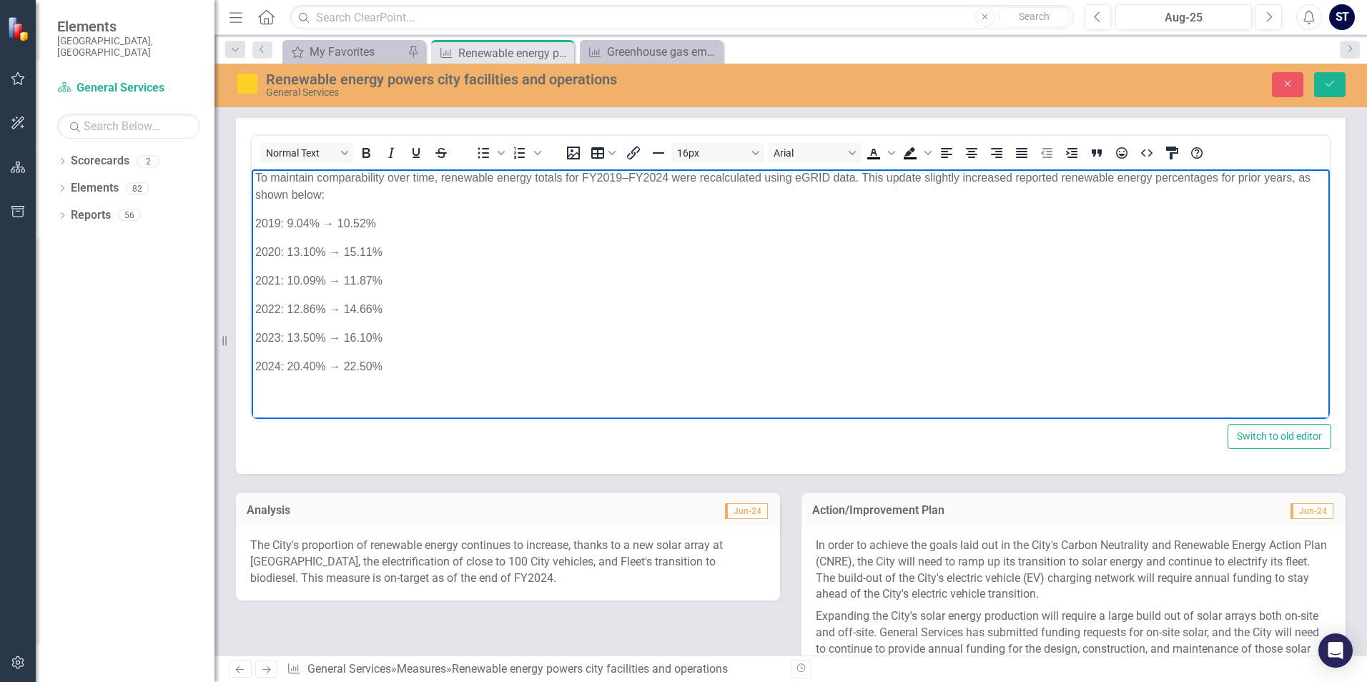
click at [360, 396] on p "Rich Text Area. Press ALT-0 for help." at bounding box center [790, 404] width 1071 height 34
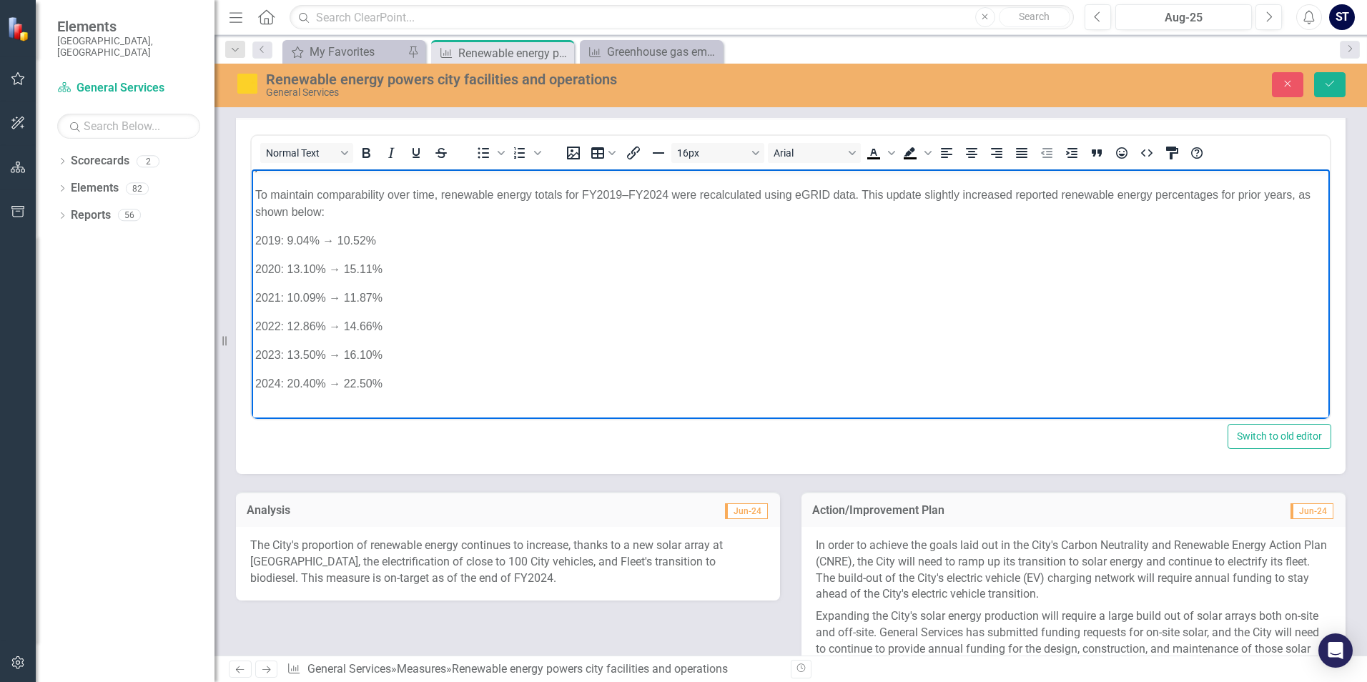
scroll to position [84, 0]
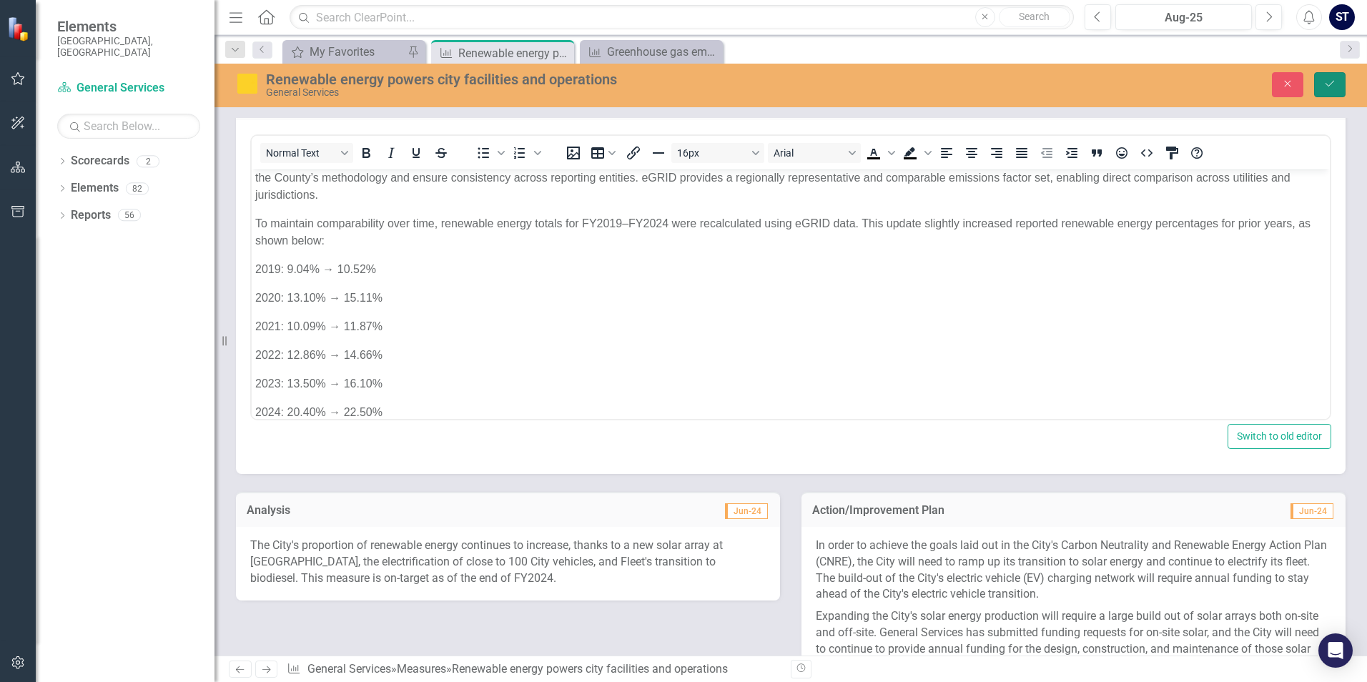
click at [1326, 88] on icon "Save" at bounding box center [1330, 84] width 13 height 10
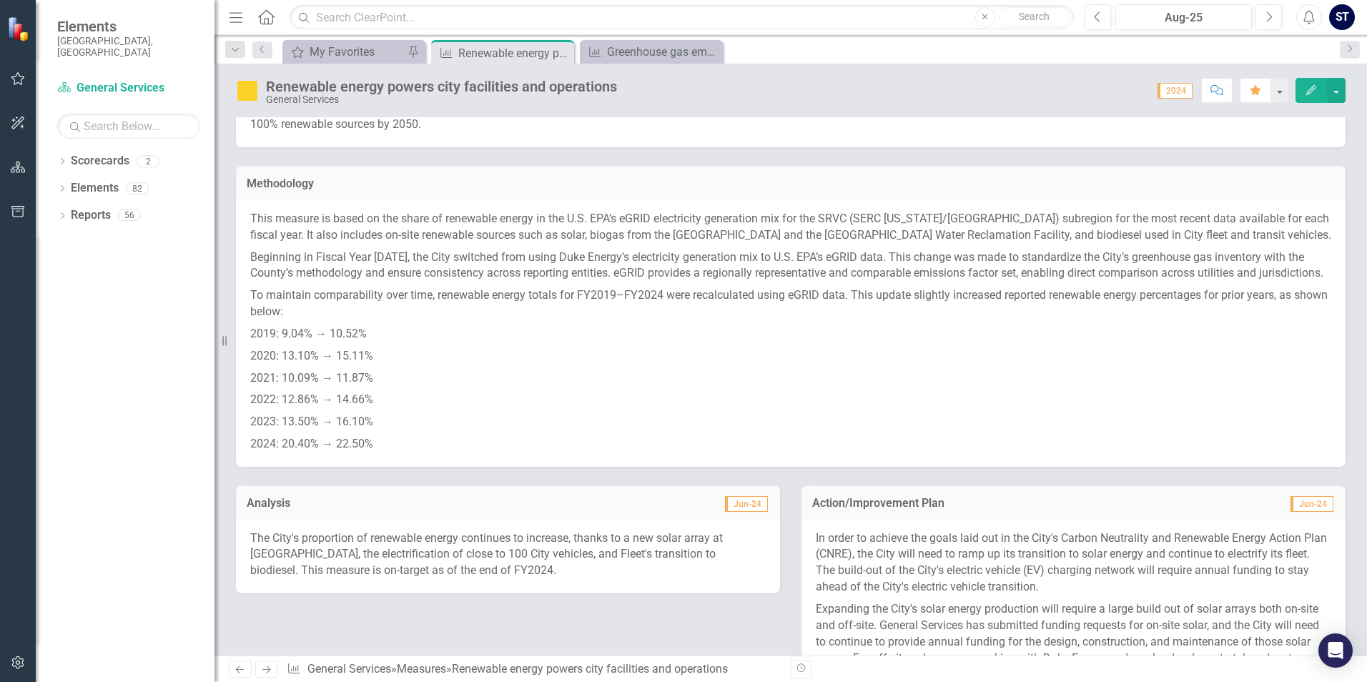
scroll to position [0, 0]
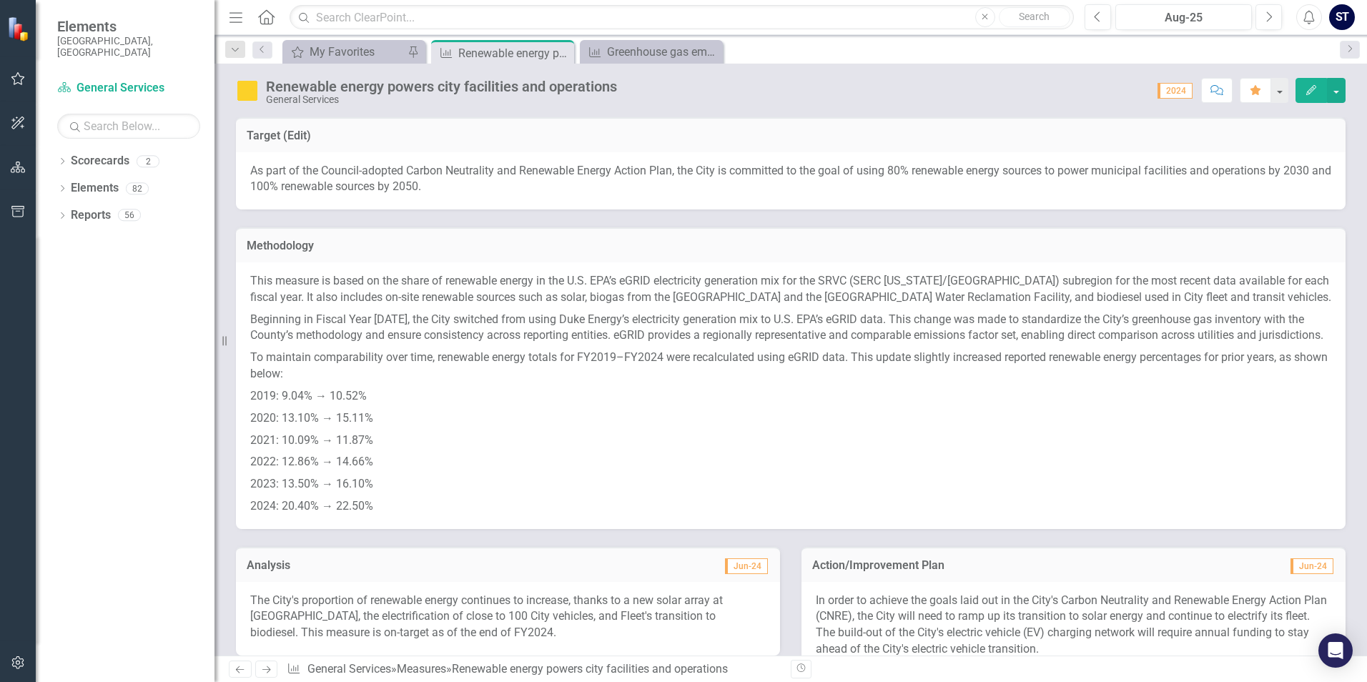
click at [1172, 94] on span "2024" at bounding box center [1175, 91] width 35 height 16
